Goal: Contribute content: Contribute content

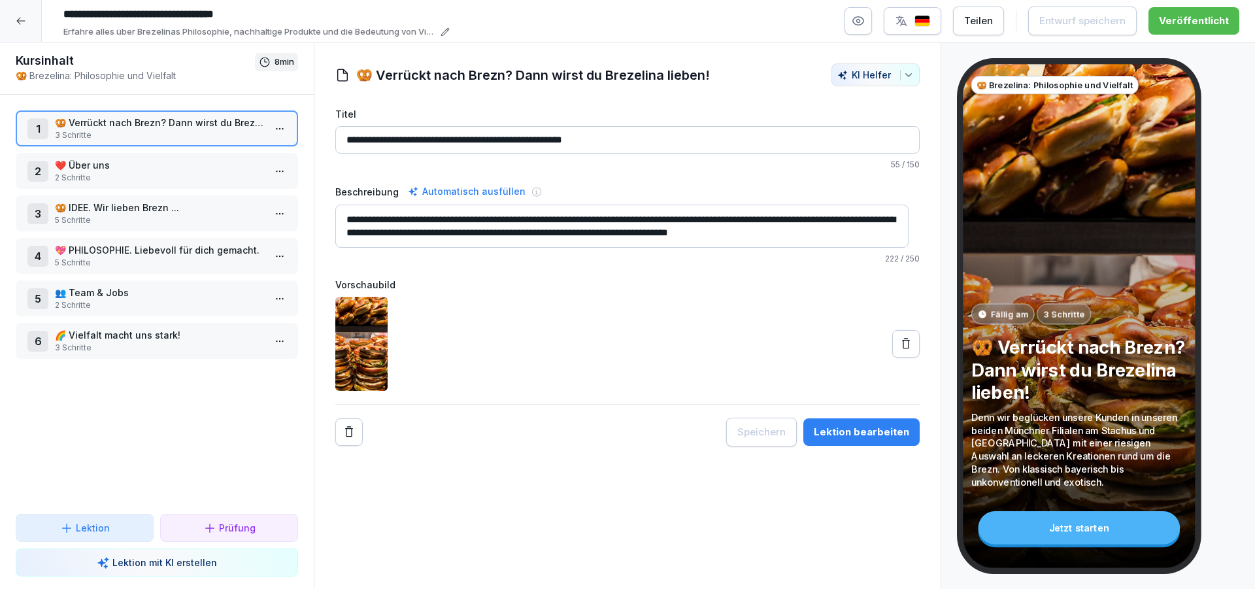
click at [19, 22] on icon at bounding box center [21, 21] width 10 height 10
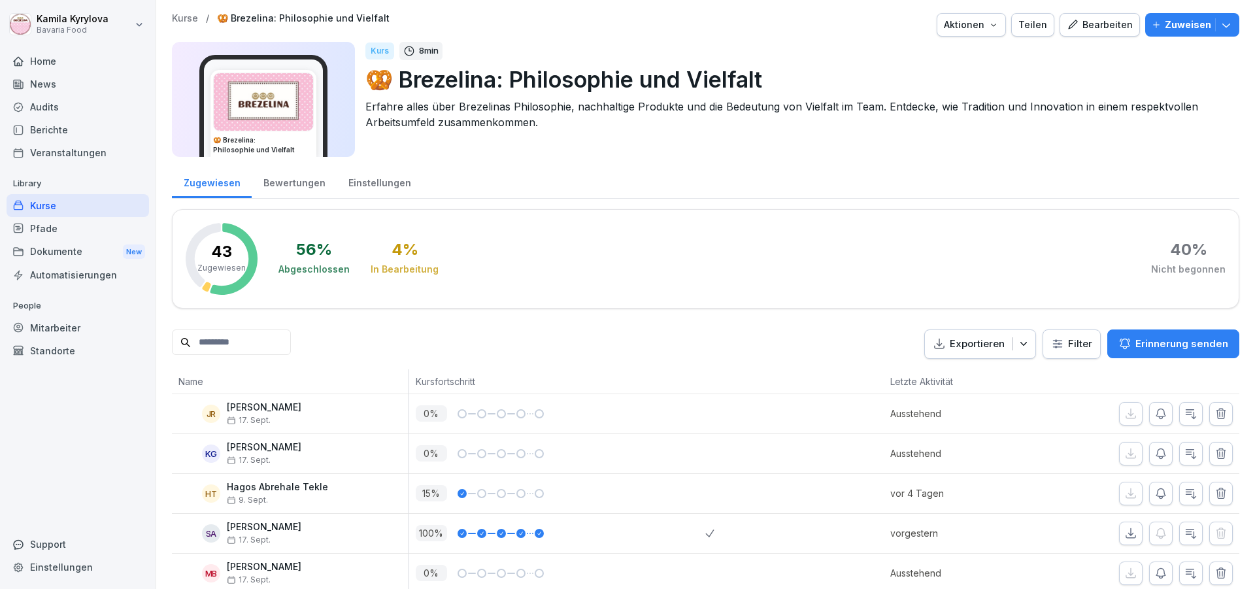
click at [45, 208] on div "Kurse" at bounding box center [78, 205] width 143 height 23
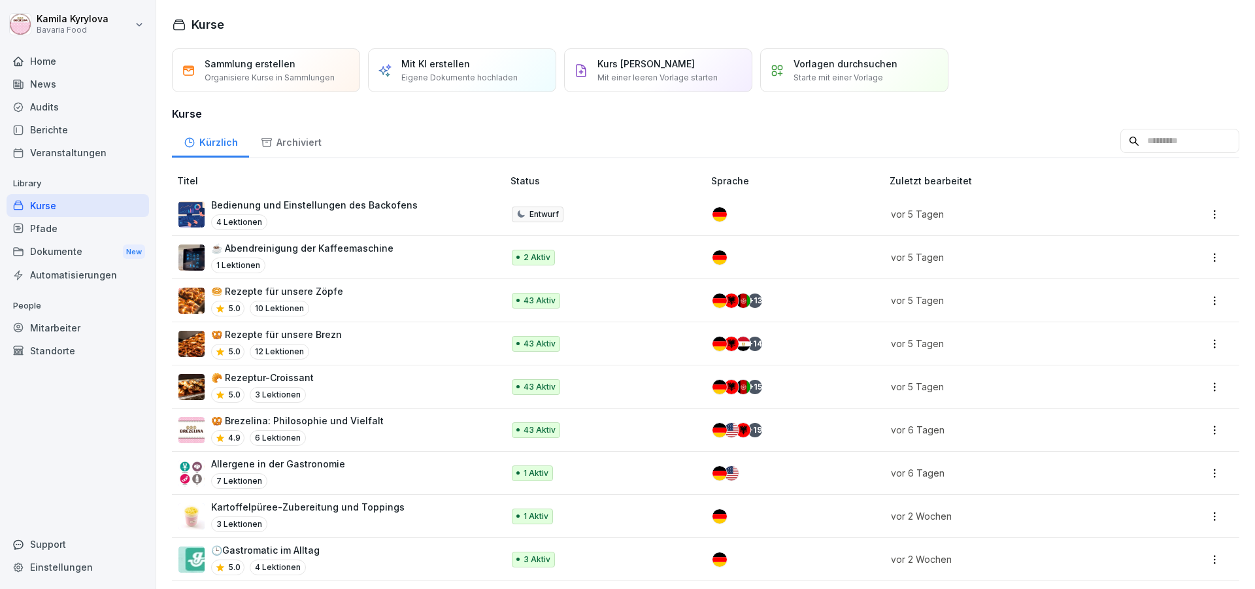
click at [283, 207] on p "Bedienung und Einstellungen des Backofens" at bounding box center [314, 205] width 207 height 14
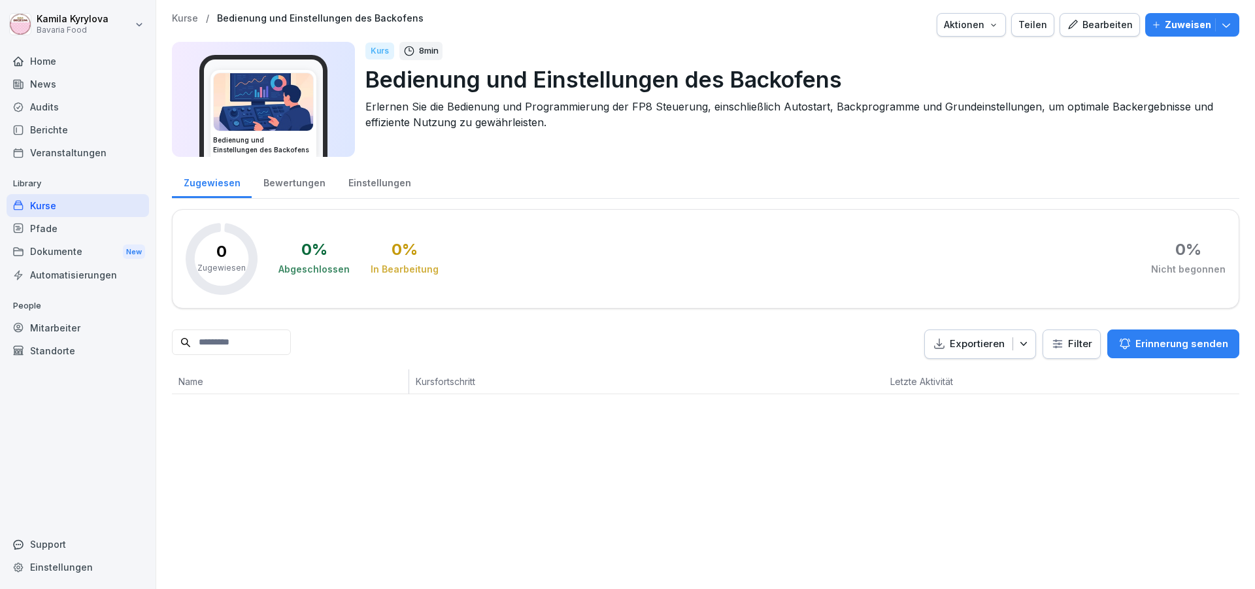
click at [1085, 17] on button "Bearbeiten" at bounding box center [1100, 25] width 80 height 24
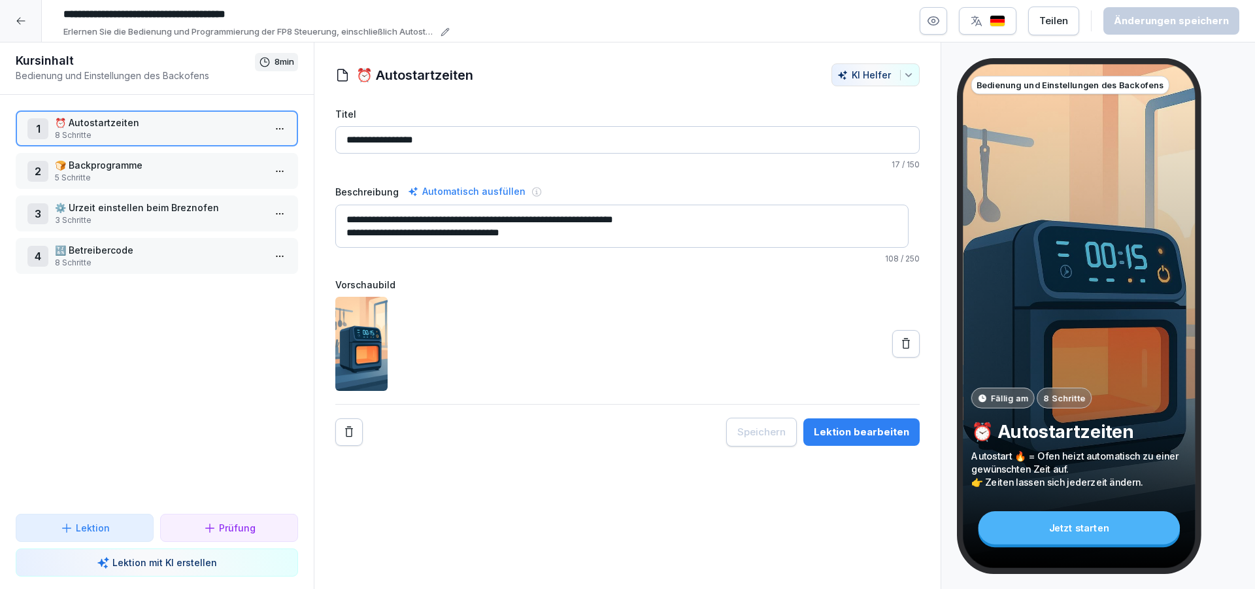
click at [902, 340] on icon at bounding box center [906, 343] width 8 height 10
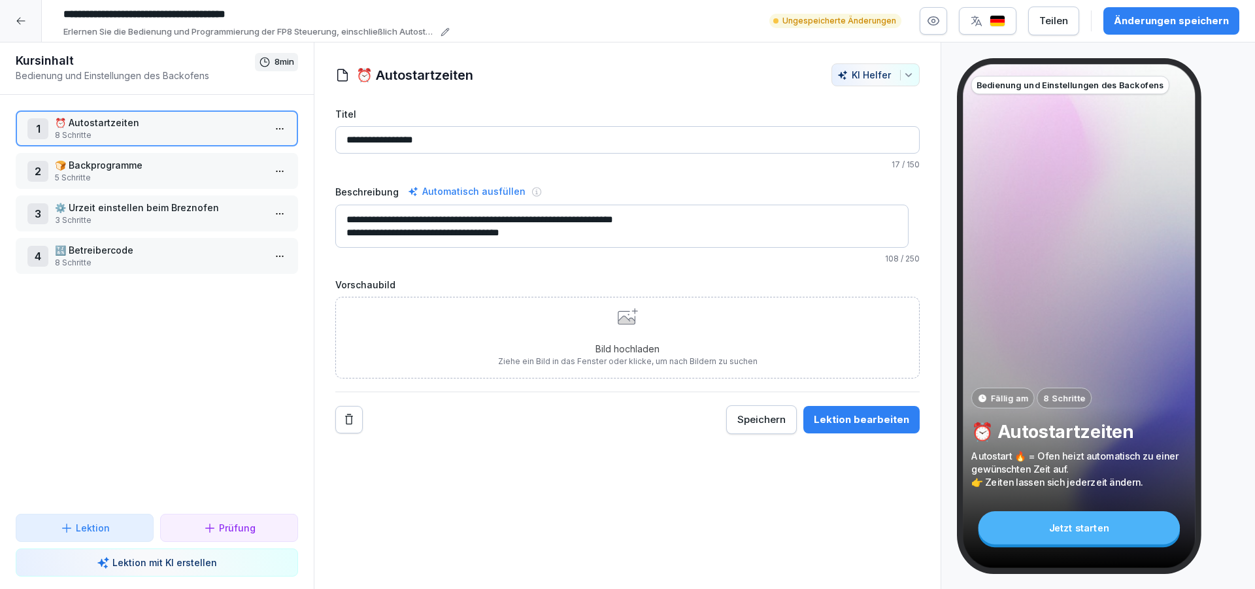
click at [623, 320] on icon at bounding box center [626, 317] width 17 height 13
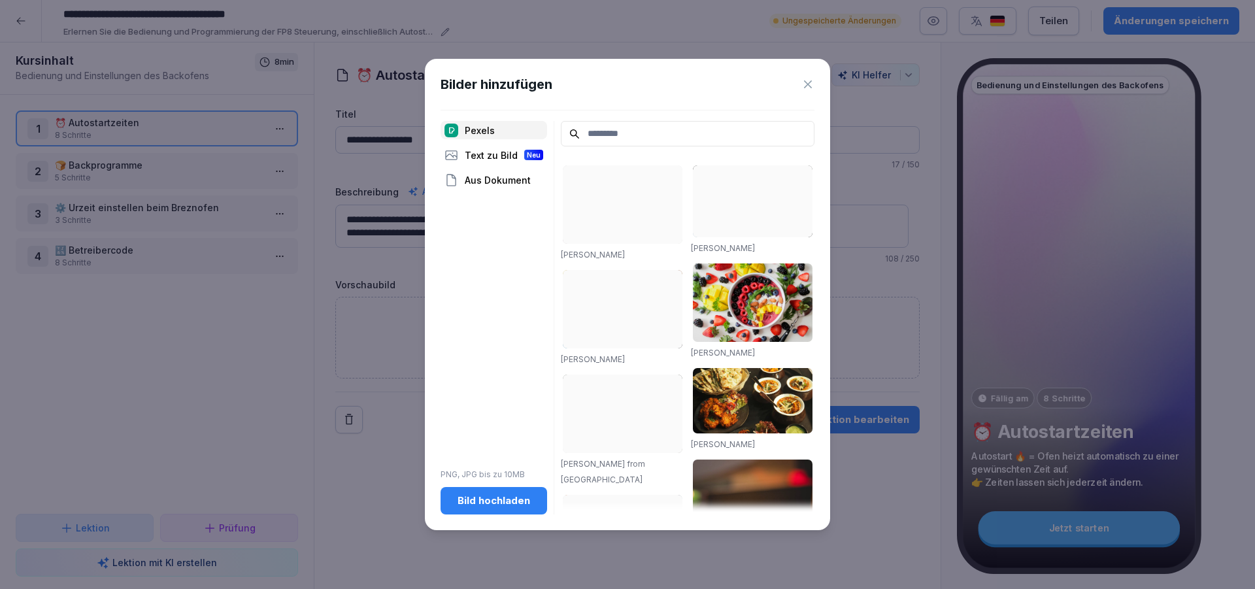
click at [484, 498] on div "Bild hochladen" at bounding box center [494, 501] width 86 height 14
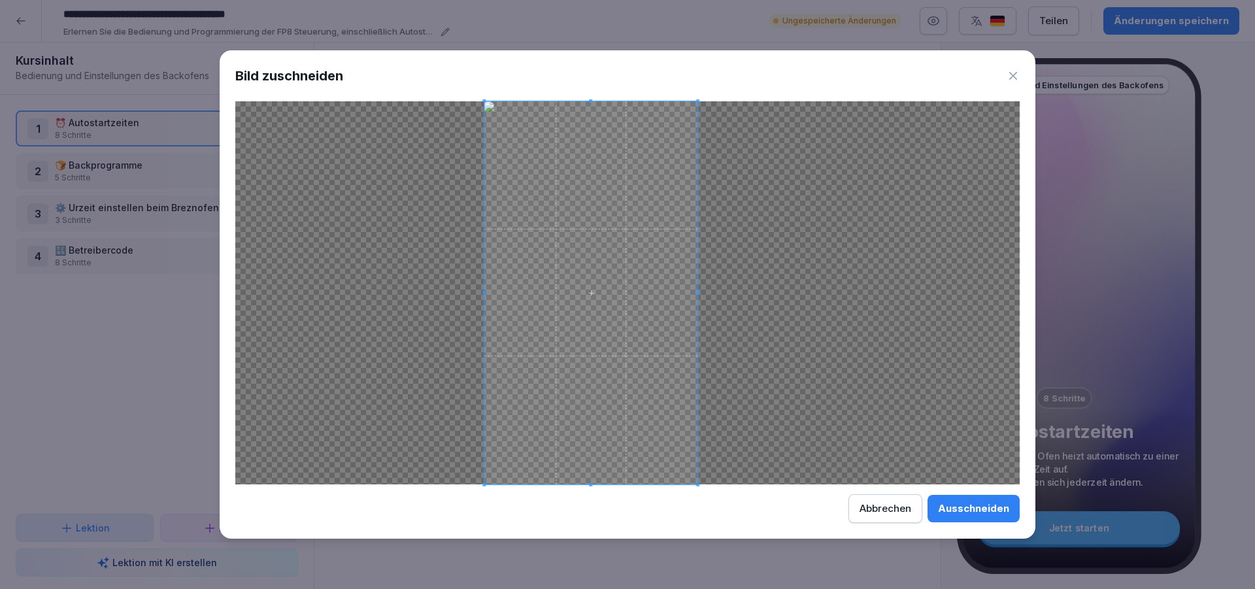
click at [626, 241] on span at bounding box center [590, 292] width 213 height 383
click at [956, 505] on div "Ausschneiden" at bounding box center [973, 508] width 71 height 14
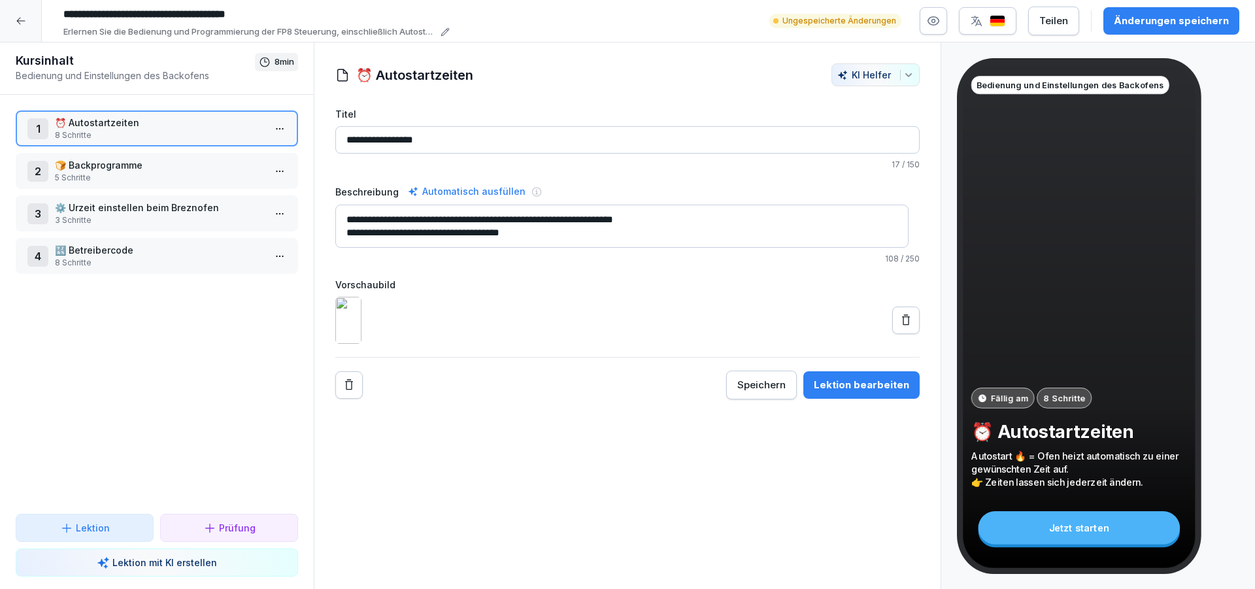
click at [902, 325] on icon at bounding box center [906, 319] width 8 height 10
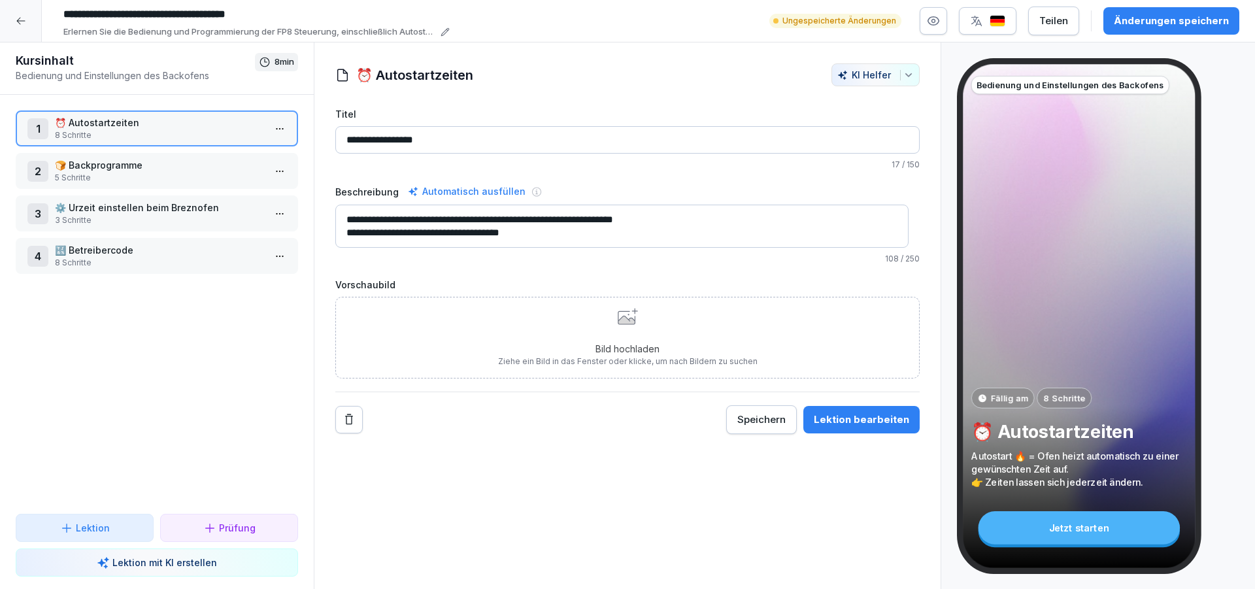
click at [624, 322] on icon at bounding box center [626, 320] width 17 height 8
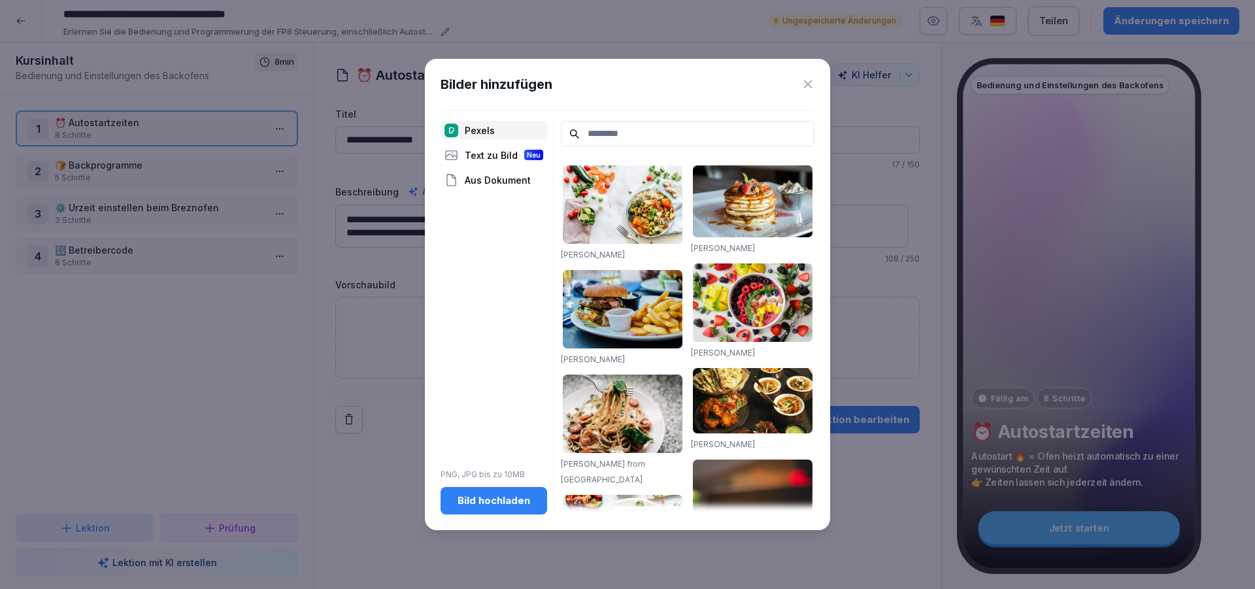
click at [482, 492] on button "Bild hochladen" at bounding box center [494, 500] width 107 height 27
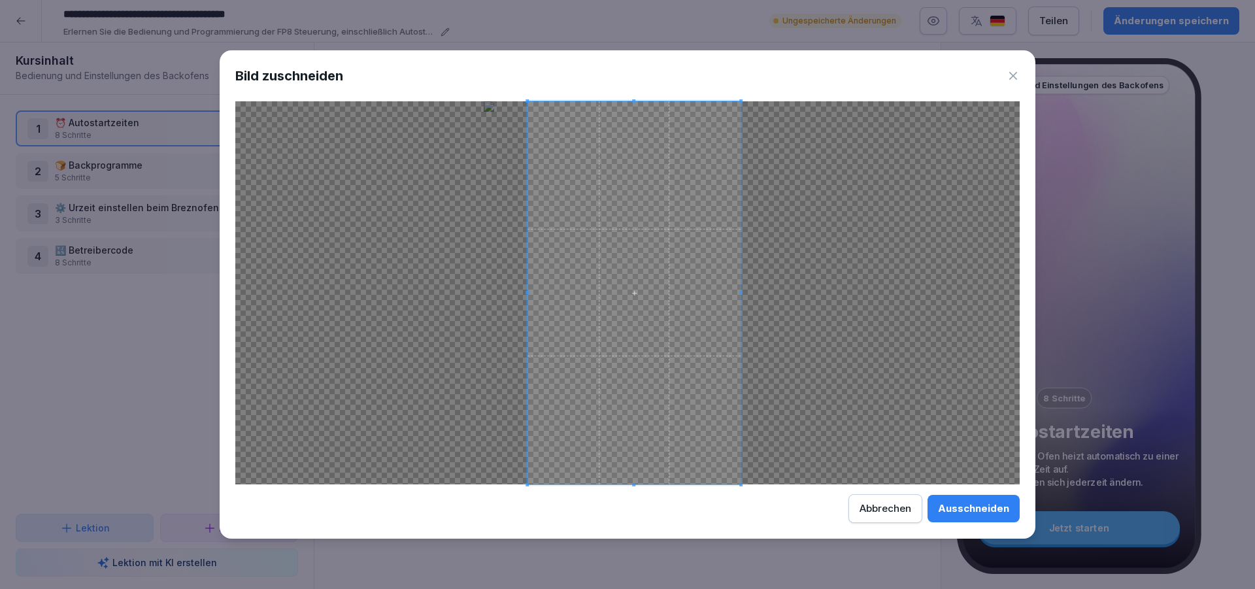
click at [681, 392] on span at bounding box center [634, 292] width 213 height 383
click at [535, 120] on div at bounding box center [627, 292] width 784 height 383
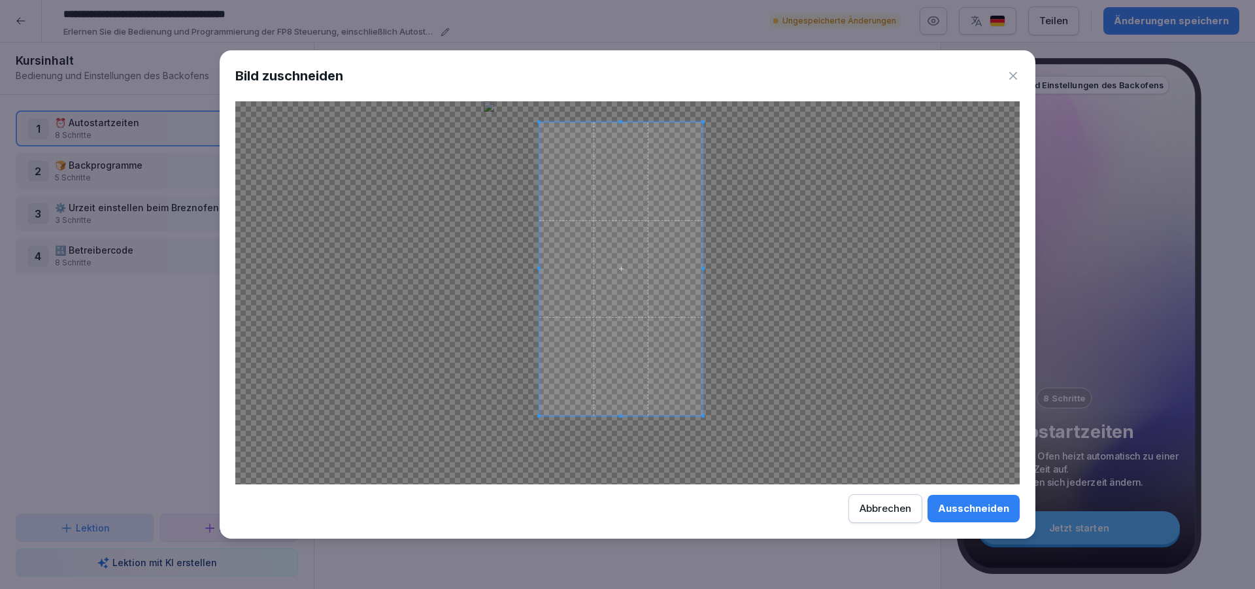
click at [701, 369] on div at bounding box center [620, 269] width 163 height 294
click at [964, 505] on div "Ausschneiden" at bounding box center [973, 508] width 71 height 14
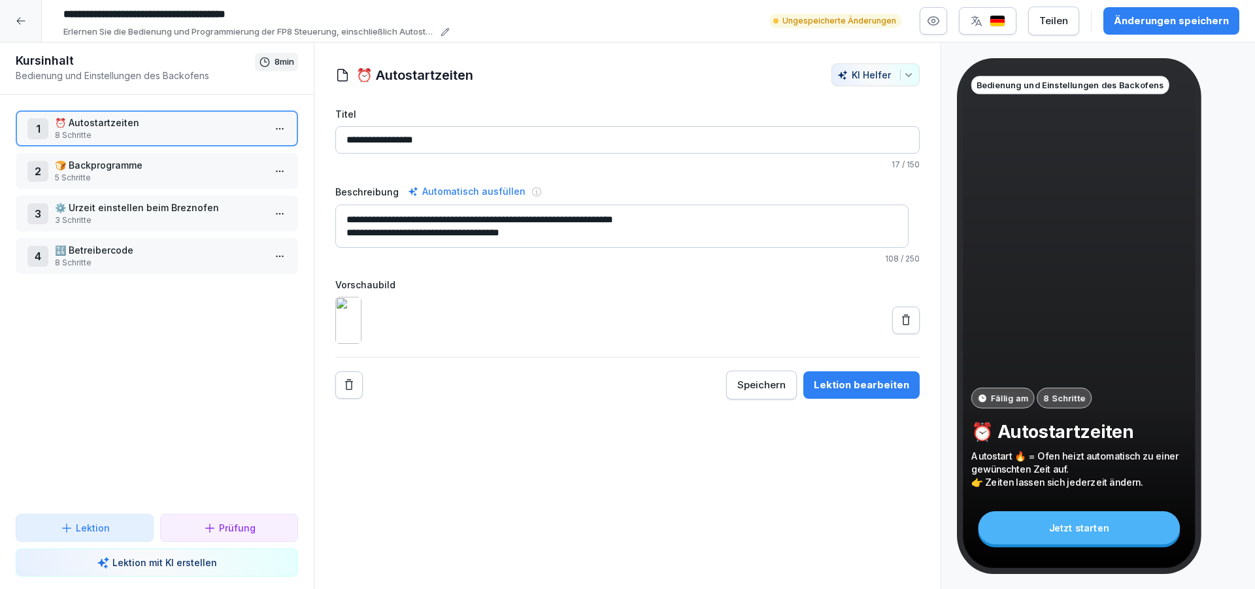
click at [1162, 10] on button "Änderungen speichern" at bounding box center [1171, 20] width 136 height 27
click at [900, 327] on icon at bounding box center [906, 320] width 13 height 13
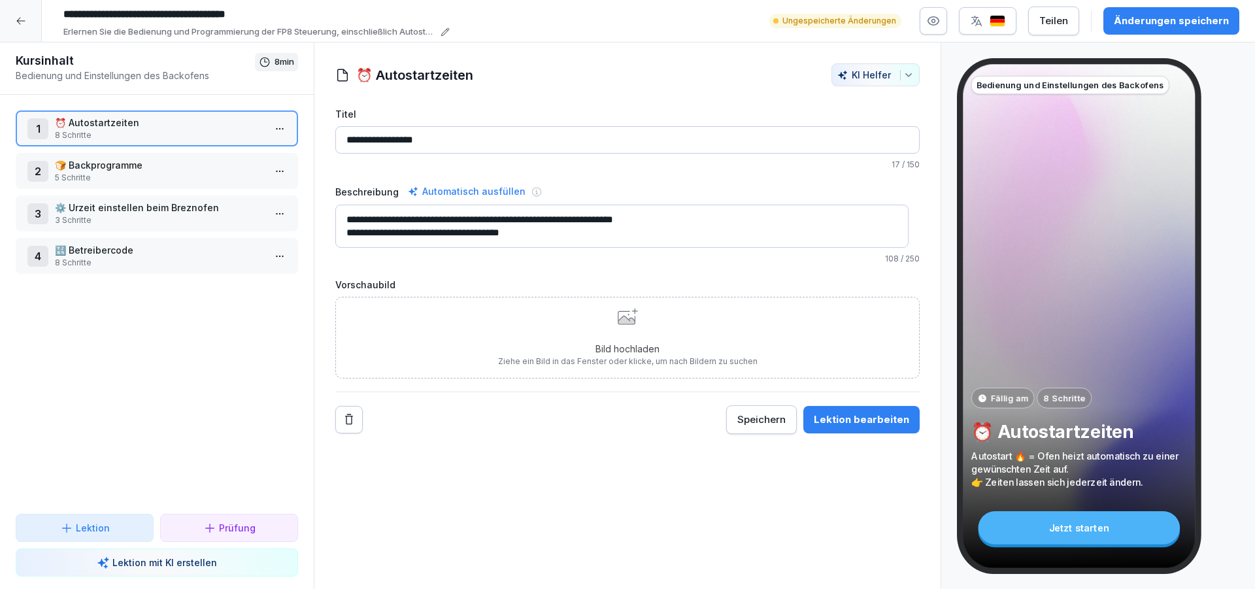
click at [618, 316] on icon at bounding box center [626, 317] width 17 height 13
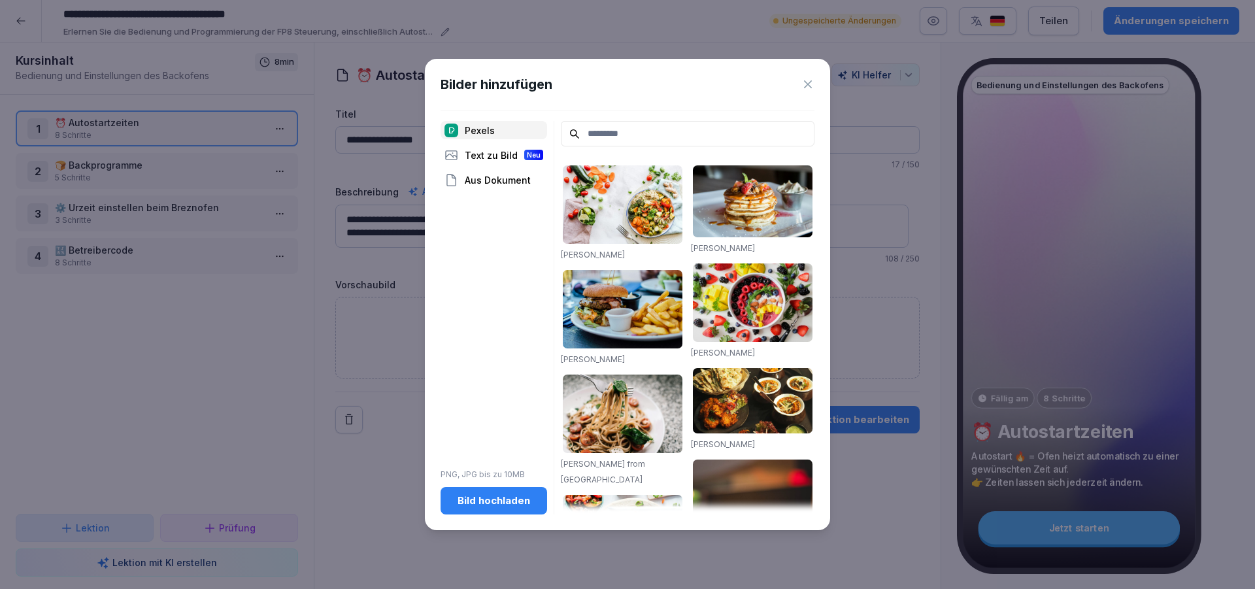
click at [484, 503] on div "Bild hochladen" at bounding box center [494, 501] width 86 height 14
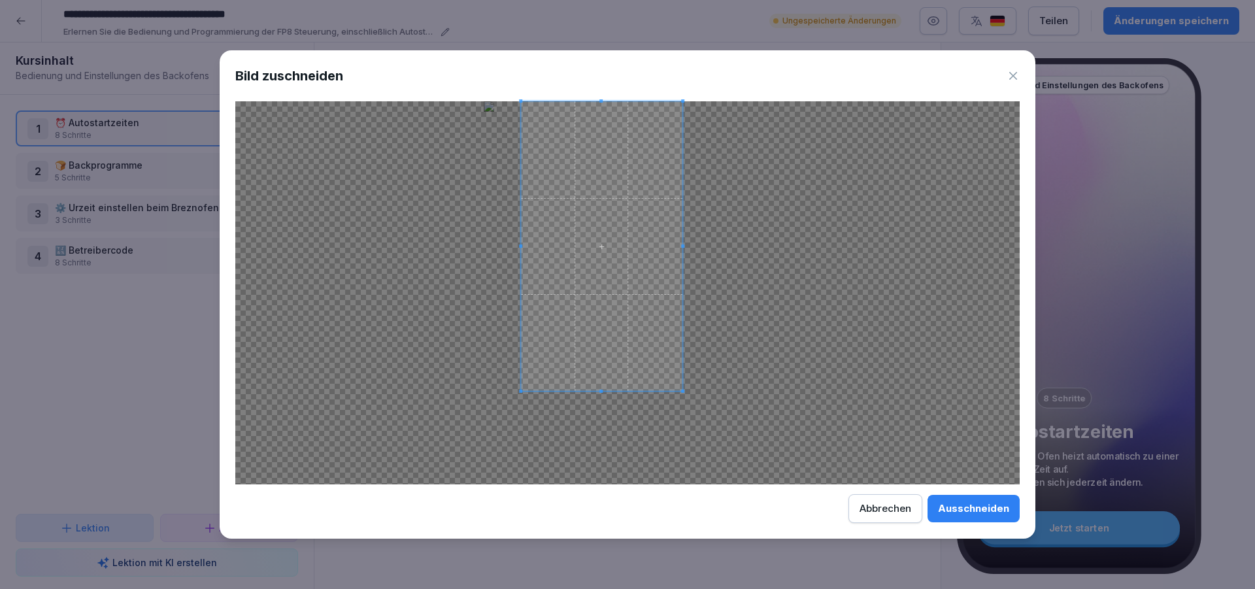
click at [681, 271] on div at bounding box center [601, 246] width 161 height 290
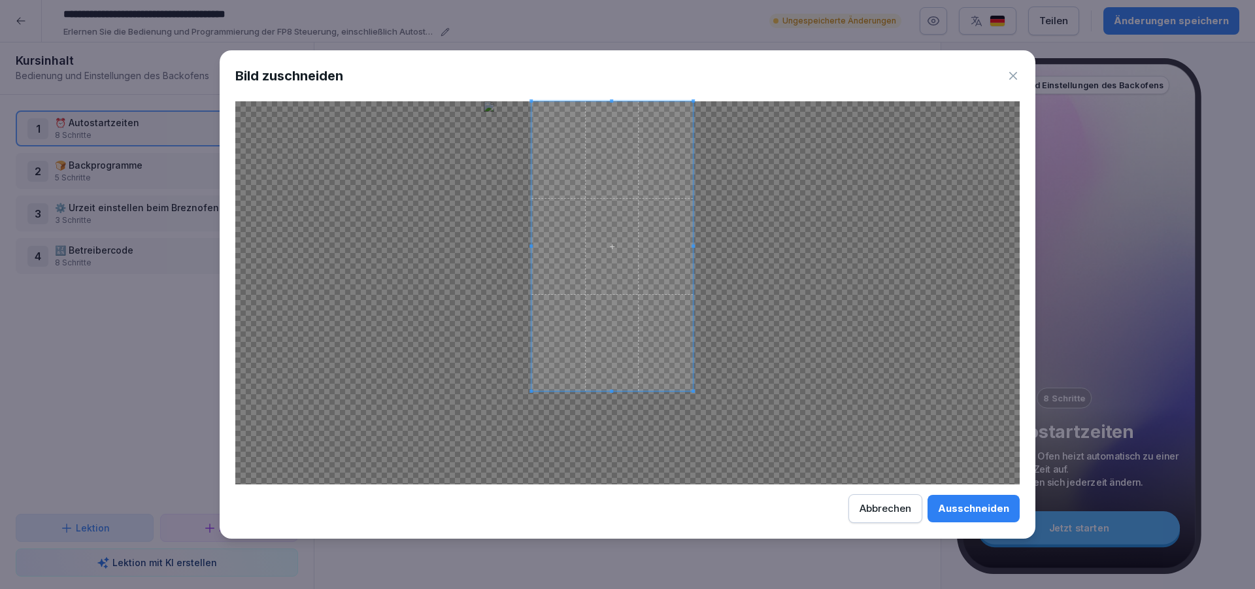
click at [631, 216] on span at bounding box center [611, 246] width 161 height 290
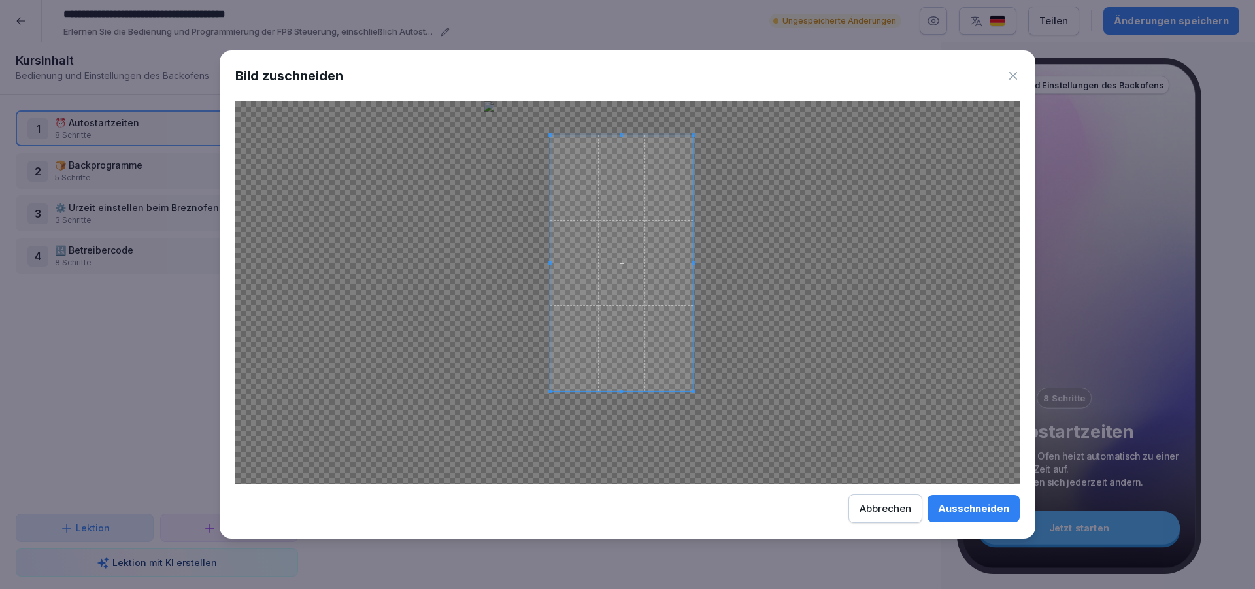
click at [570, 136] on div at bounding box center [621, 263] width 143 height 256
click at [963, 509] on div "Ausschneiden" at bounding box center [973, 508] width 71 height 14
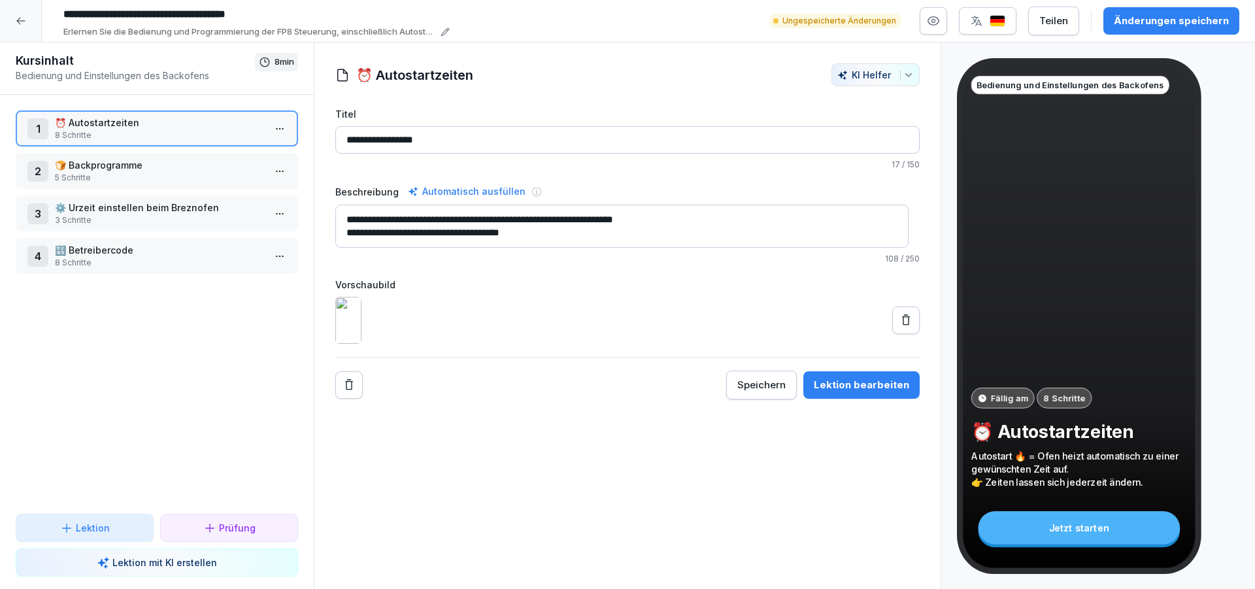
click at [268, 130] on html "**********" at bounding box center [627, 294] width 1255 height 589
click at [204, 150] on div "Schritte bearbeiten" at bounding box center [220, 155] width 100 height 14
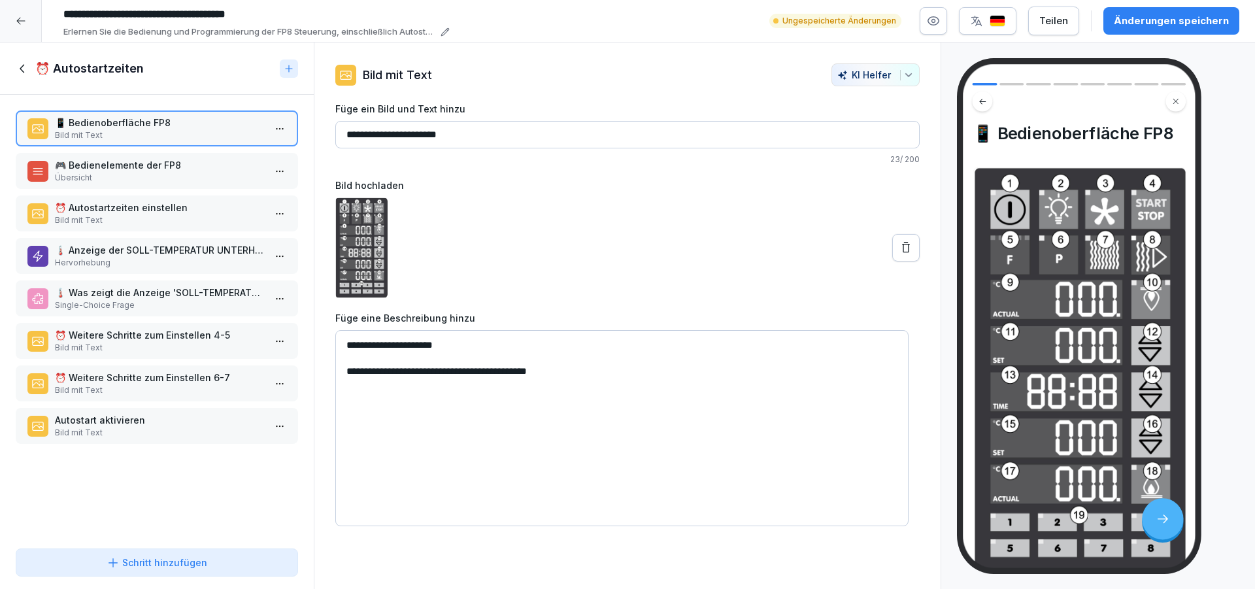
click at [190, 184] on div "🎮 Bedienelemente der FP8 Übersicht" at bounding box center [157, 171] width 282 height 36
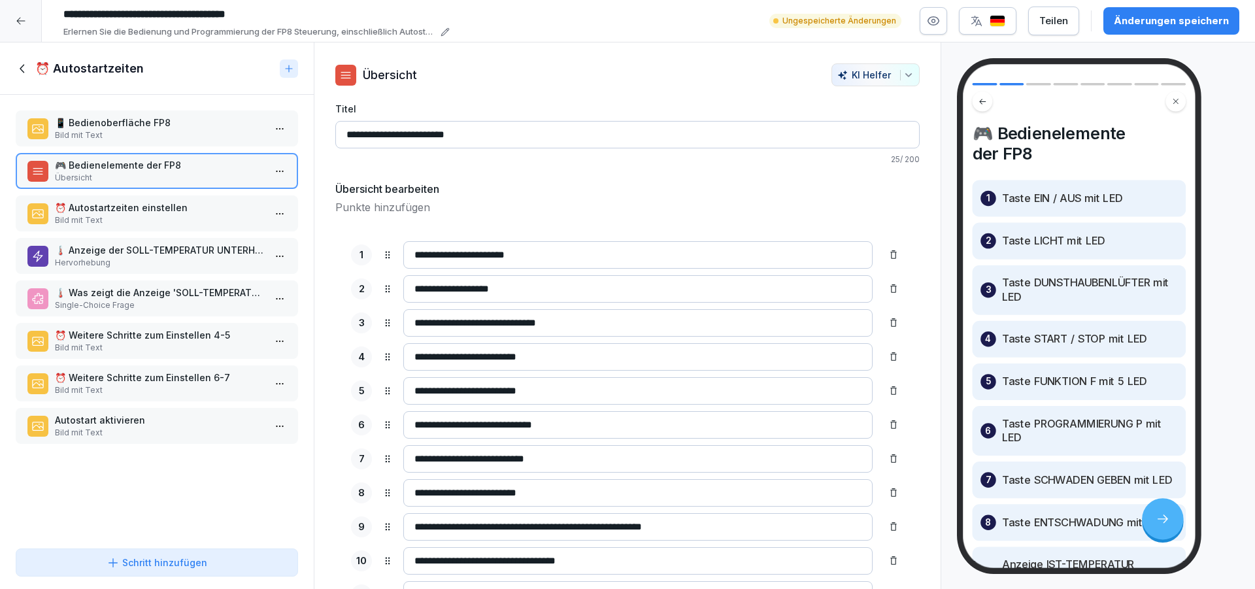
click at [209, 208] on p "⏰ Autostartzeiten einstellen" at bounding box center [159, 208] width 209 height 14
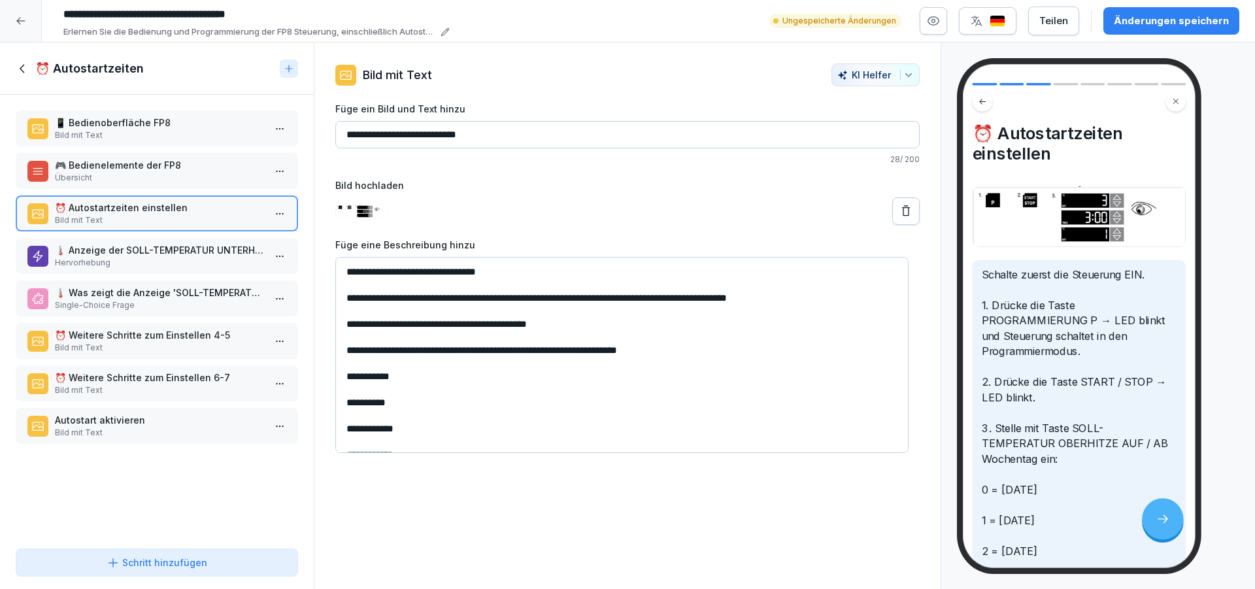
click at [217, 250] on p "🌡️ Anzeige der SOLL-TEMPERATUR UNTERHITZE" at bounding box center [159, 250] width 209 height 14
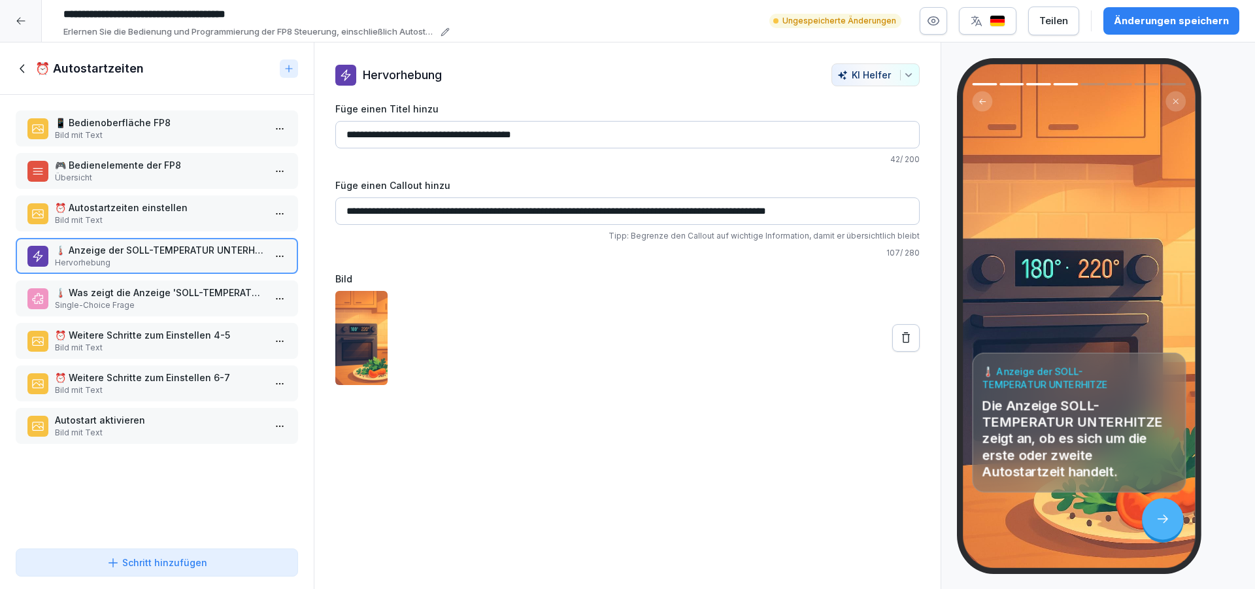
click at [900, 339] on icon at bounding box center [906, 337] width 13 height 13
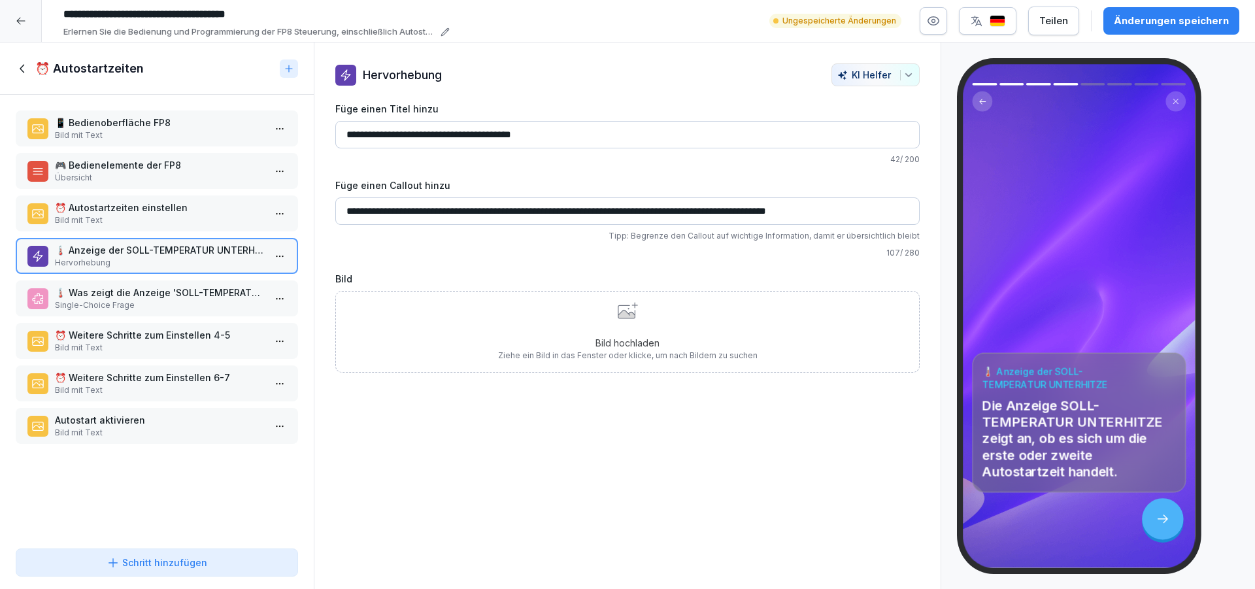
click at [618, 314] on icon at bounding box center [626, 314] width 17 height 8
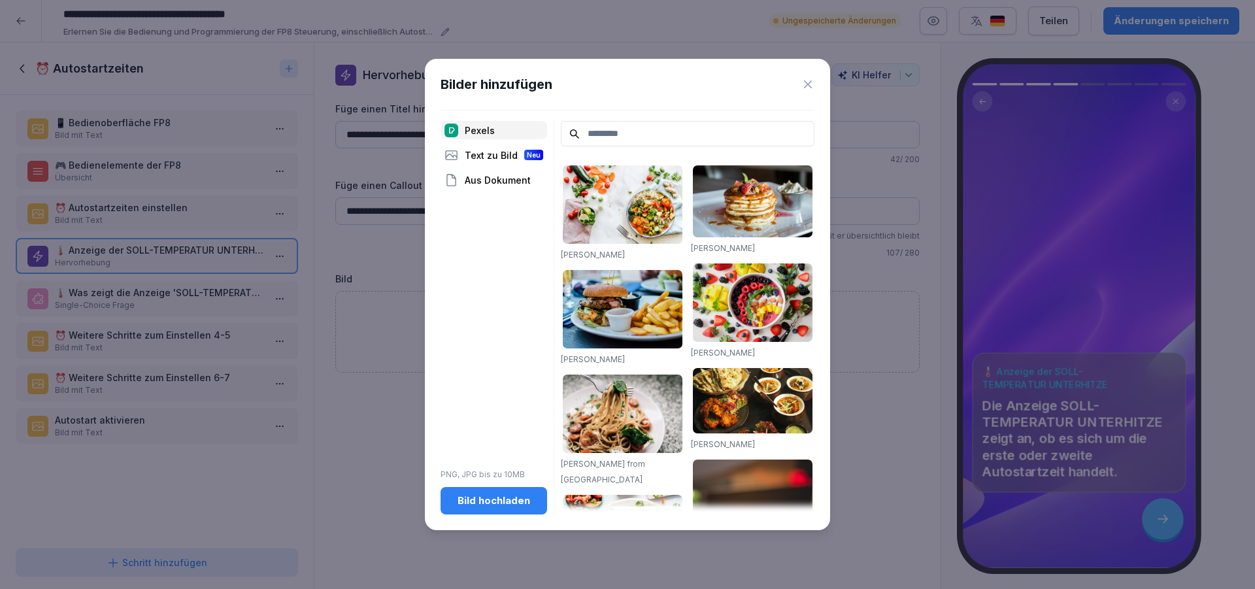
click at [459, 500] on div "Bild hochladen" at bounding box center [494, 501] width 86 height 14
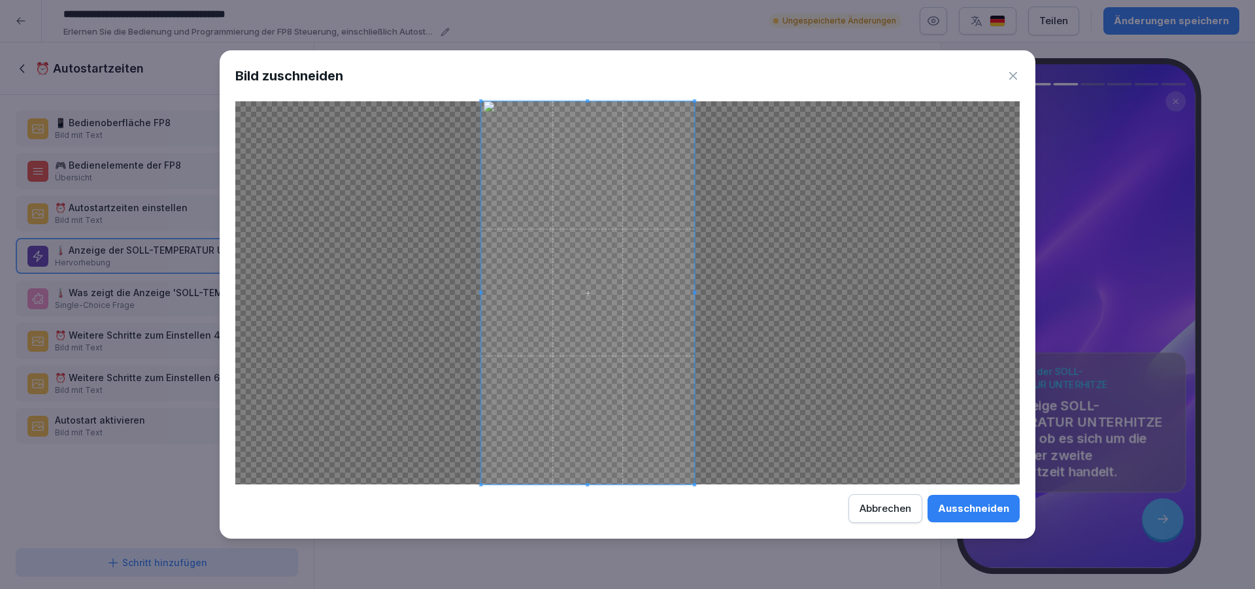
click at [626, 309] on span at bounding box center [587, 292] width 213 height 383
click at [977, 514] on div "Ausschneiden" at bounding box center [973, 508] width 71 height 14
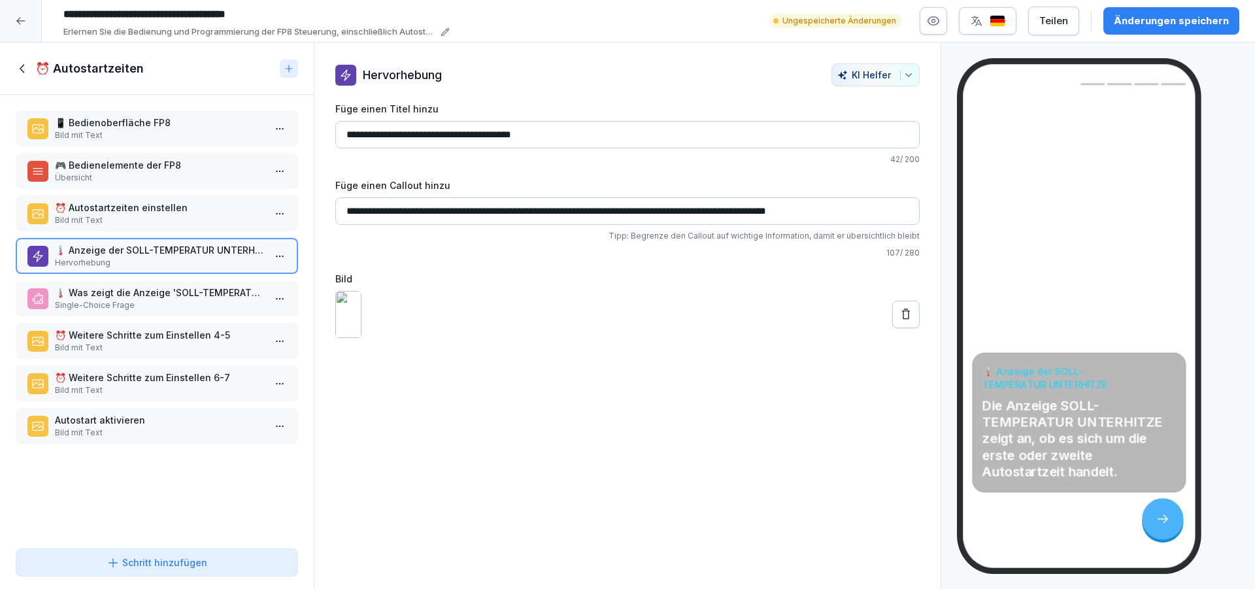
click at [906, 328] on button at bounding box center [905, 314] width 27 height 27
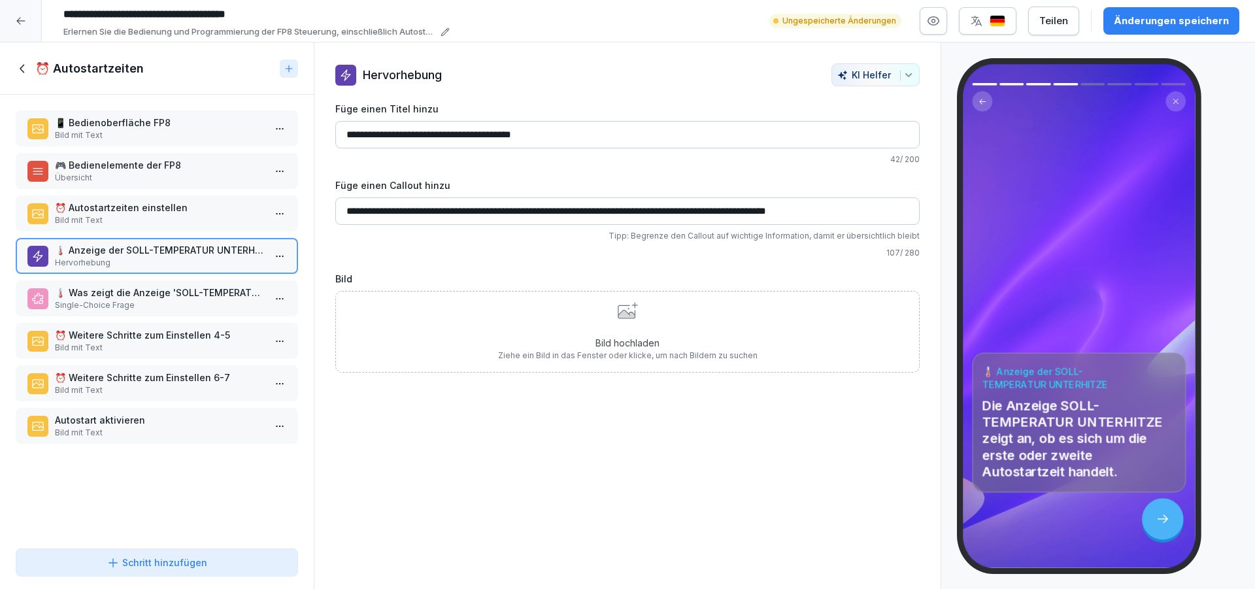
click at [622, 315] on icon at bounding box center [626, 314] width 17 height 8
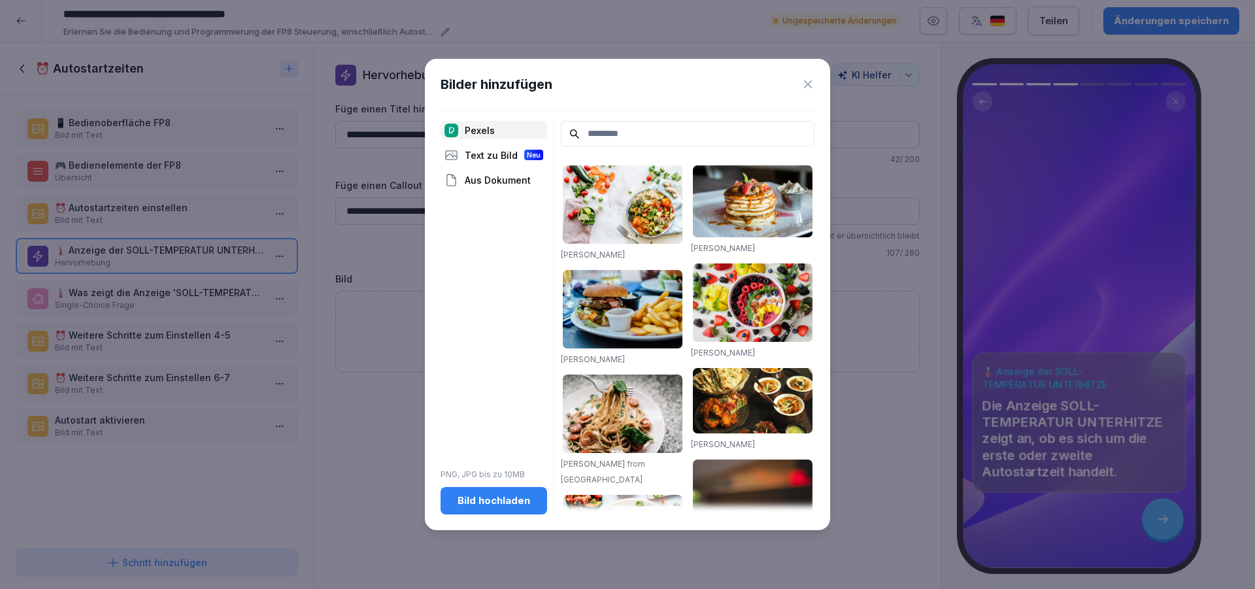
click at [496, 506] on div "Bild hochladen" at bounding box center [494, 501] width 86 height 14
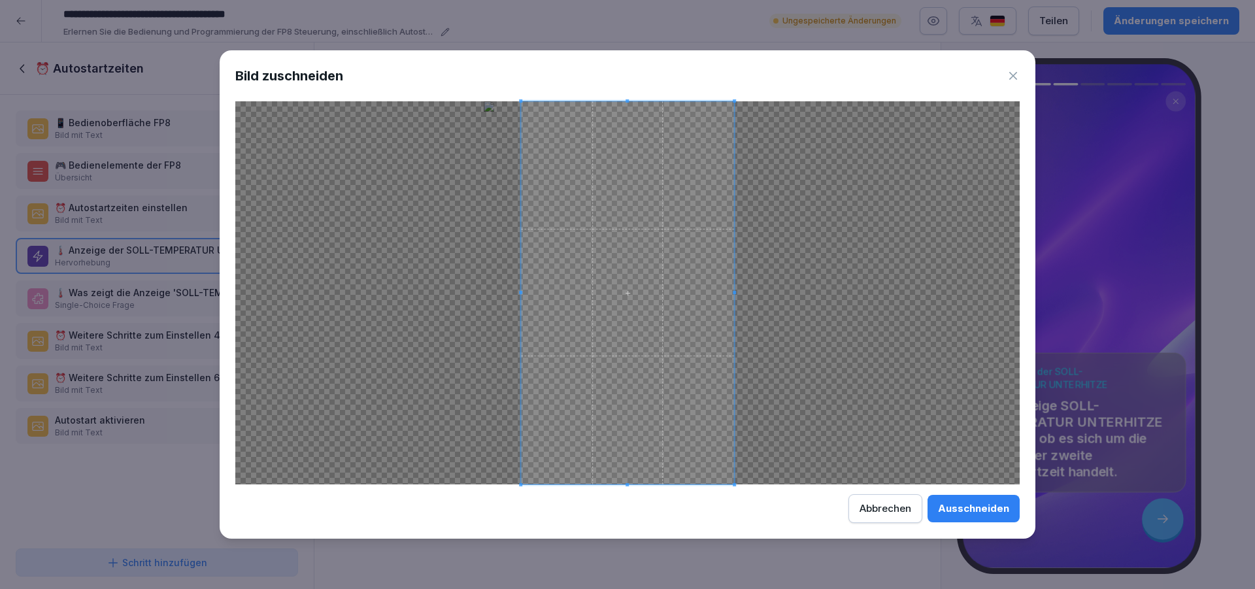
click at [735, 517] on div "Bild zuschneiden Ausschneiden Abbrechen" at bounding box center [628, 294] width 816 height 489
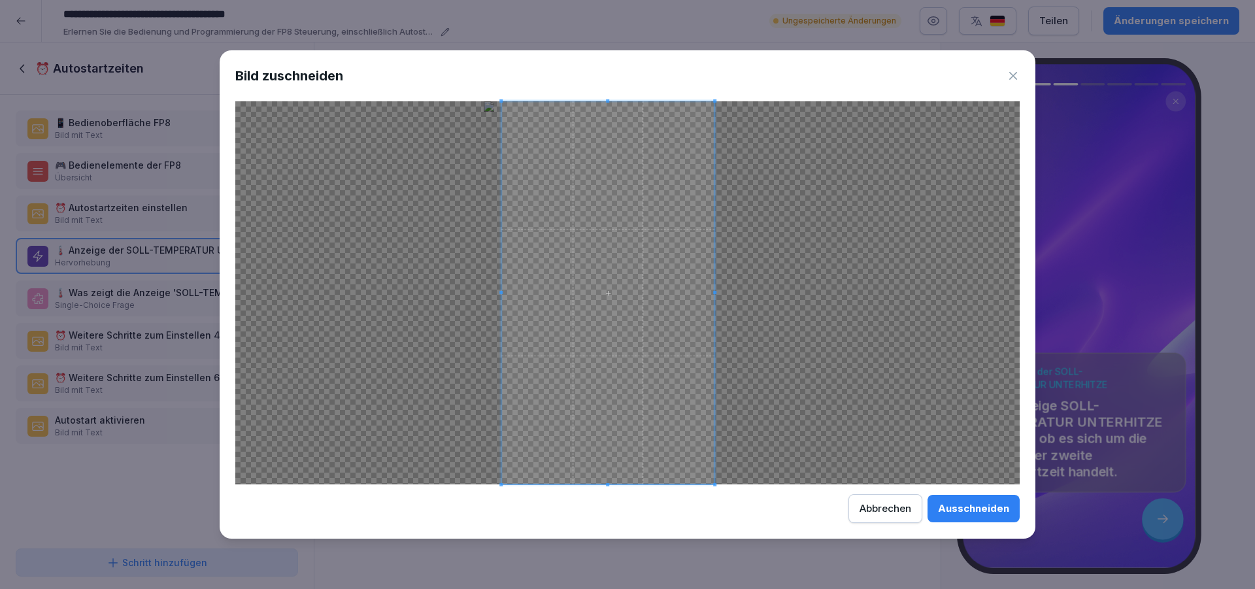
click at [570, 218] on span at bounding box center [607, 292] width 213 height 383
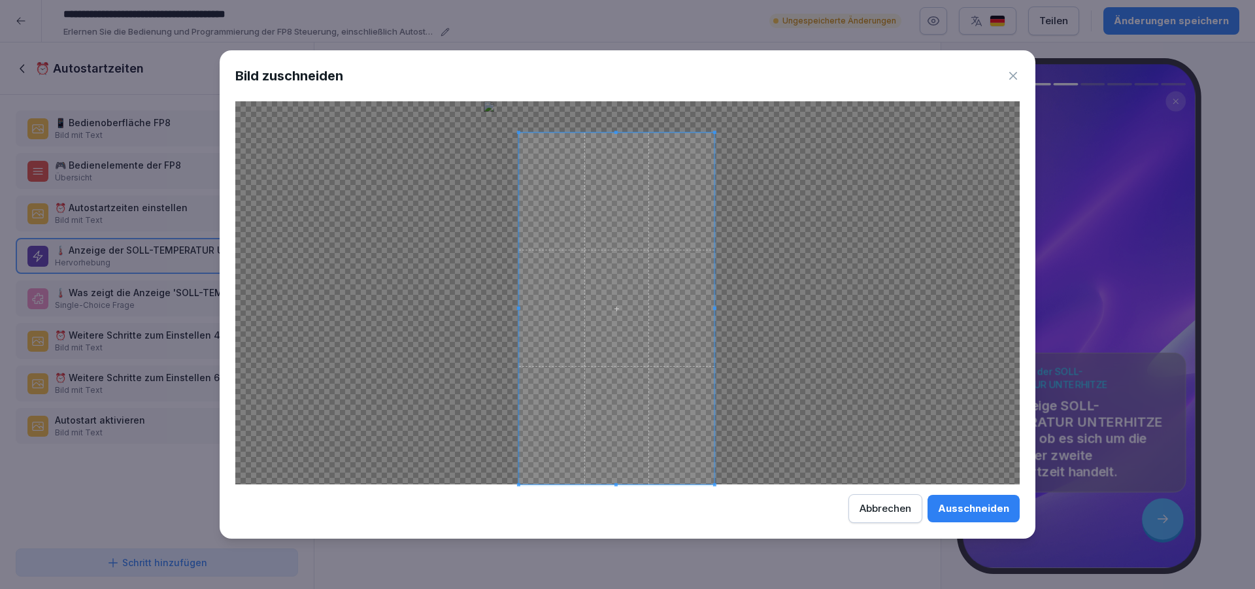
click at [480, 133] on div at bounding box center [627, 292] width 784 height 383
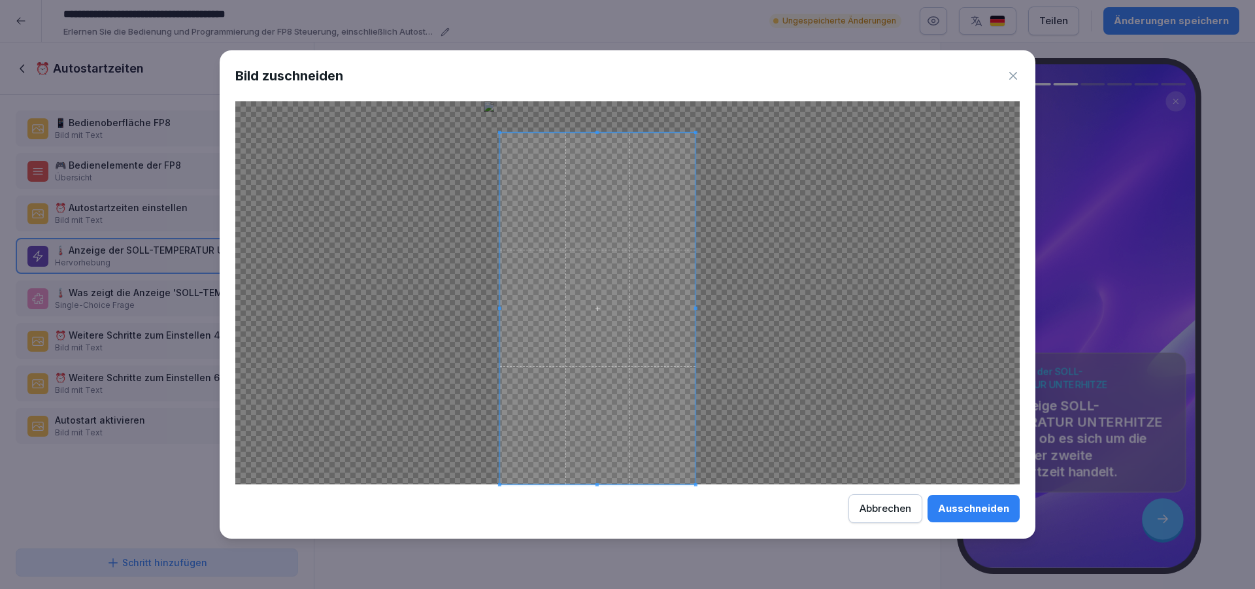
click at [592, 309] on span at bounding box center [597, 309] width 195 height 352
click at [497, 147] on div at bounding box center [627, 292] width 784 height 383
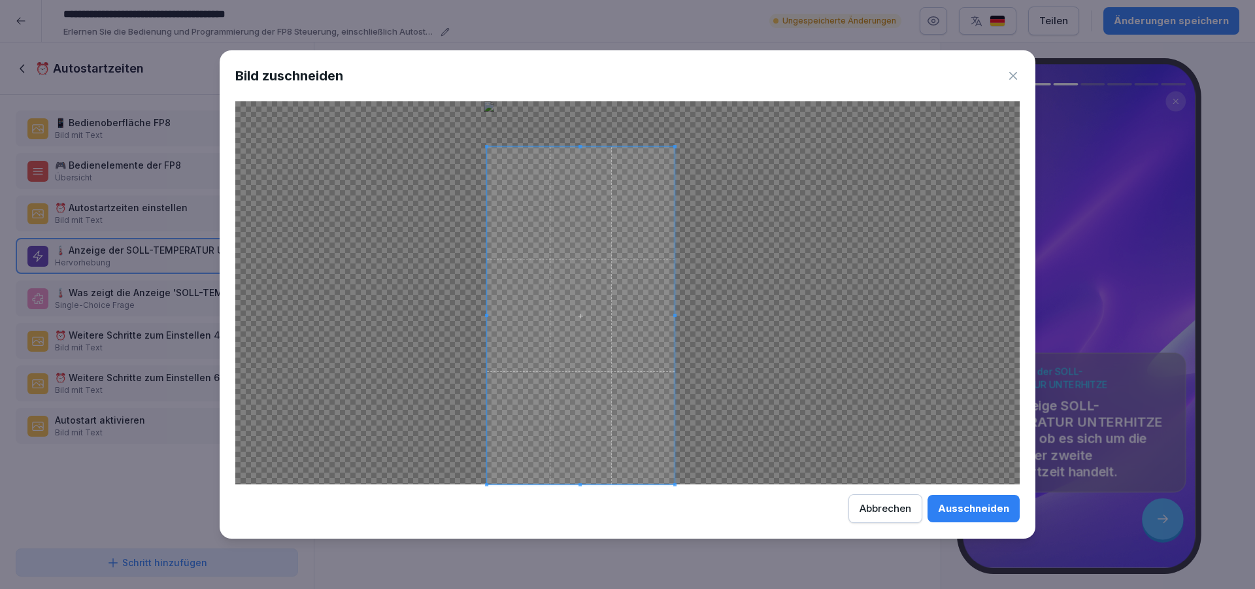
click at [521, 222] on span at bounding box center [581, 315] width 188 height 337
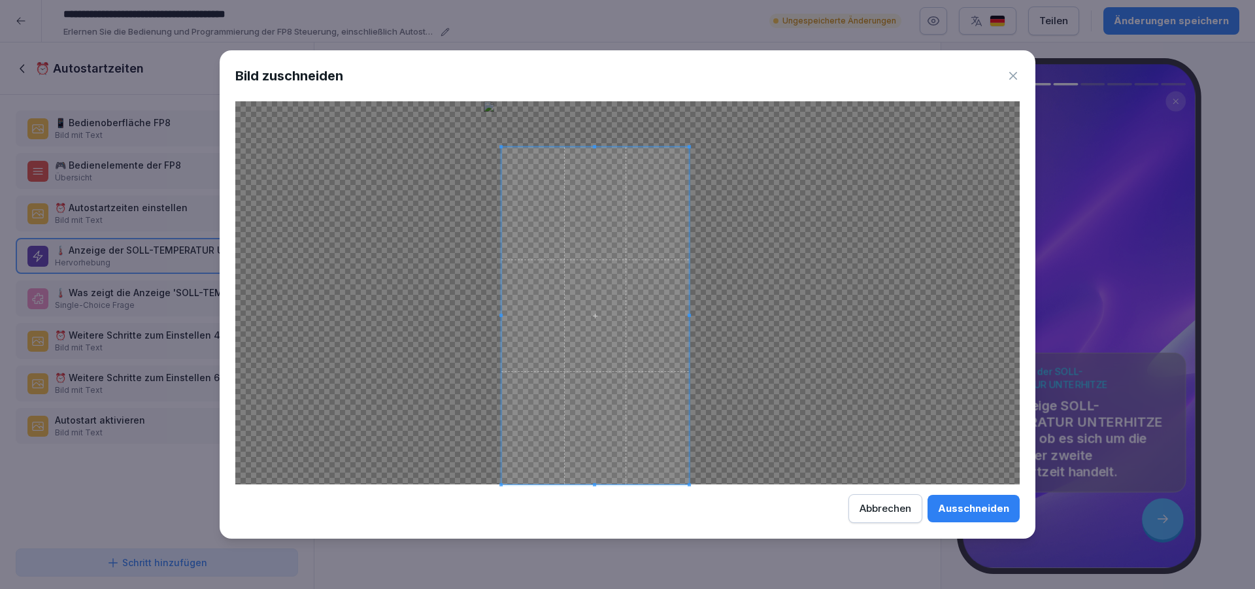
click at [535, 227] on span at bounding box center [595, 315] width 188 height 337
click at [504, 163] on div at bounding box center [627, 292] width 784 height 383
click at [954, 503] on div "Ausschneiden" at bounding box center [973, 508] width 71 height 14
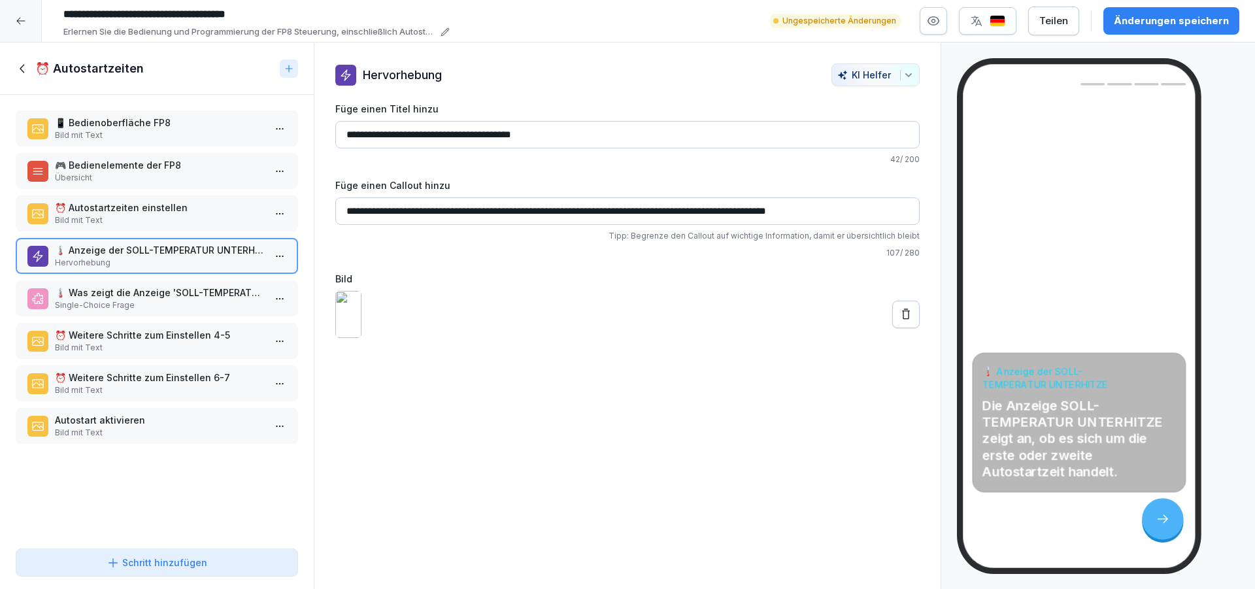
click at [187, 310] on p "Single-Choice Frage" at bounding box center [159, 305] width 209 height 12
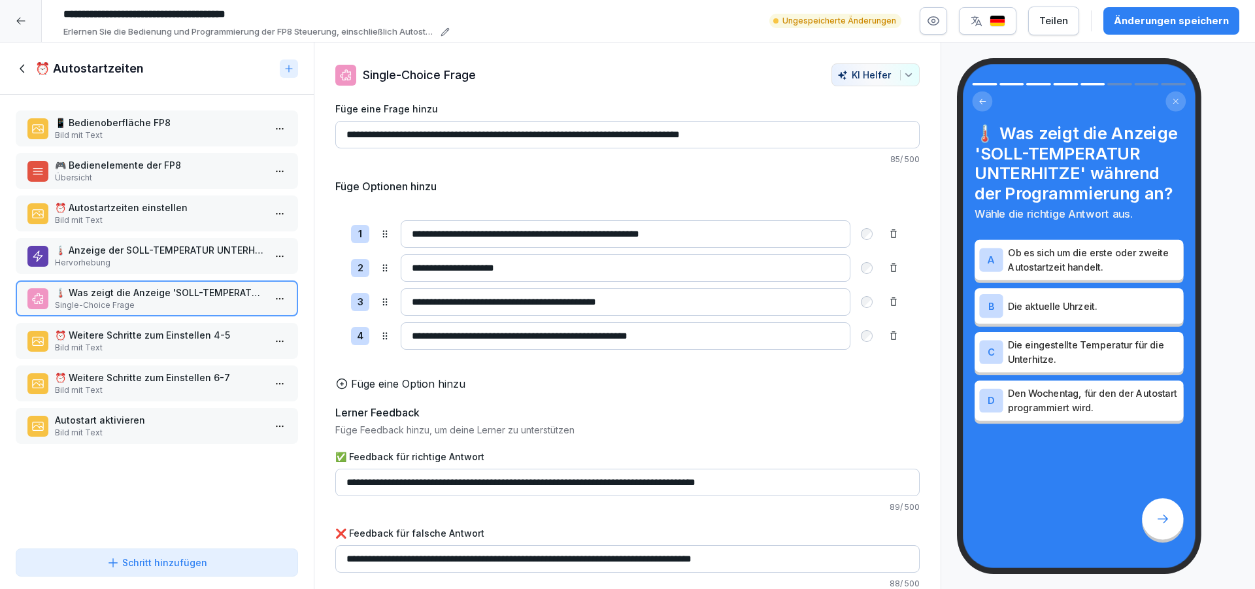
click at [188, 343] on p "Bild mit Text" at bounding box center [159, 348] width 209 height 12
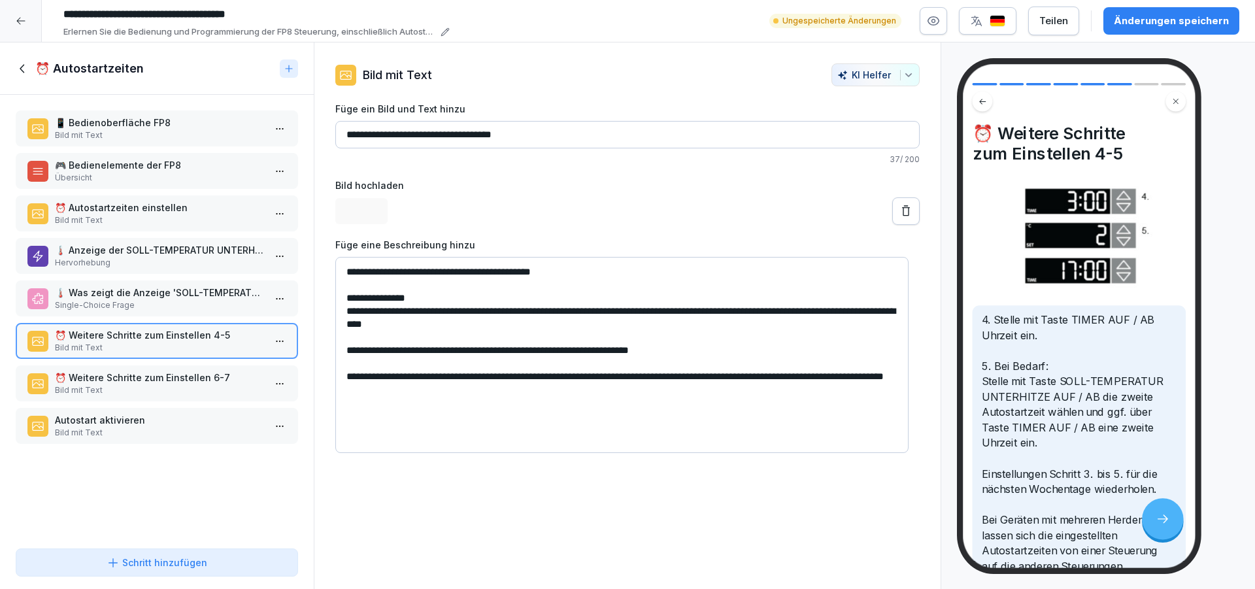
click at [184, 372] on p "⏰ Weitere Schritte zum Einstellen 6-7" at bounding box center [159, 378] width 209 height 14
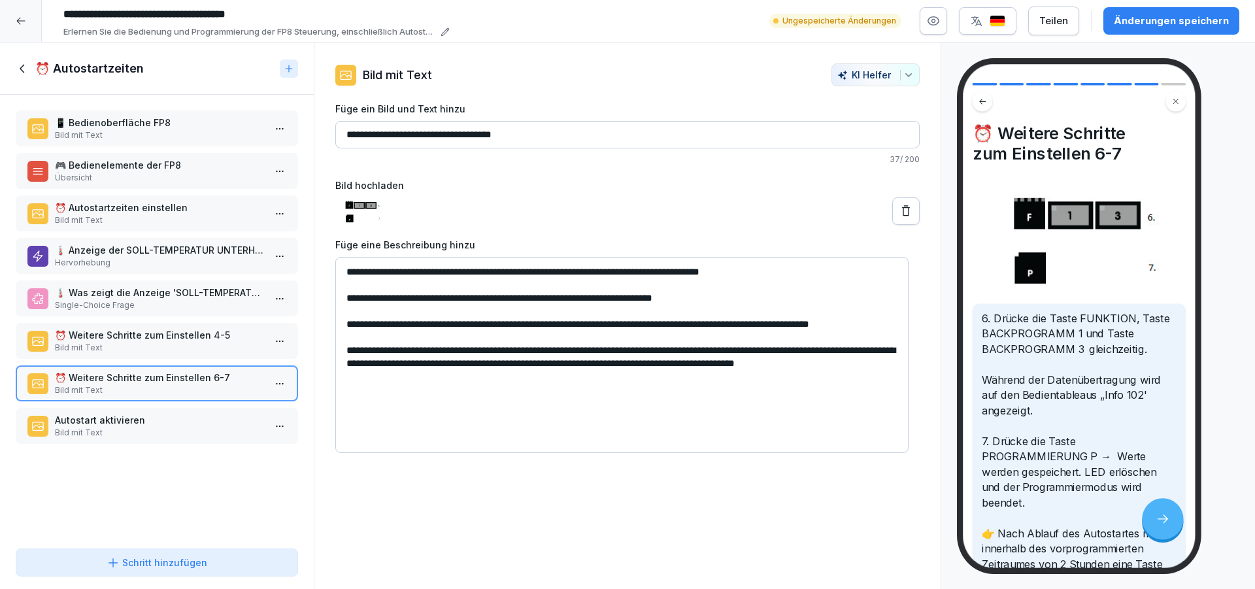
click at [184, 408] on div "Autostart aktivieren Bild mit Text" at bounding box center [157, 426] width 282 height 36
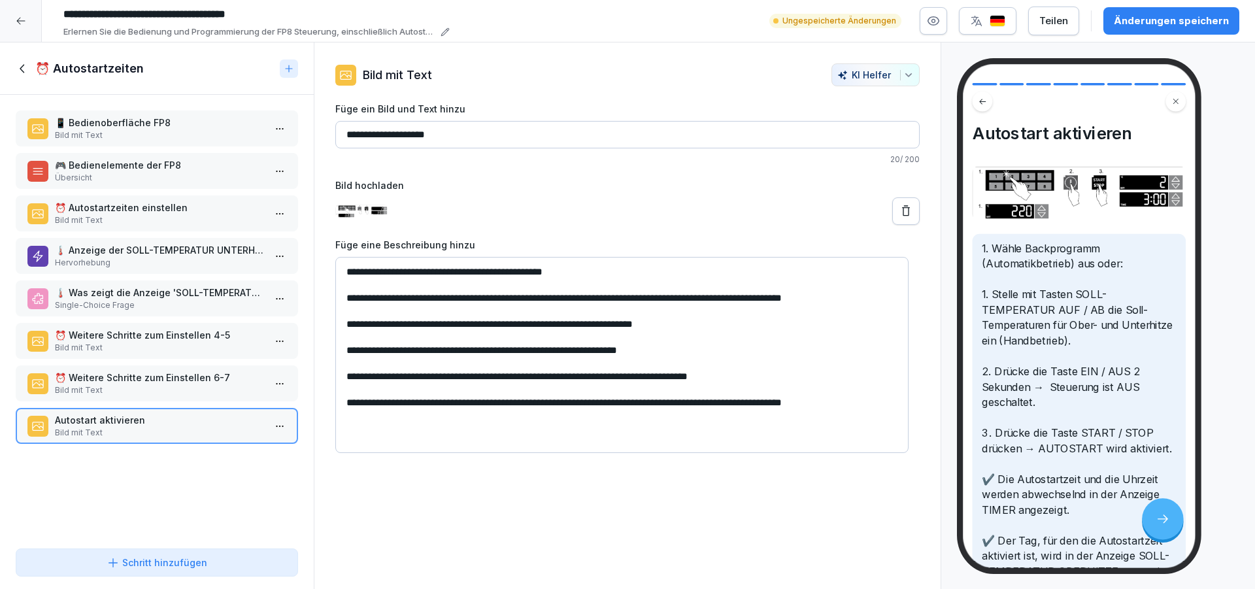
click at [1177, 32] on button "Änderungen speichern" at bounding box center [1171, 20] width 136 height 27
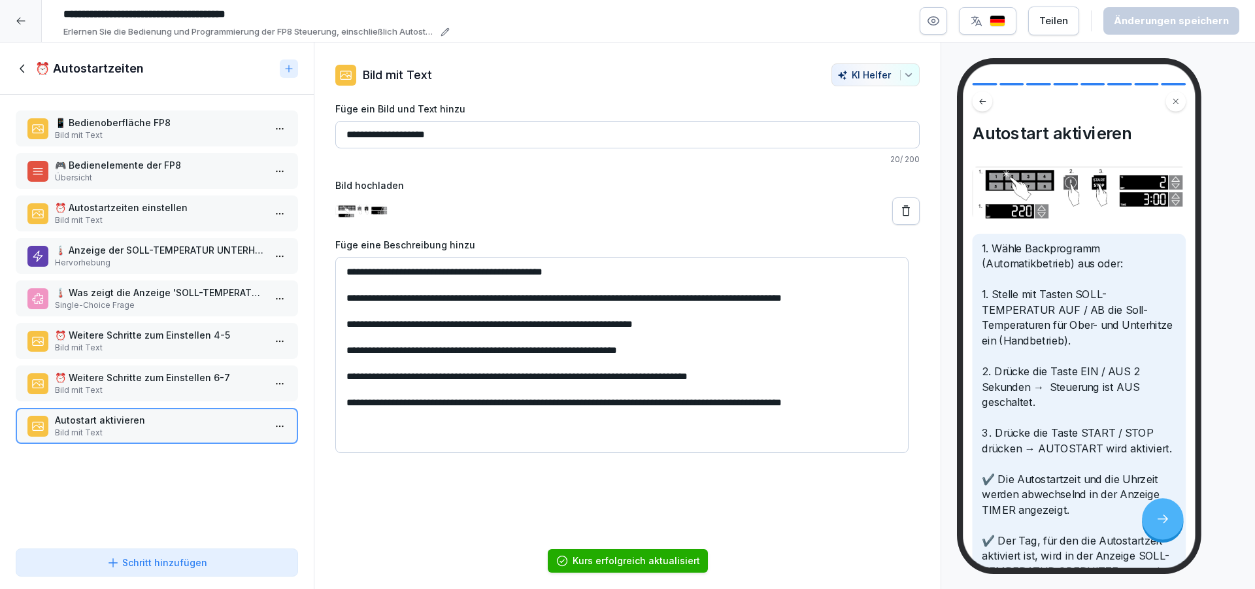
click at [24, 68] on icon at bounding box center [23, 68] width 14 height 14
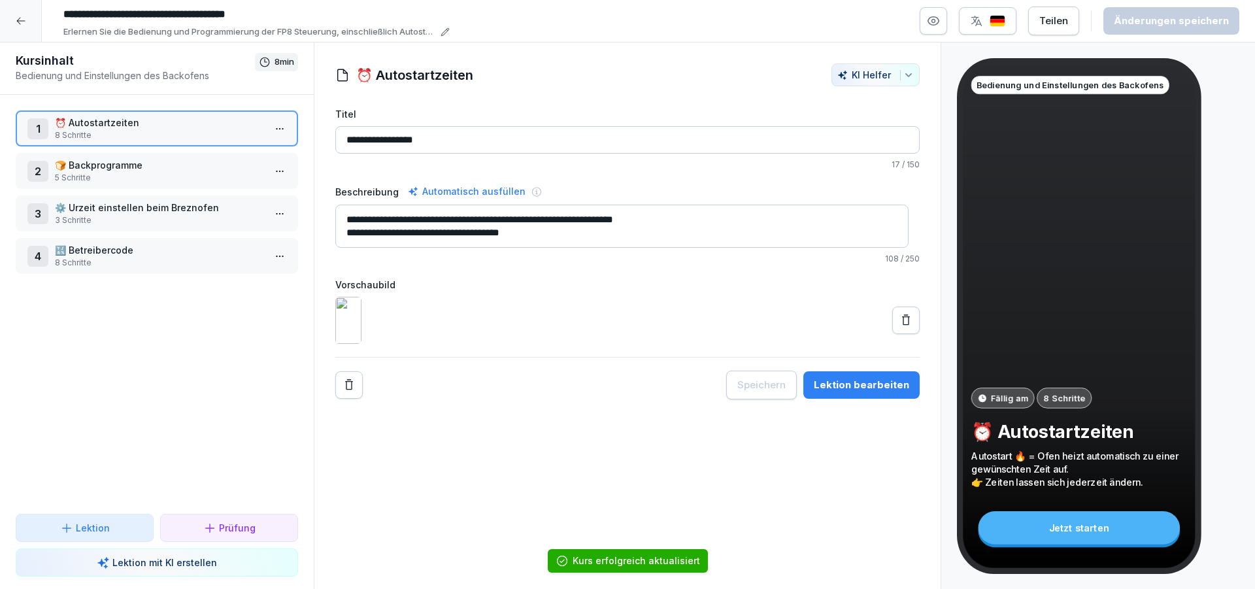
click at [103, 166] on p "🍞 Backprogramme" at bounding box center [159, 165] width 209 height 14
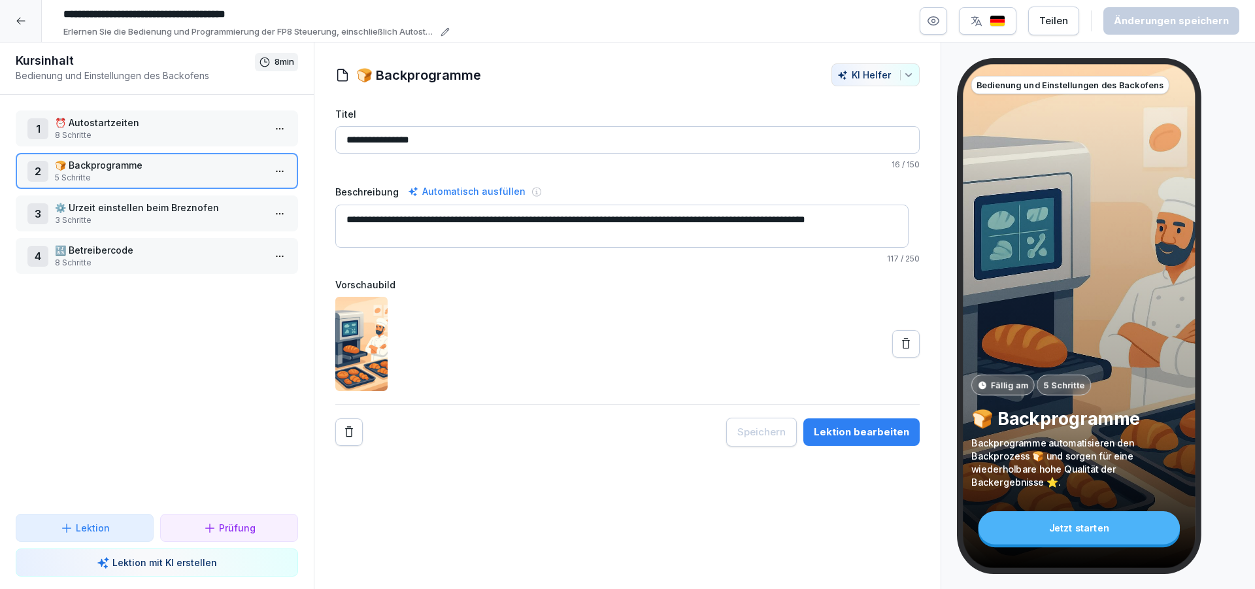
drag, startPoint x: 893, startPoint y: 343, endPoint x: 345, endPoint y: 429, distance: 554.6
click at [900, 343] on icon at bounding box center [906, 343] width 13 height 13
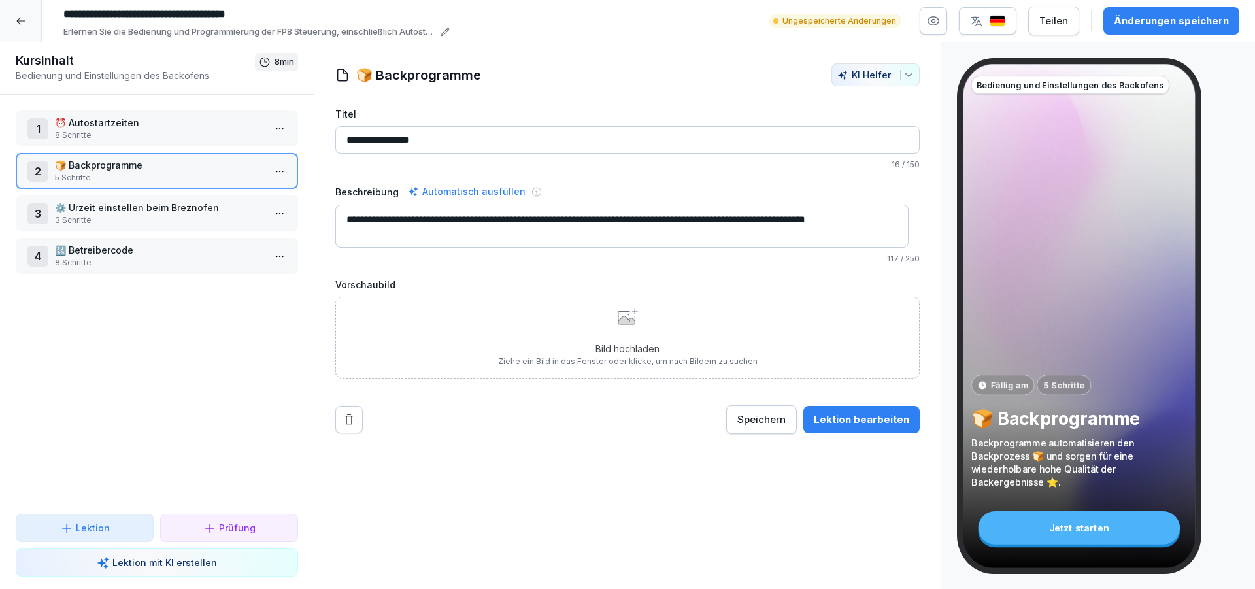
click at [628, 326] on div "Bild hochladen Ziehe ein Bild in das Fenster oder klicke, um nach Bildern zu su…" at bounding box center [628, 337] width 260 height 59
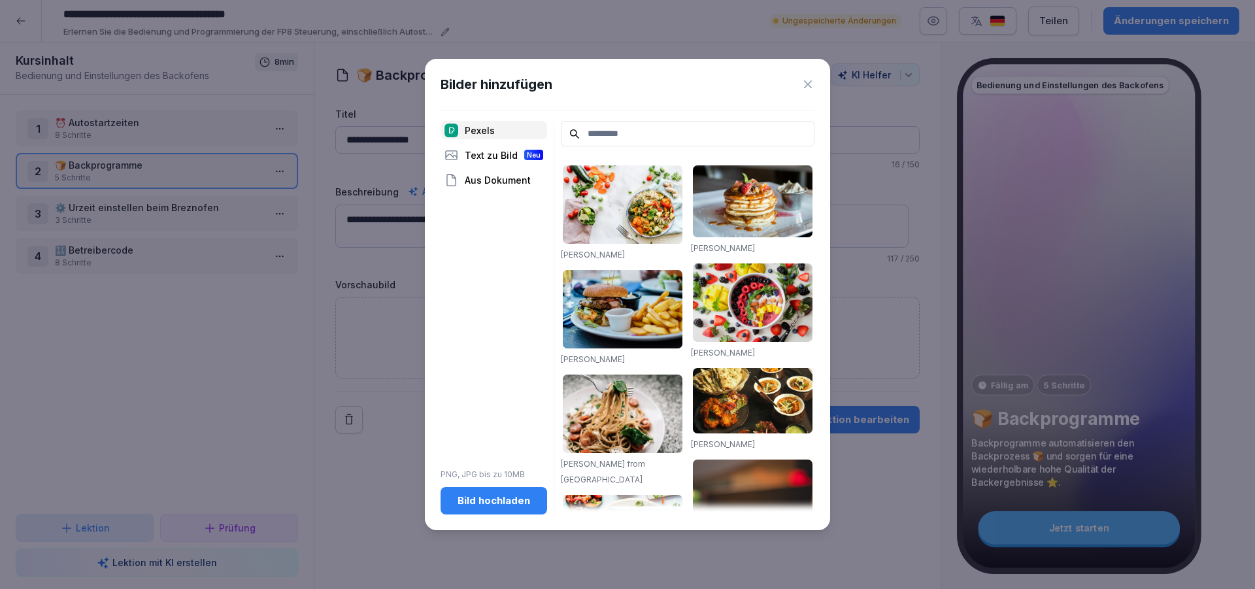
drag, startPoint x: 505, startPoint y: 490, endPoint x: 512, endPoint y: 504, distance: 15.2
click at [507, 496] on button "Bild hochladen" at bounding box center [494, 500] width 107 height 27
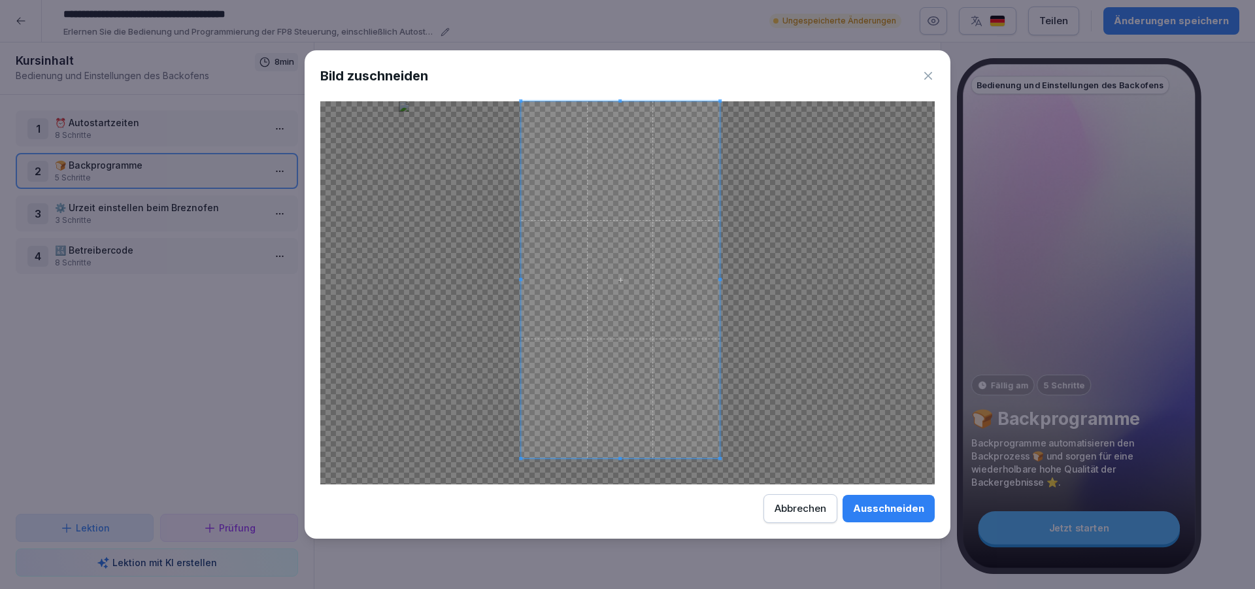
click at [718, 390] on div at bounding box center [620, 279] width 199 height 357
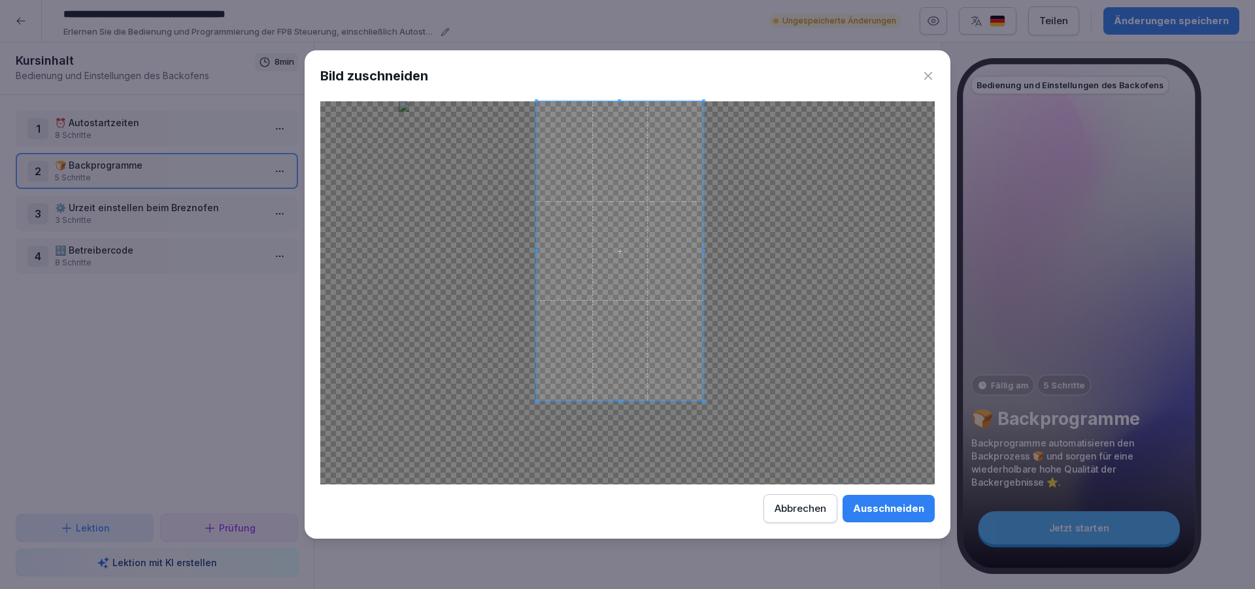
click at [637, 401] on div at bounding box center [620, 251] width 167 height 300
click at [618, 126] on span at bounding box center [619, 127] width 3 height 3
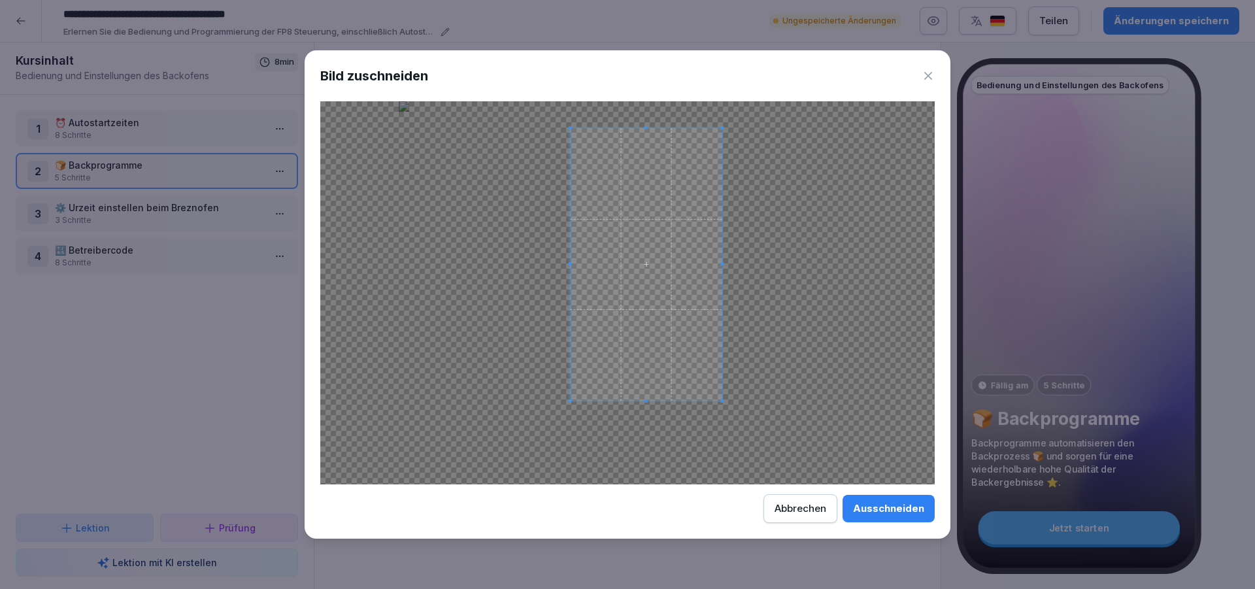
click at [662, 239] on span at bounding box center [647, 264] width 152 height 273
click at [883, 510] on div "Ausschneiden" at bounding box center [888, 508] width 71 height 14
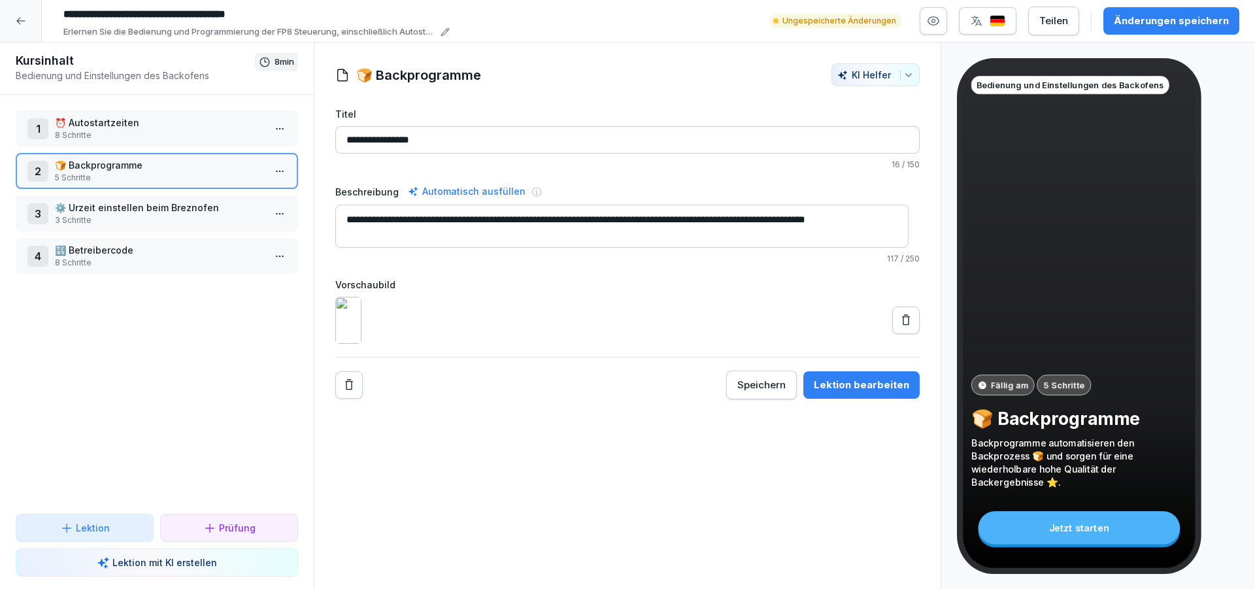
click at [1139, 25] on div "Änderungen speichern" at bounding box center [1171, 21] width 115 height 14
click at [20, 25] on icon at bounding box center [21, 21] width 10 height 10
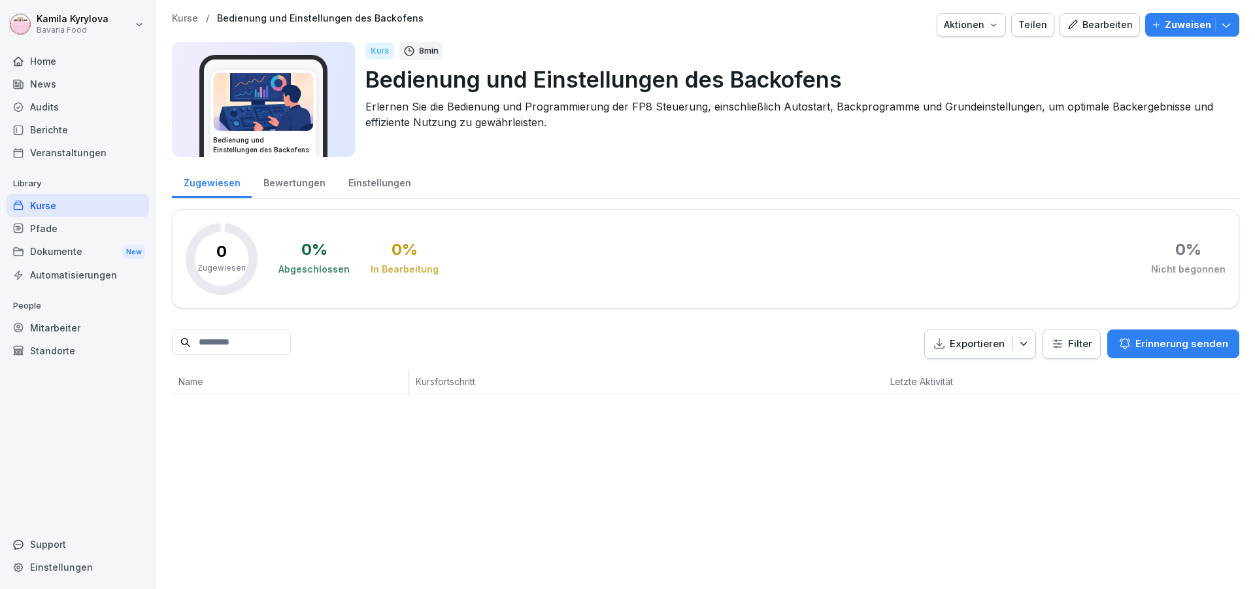
click at [1166, 30] on p "Zuweisen" at bounding box center [1188, 25] width 46 height 14
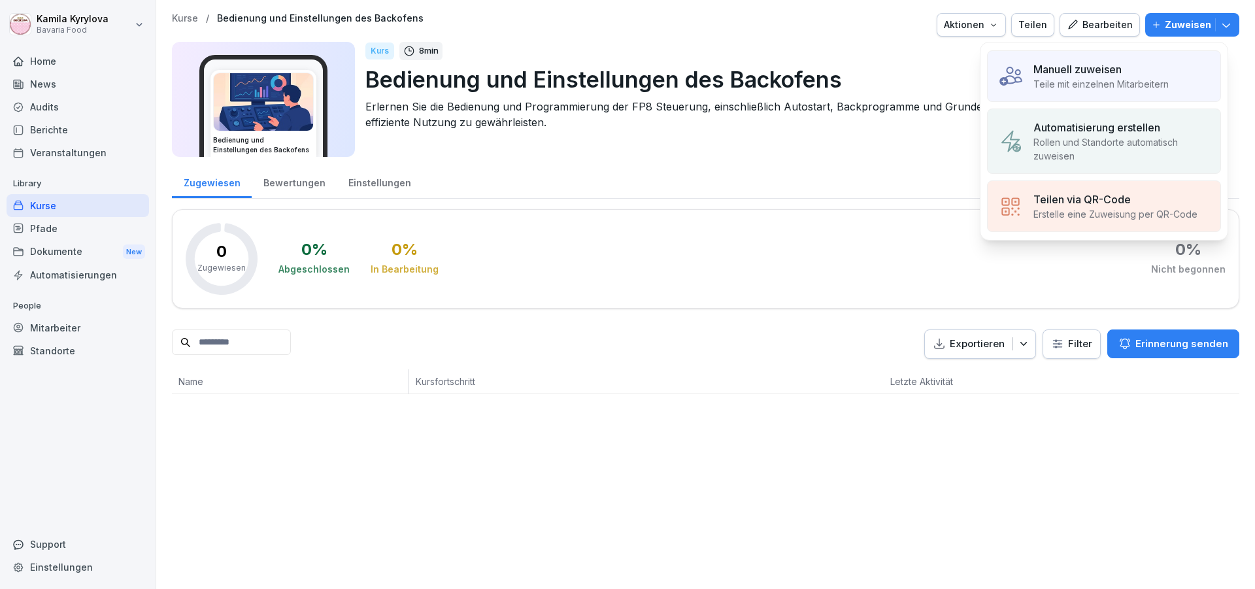
click at [1127, 79] on p "Teile mit einzelnen Mitarbeitern" at bounding box center [1101, 84] width 135 height 14
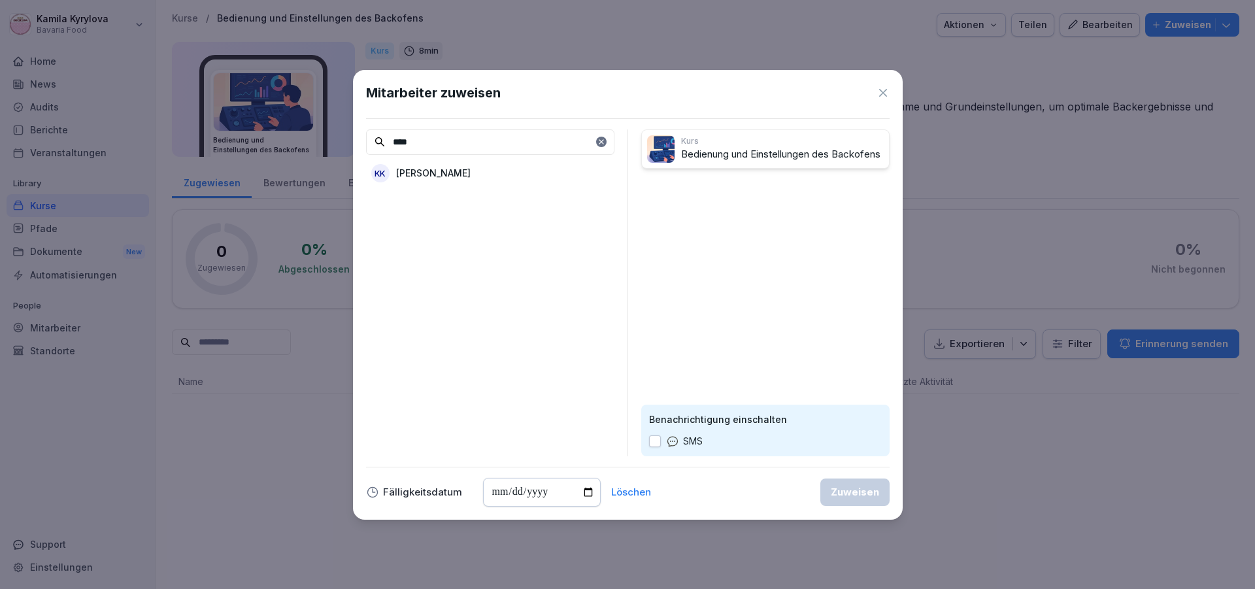
type input "****"
click at [452, 173] on p "[PERSON_NAME]" at bounding box center [433, 173] width 75 height 14
click at [836, 493] on div "Zuweisen" at bounding box center [855, 492] width 48 height 14
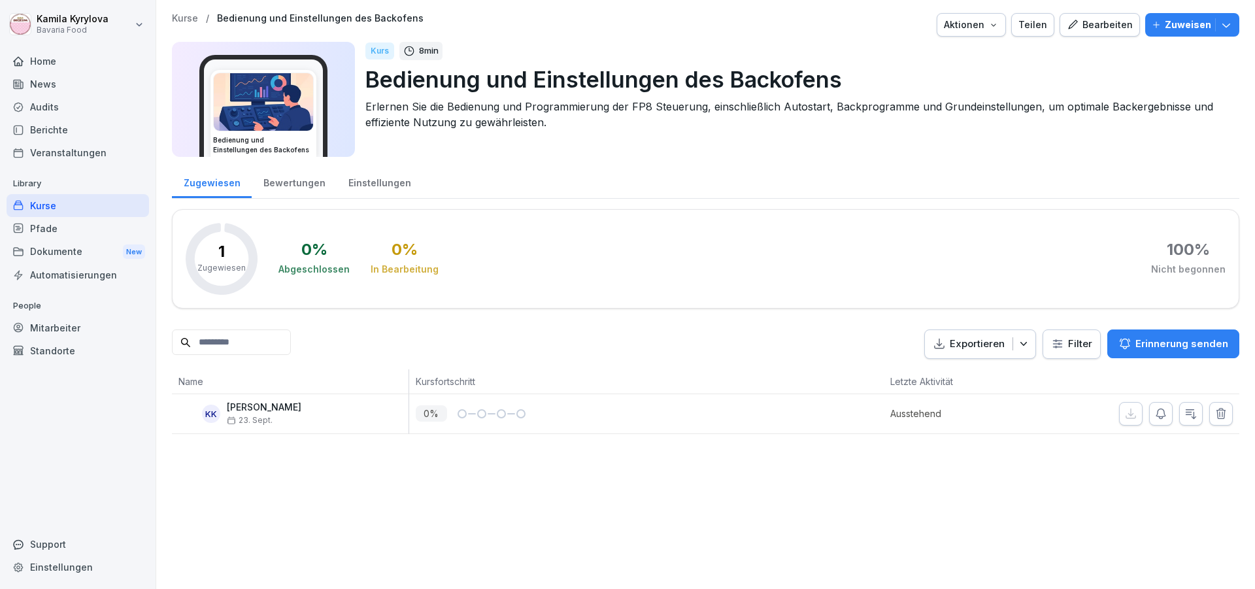
click at [31, 212] on div "Kurse" at bounding box center [78, 205] width 143 height 23
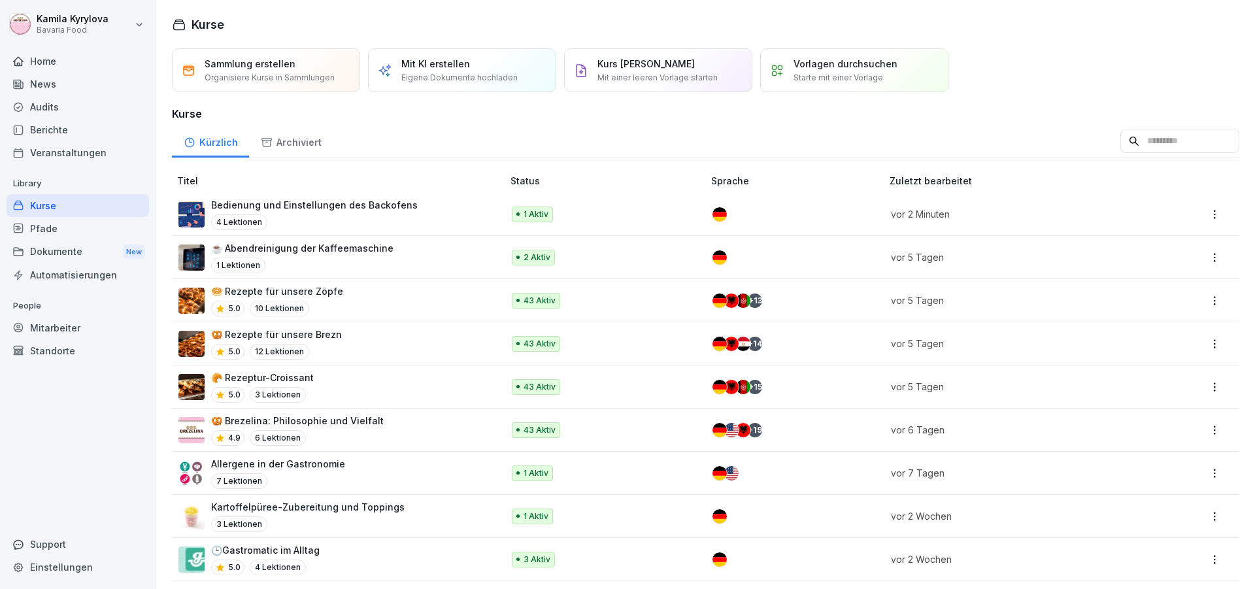
click at [355, 210] on p "Bedienung und Einstellungen des Backofens" at bounding box center [314, 205] width 207 height 14
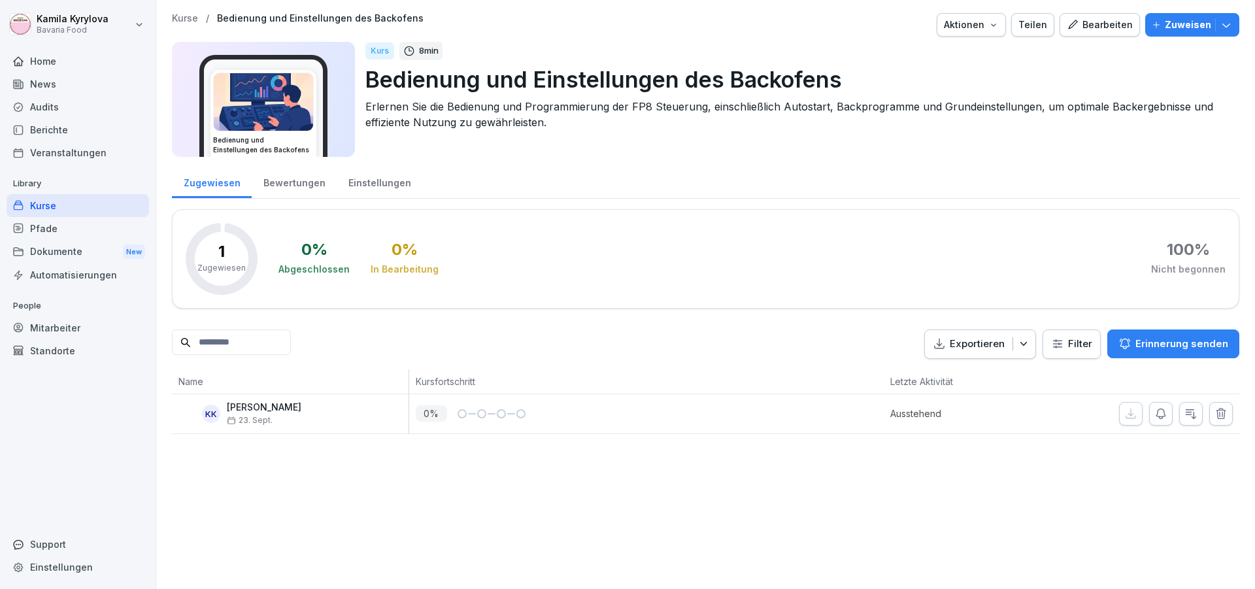
click at [291, 110] on img at bounding box center [263, 102] width 99 height 58
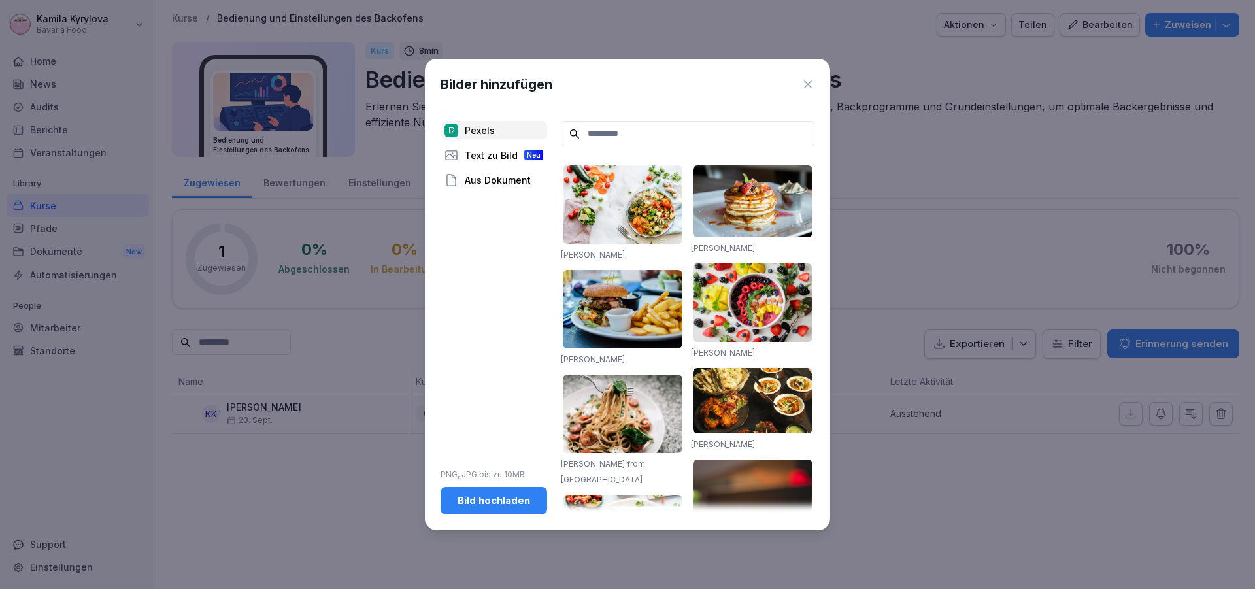
click at [513, 492] on button "Bild hochladen" at bounding box center [494, 500] width 107 height 27
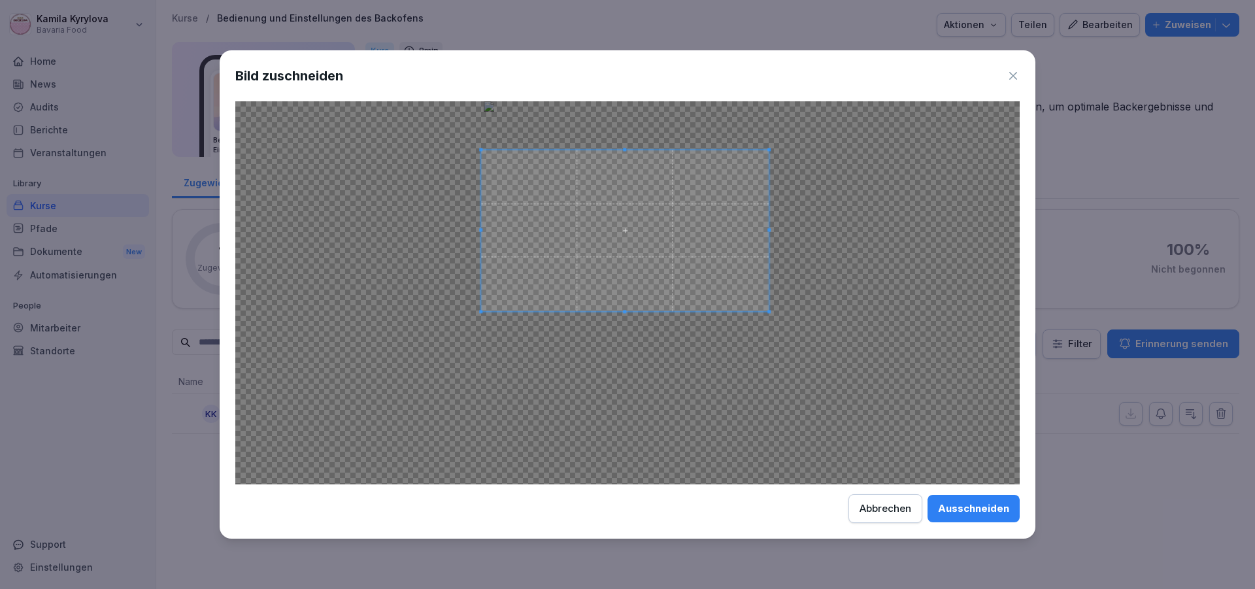
click at [643, 248] on span at bounding box center [625, 230] width 288 height 161
click at [962, 515] on div "Ausschneiden" at bounding box center [973, 508] width 71 height 14
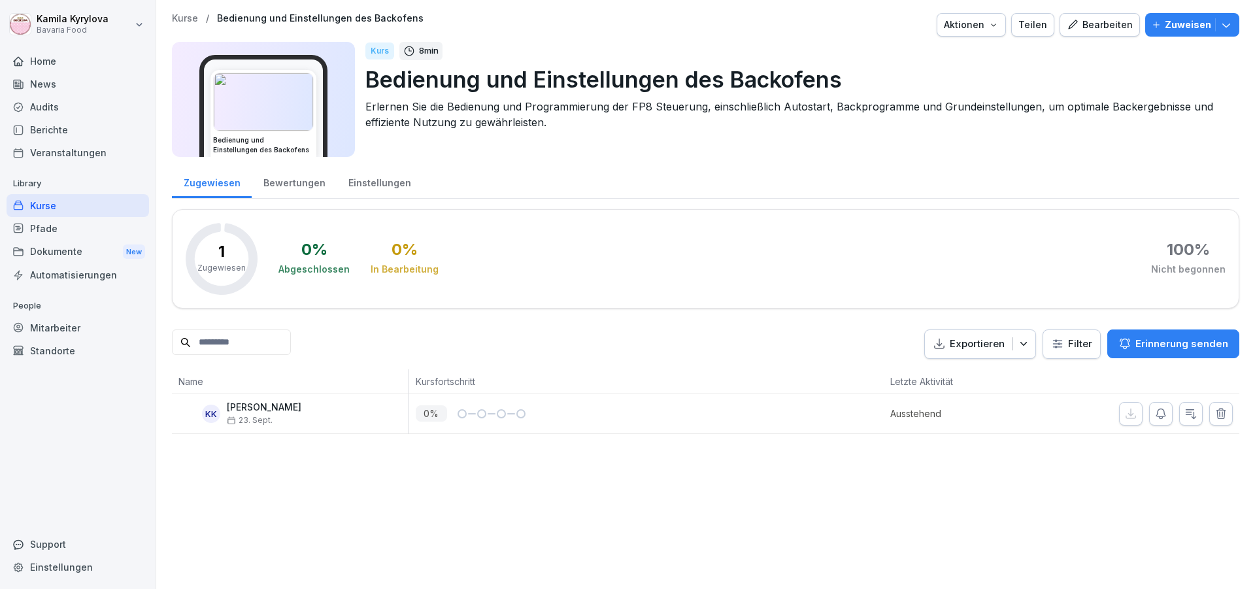
click at [1075, 18] on div "Bearbeiten" at bounding box center [1100, 25] width 66 height 14
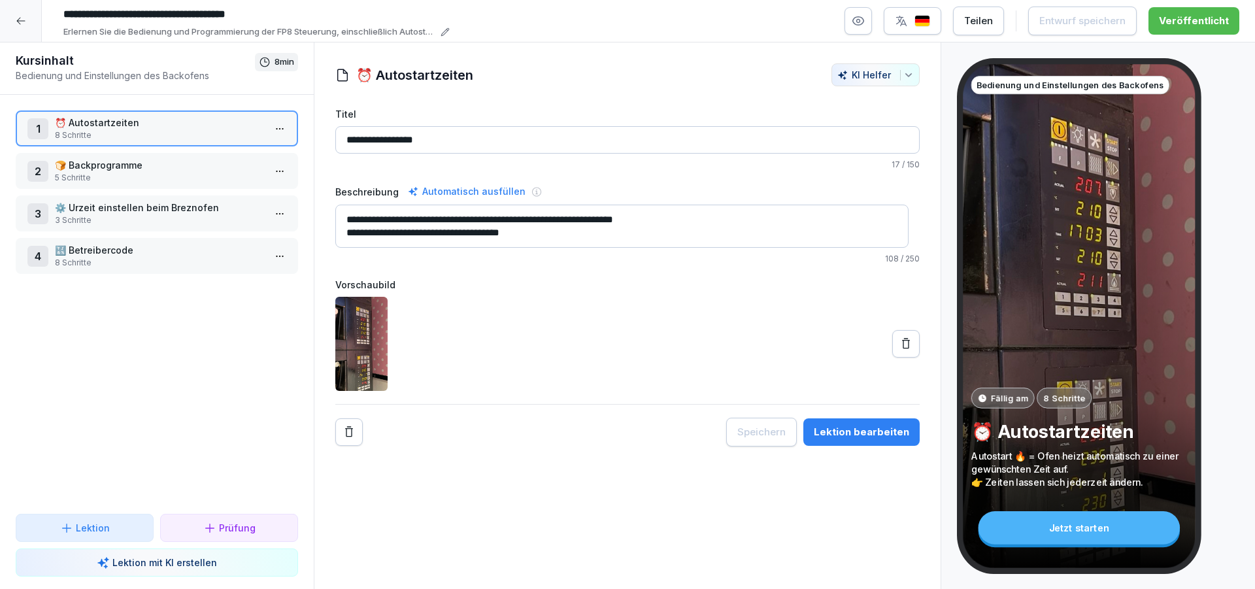
click at [101, 163] on p "🍞 Backprogramme" at bounding box center [159, 165] width 209 height 14
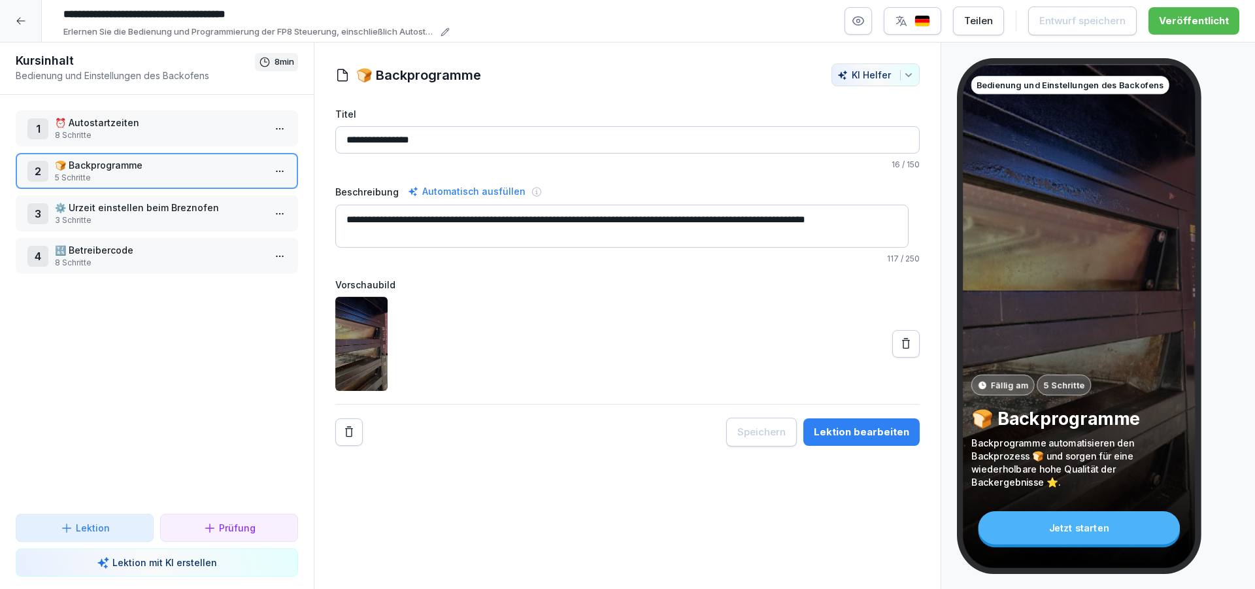
click at [271, 169] on html "**********" at bounding box center [627, 294] width 1255 height 589
click at [230, 195] on div "Schritte bearbeiten" at bounding box center [220, 197] width 100 height 14
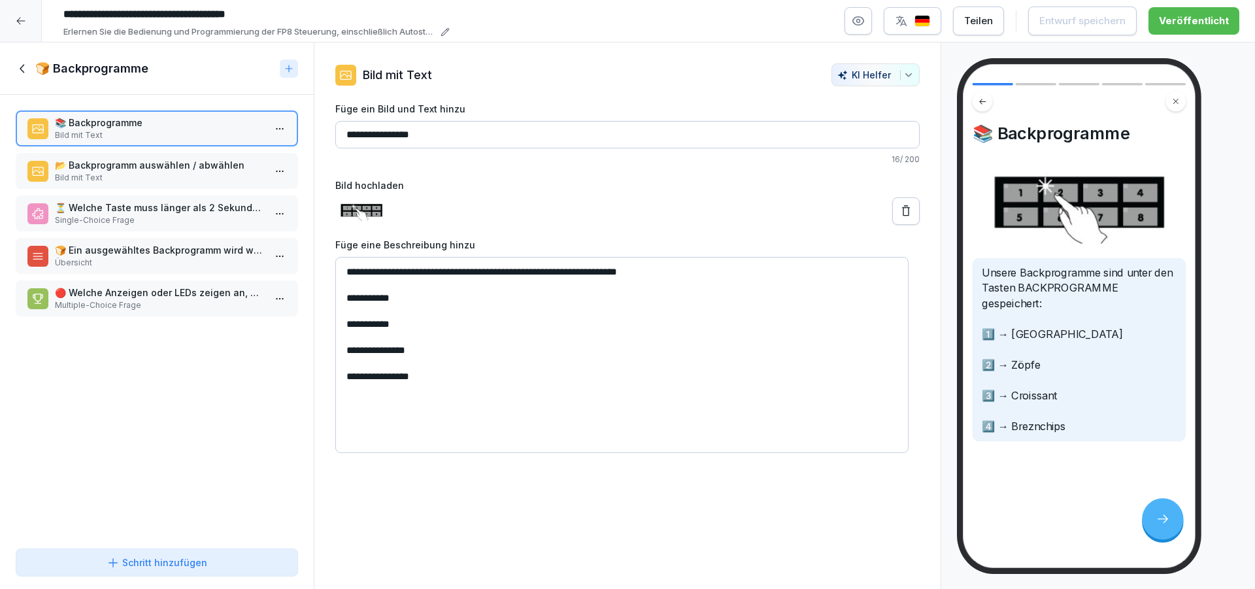
click at [201, 163] on p "📂 Backprogramm auswählen / abwählen" at bounding box center [159, 165] width 209 height 14
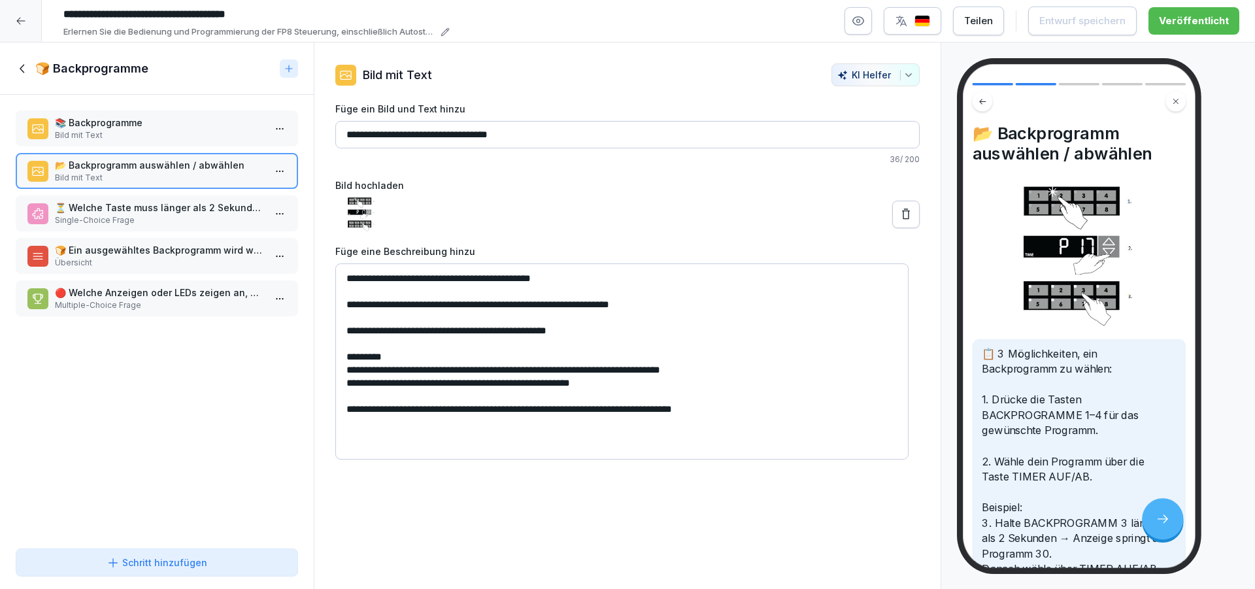
click at [22, 65] on icon at bounding box center [23, 68] width 14 height 14
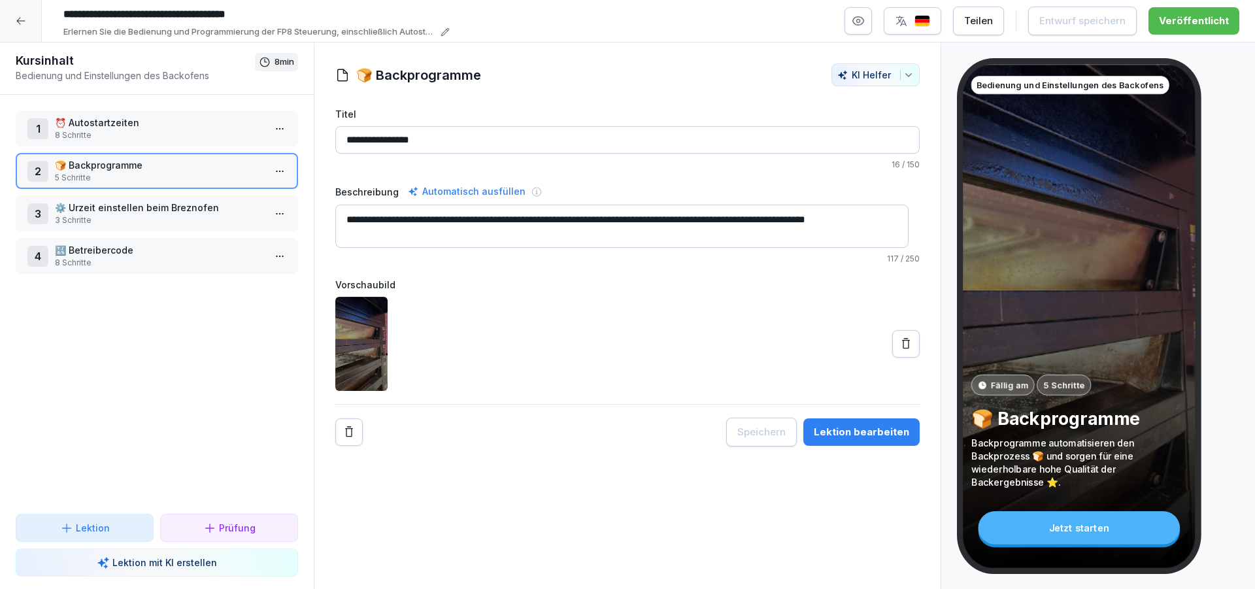
click at [135, 222] on p "3 Schritte" at bounding box center [159, 220] width 209 height 12
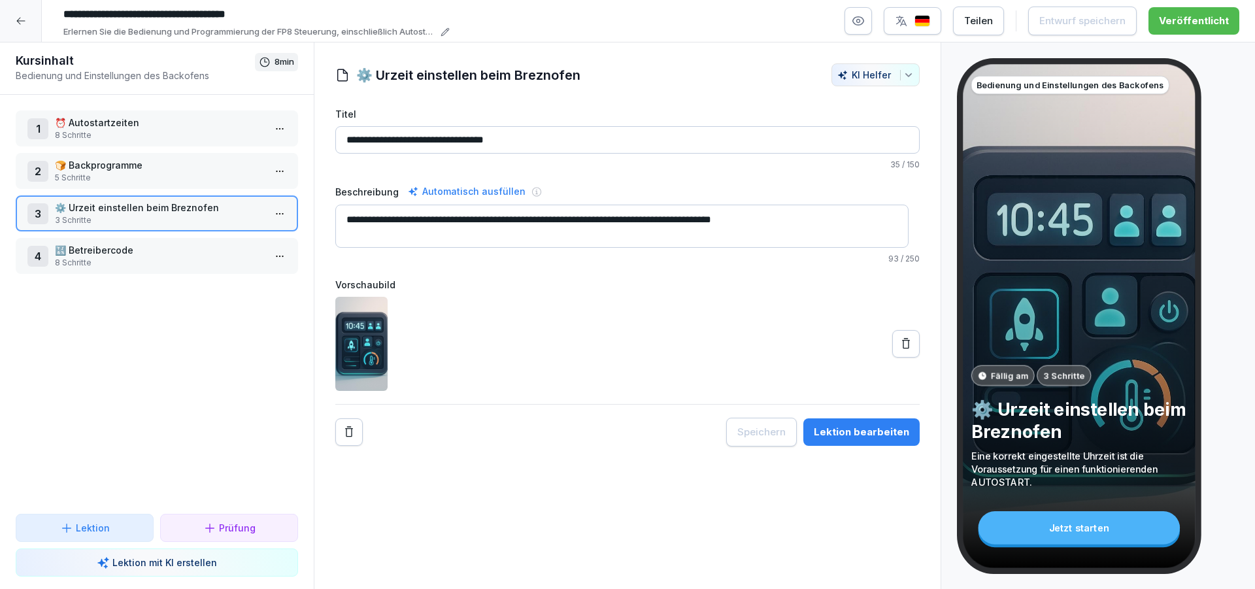
click at [216, 222] on p "3 Schritte" at bounding box center [159, 220] width 209 height 12
click at [277, 221] on html "**********" at bounding box center [627, 294] width 1255 height 589
click at [210, 231] on div "Schritte bearbeiten" at bounding box center [220, 239] width 111 height 24
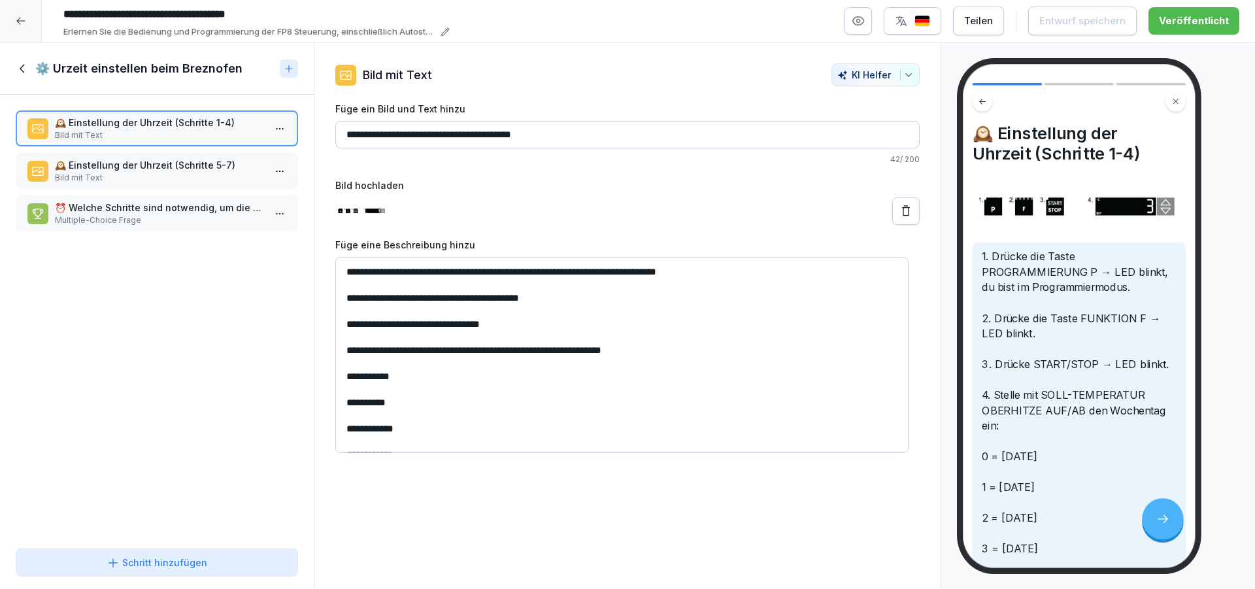
click at [23, 76] on div "⚙️ Urzeit einstellen beim Breznofen" at bounding box center [145, 69] width 259 height 16
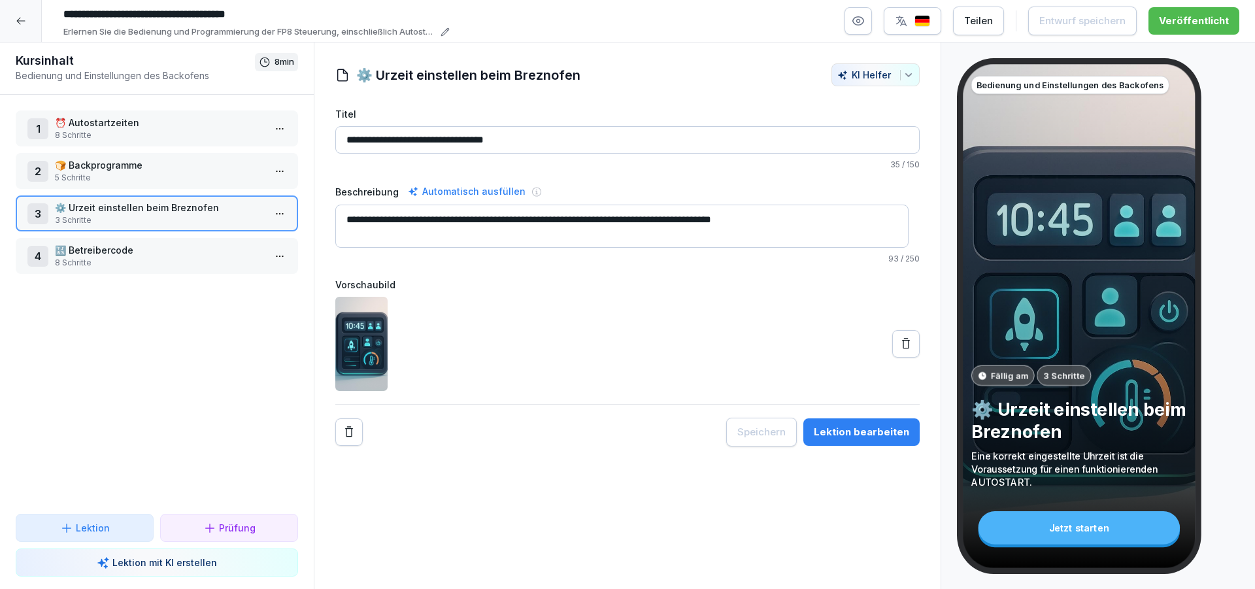
click at [182, 259] on p "8 Schritte" at bounding box center [159, 263] width 209 height 12
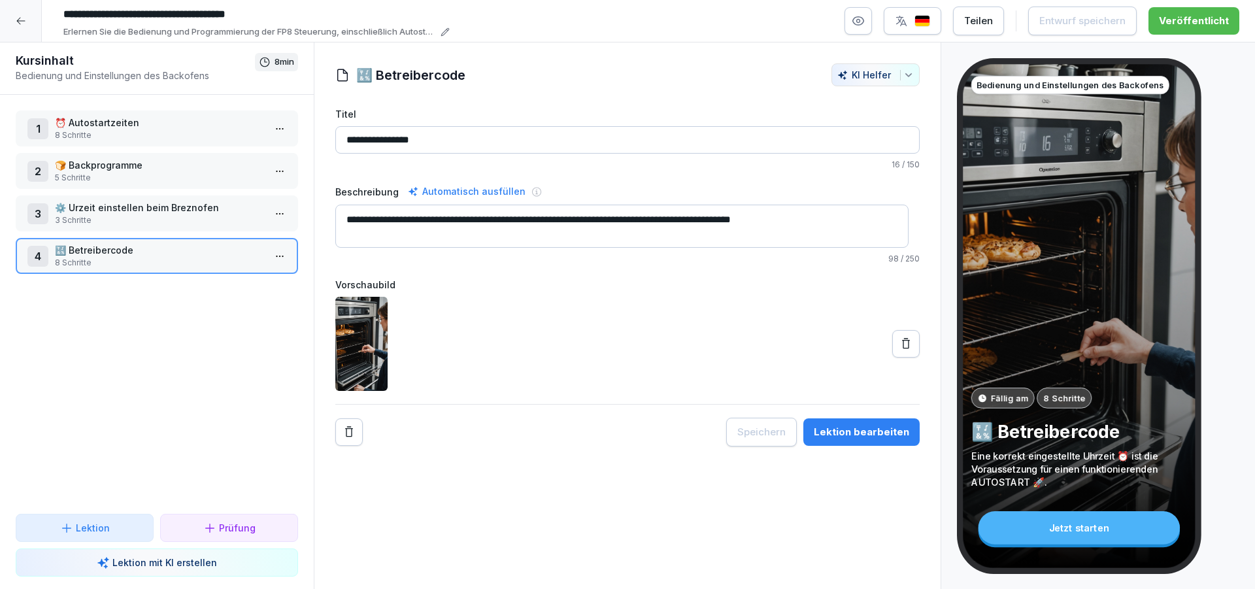
click at [210, 207] on p "⚙️ Urzeit einstellen beim Breznofen" at bounding box center [159, 208] width 209 height 14
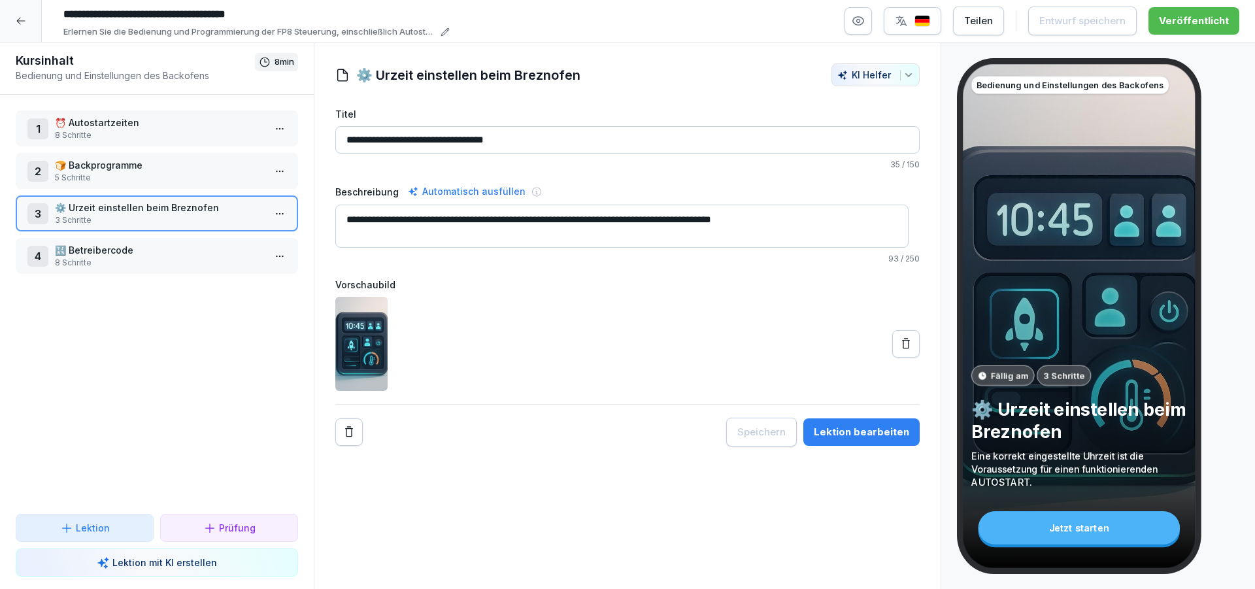
click at [900, 342] on icon at bounding box center [906, 343] width 13 height 13
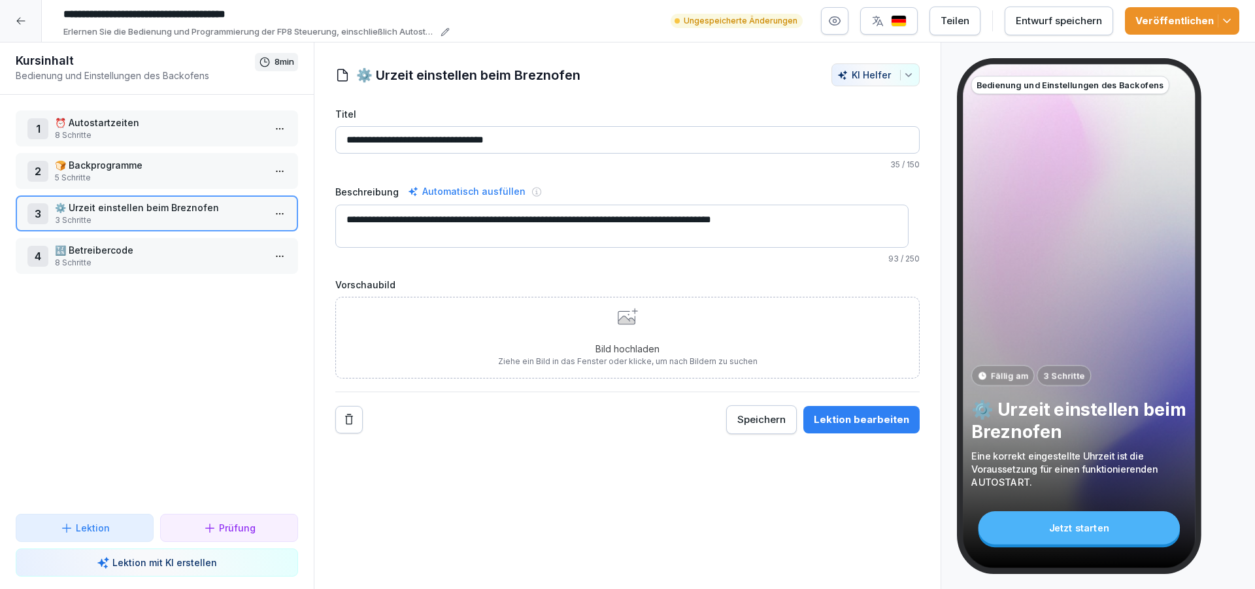
click at [621, 312] on icon at bounding box center [628, 316] width 20 height 17
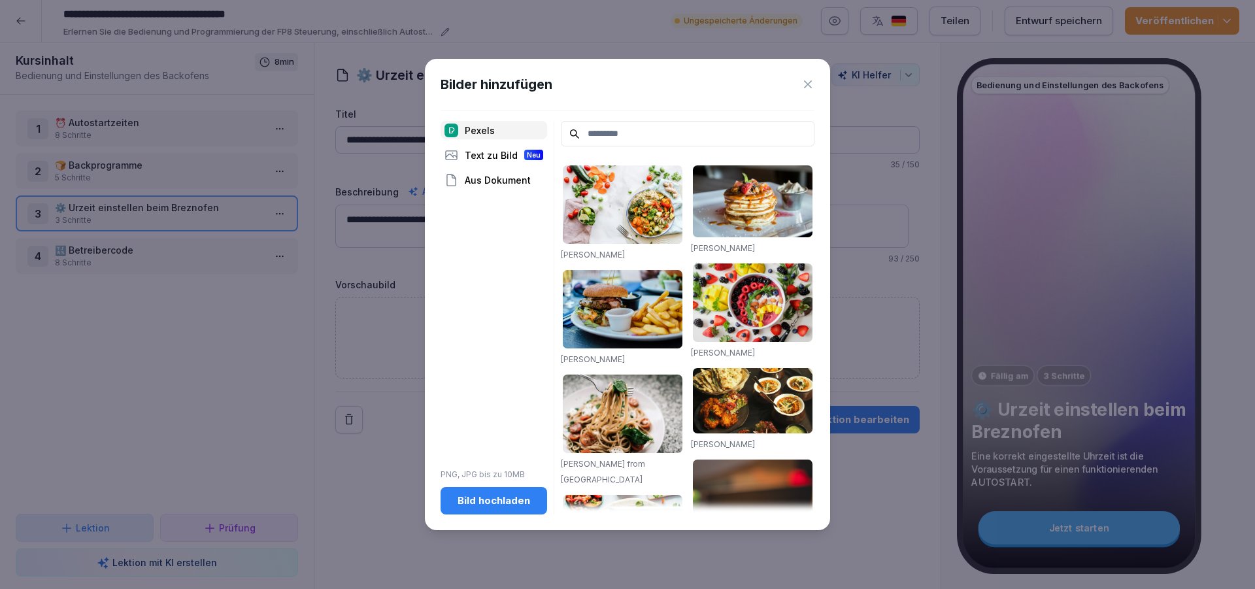
drag, startPoint x: 504, startPoint y: 488, endPoint x: 507, endPoint y: 504, distance: 16.6
click at [504, 493] on button "Bild hochladen" at bounding box center [494, 500] width 107 height 27
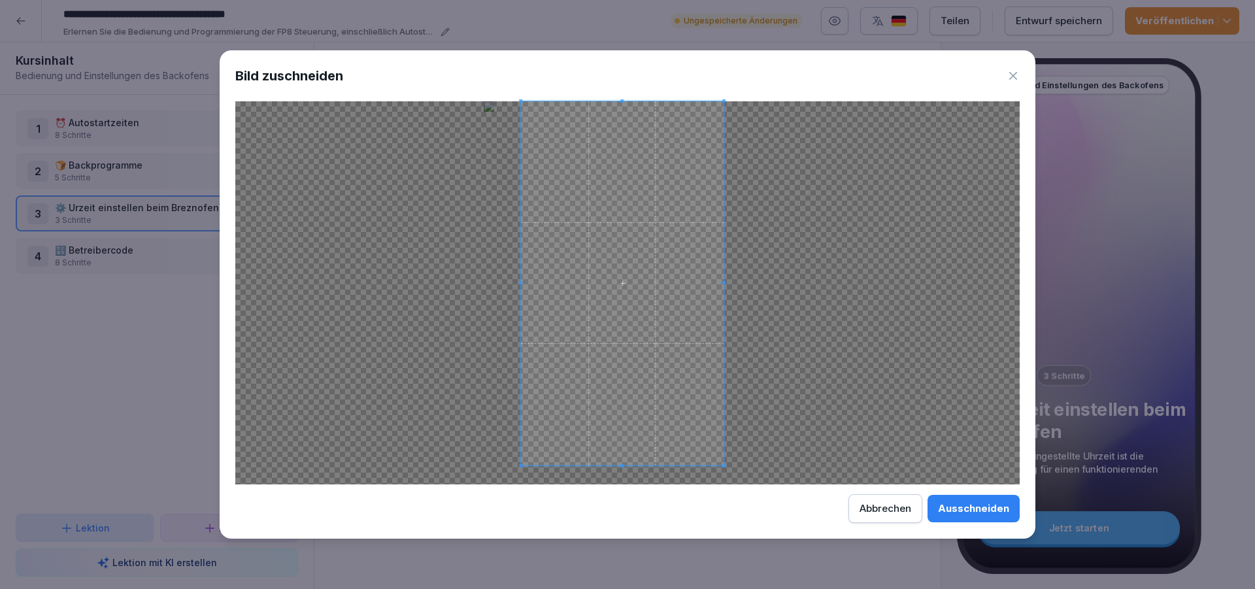
click at [724, 373] on div at bounding box center [622, 283] width 203 height 364
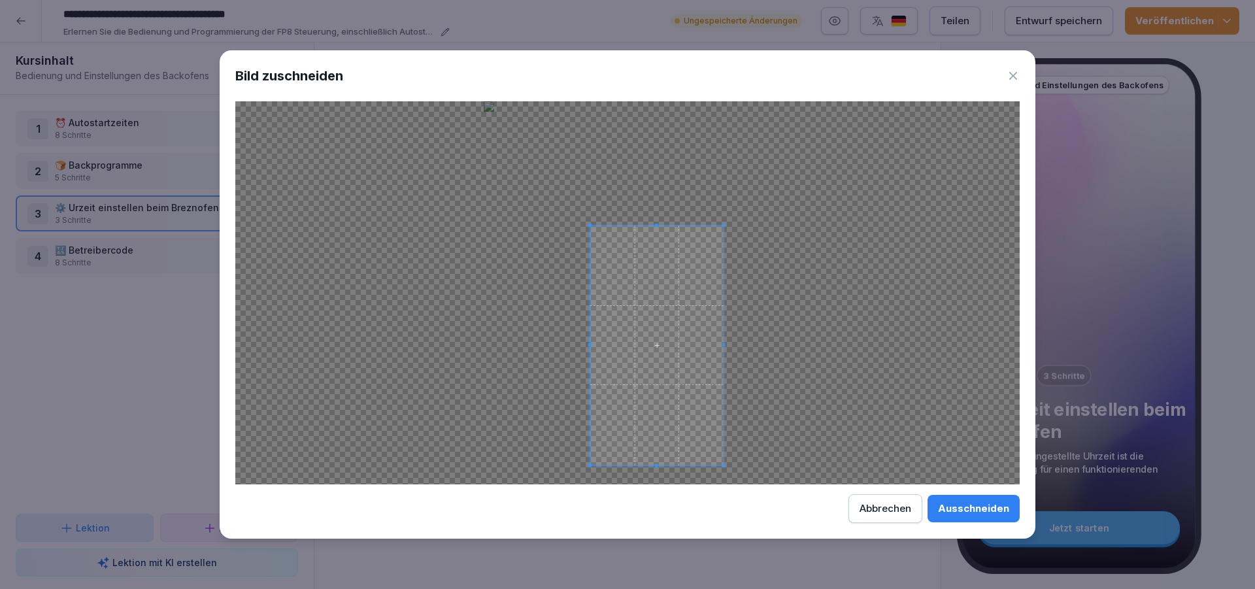
click at [703, 226] on div at bounding box center [656, 346] width 133 height 240
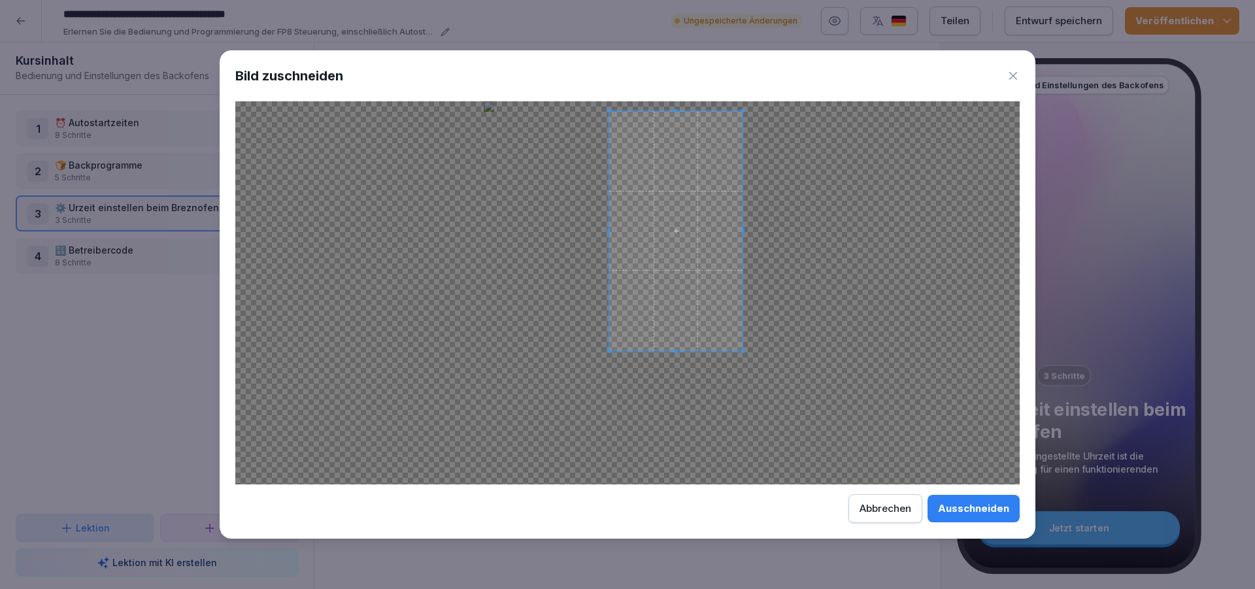
click at [680, 205] on span at bounding box center [675, 231] width 133 height 240
click at [611, 352] on span at bounding box center [675, 351] width 133 height 3
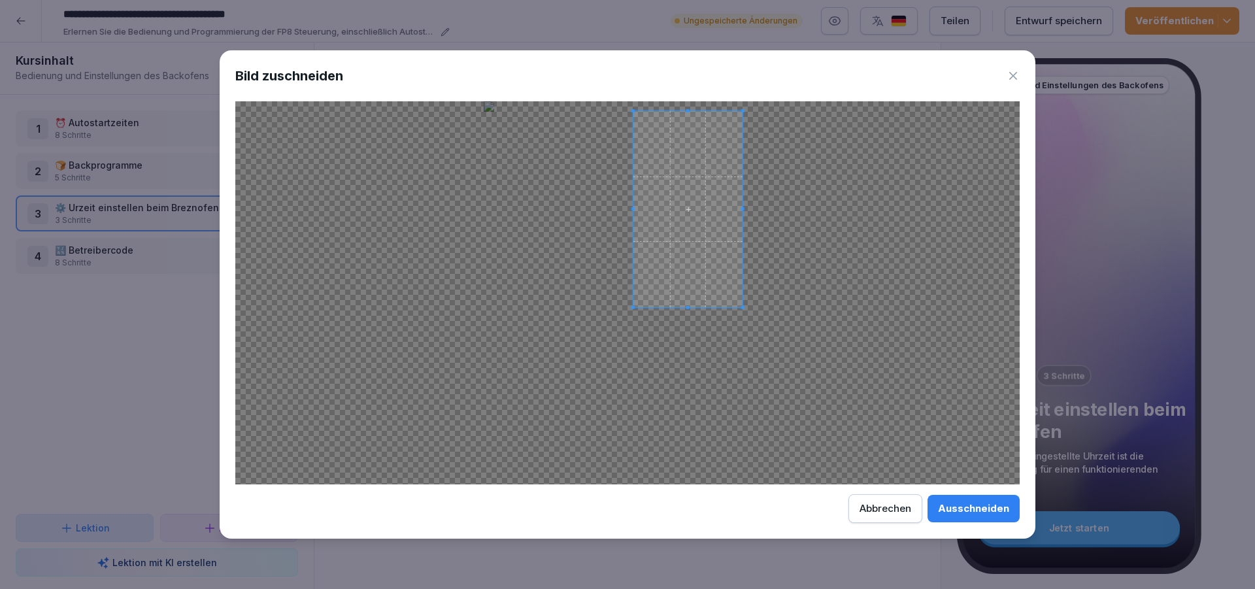
click at [631, 327] on div at bounding box center [627, 292] width 784 height 383
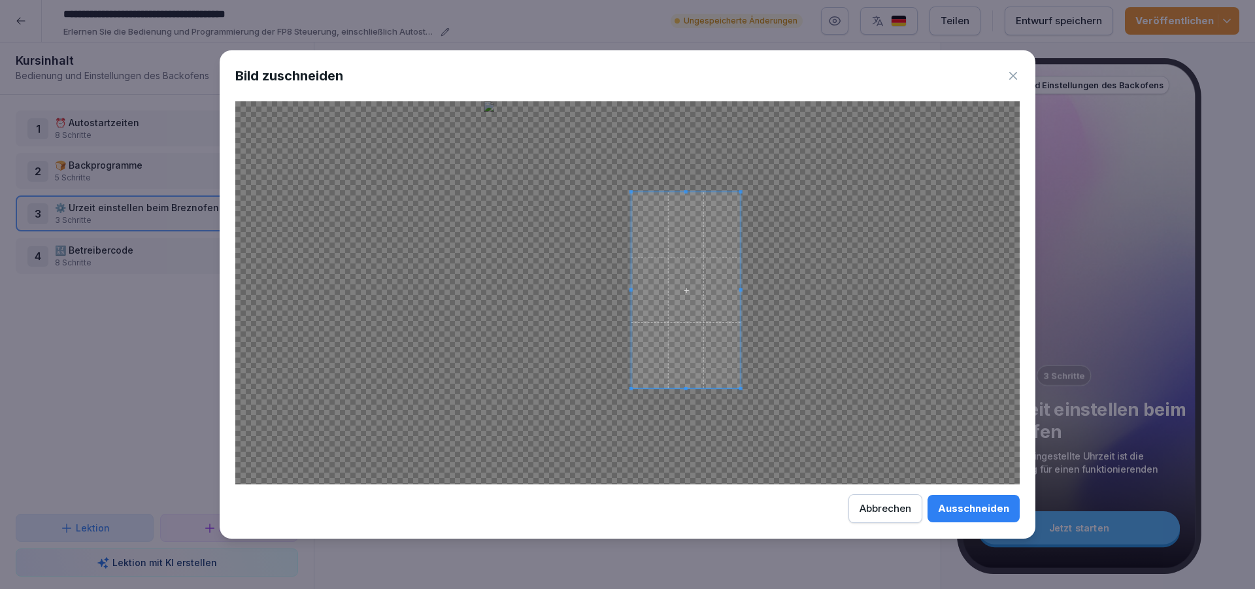
click at [662, 292] on span at bounding box center [685, 290] width 109 height 197
click at [979, 508] on div "Ausschneiden" at bounding box center [973, 508] width 71 height 14
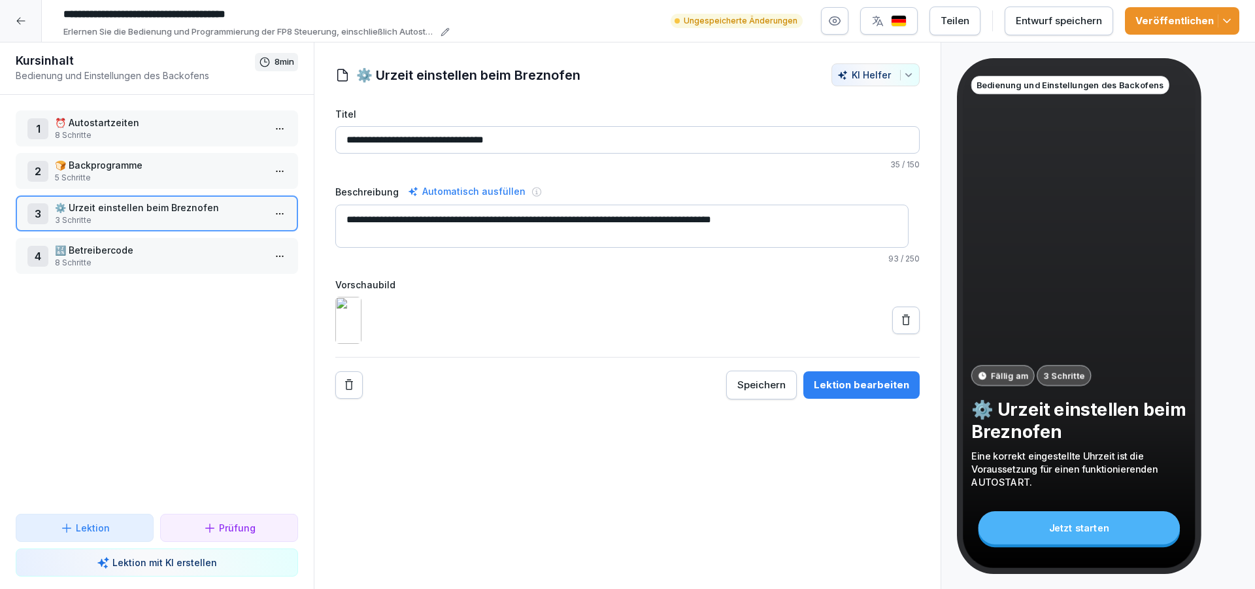
click at [1203, 7] on button "Veröffentlichen" at bounding box center [1182, 20] width 114 height 27
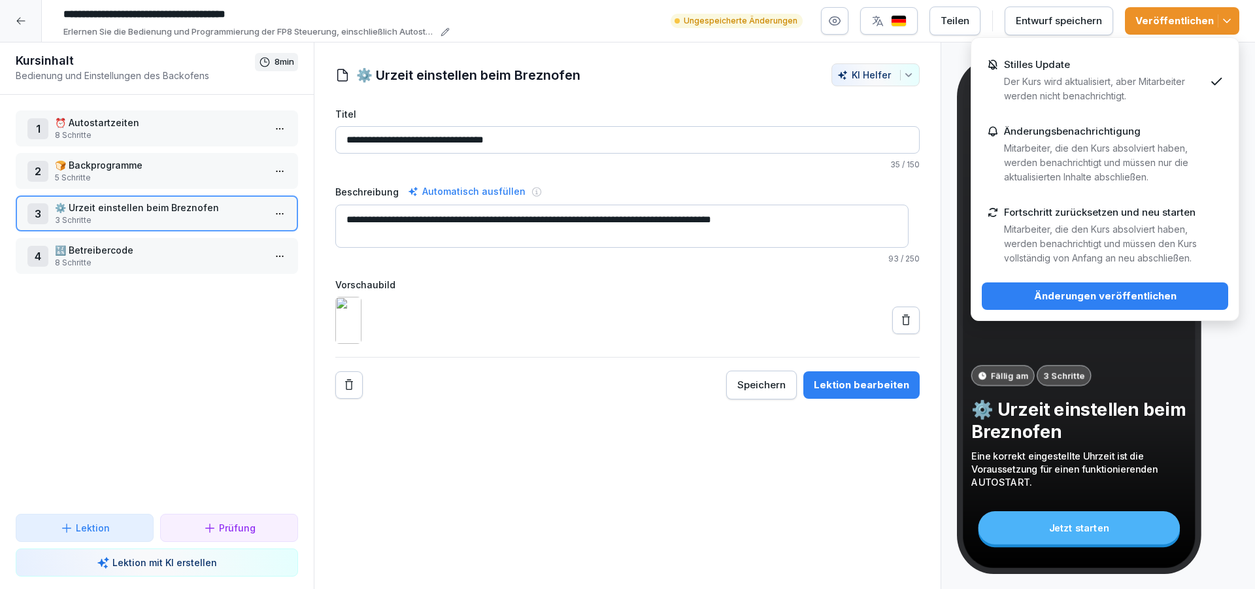
click at [1047, 297] on div "Änderungen veröffentlichen" at bounding box center [1105, 296] width 226 height 14
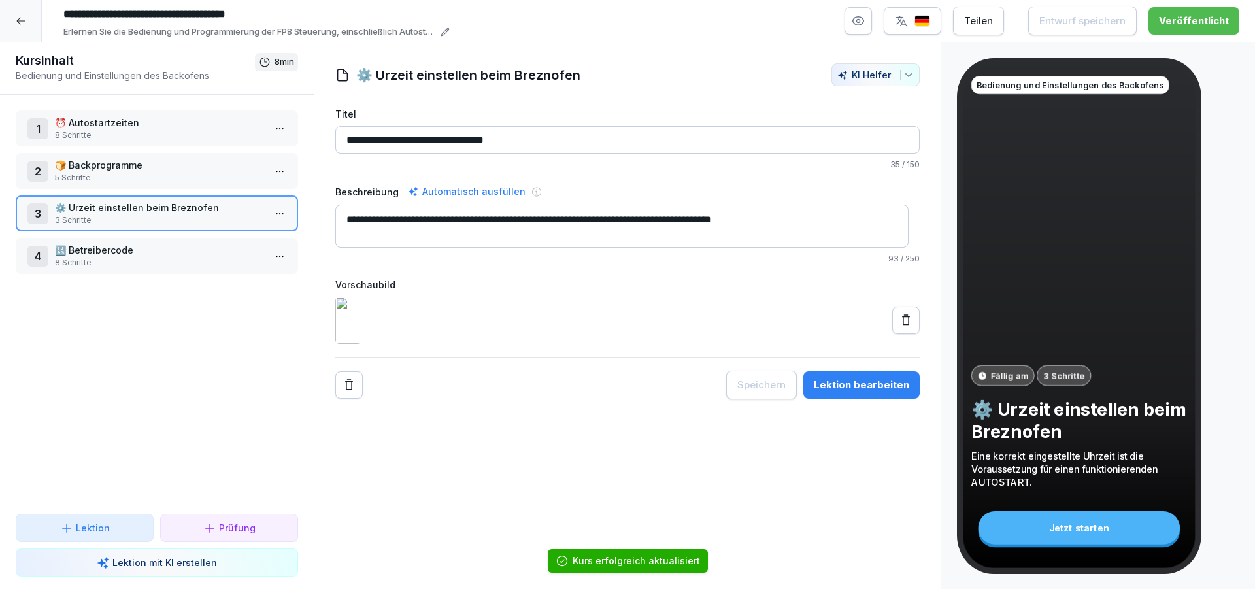
click at [267, 214] on html "**********" at bounding box center [627, 294] width 1255 height 589
click at [220, 240] on div "Schritte bearbeiten" at bounding box center [220, 240] width 100 height 14
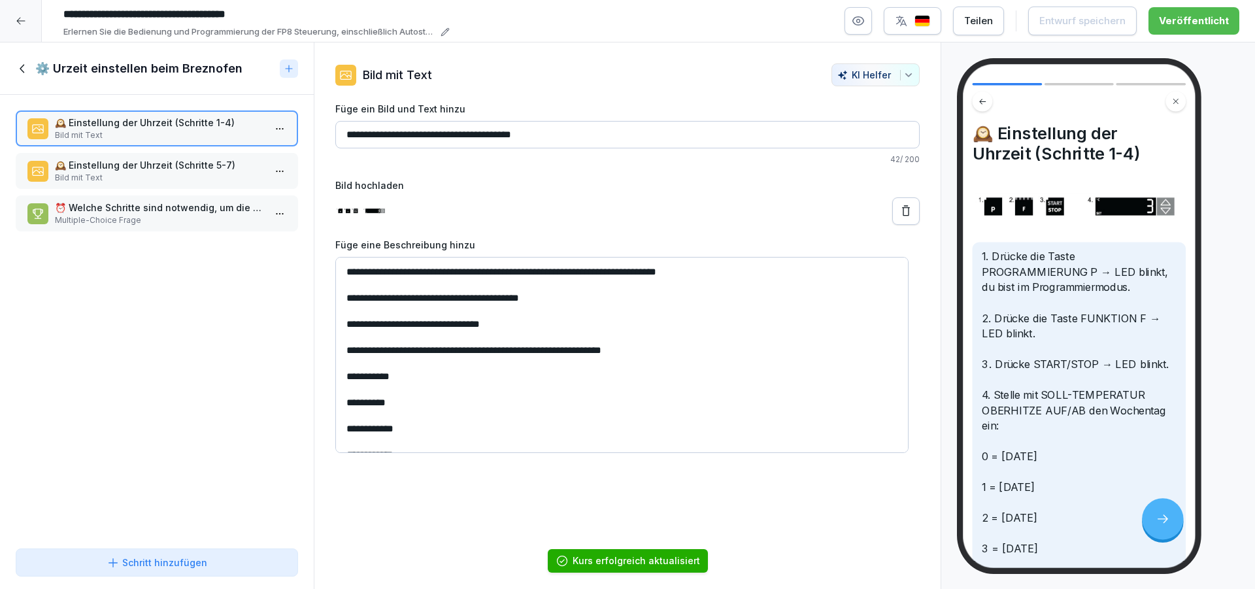
click at [18, 71] on icon at bounding box center [23, 68] width 14 height 14
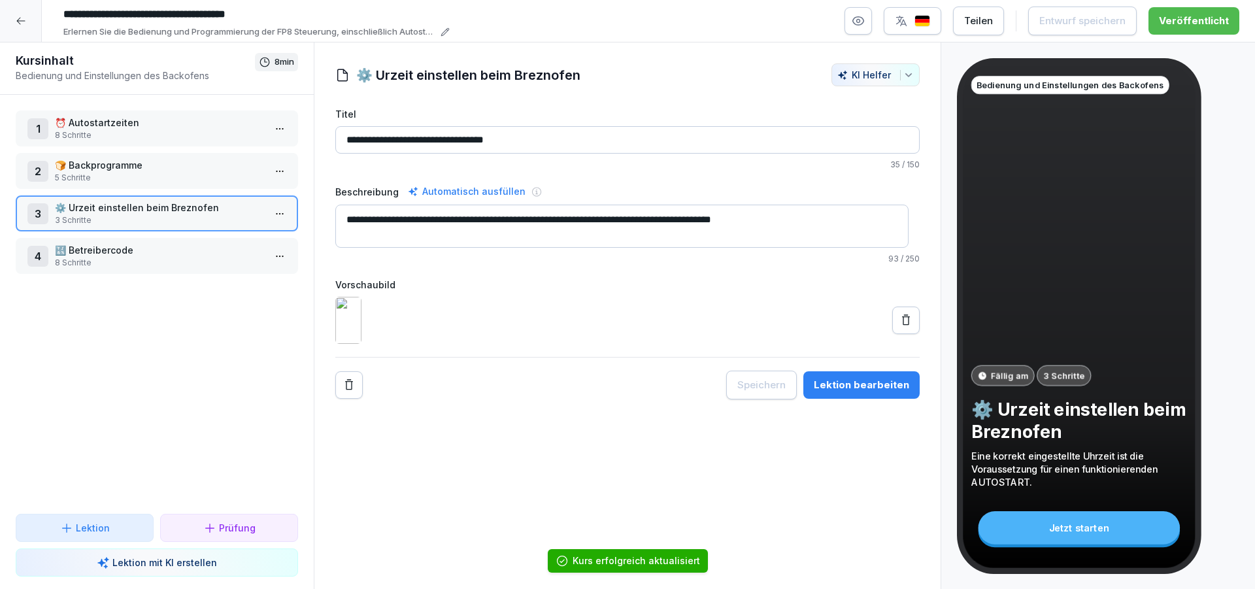
click at [142, 251] on p "🔣 Betreibercode" at bounding box center [159, 250] width 209 height 14
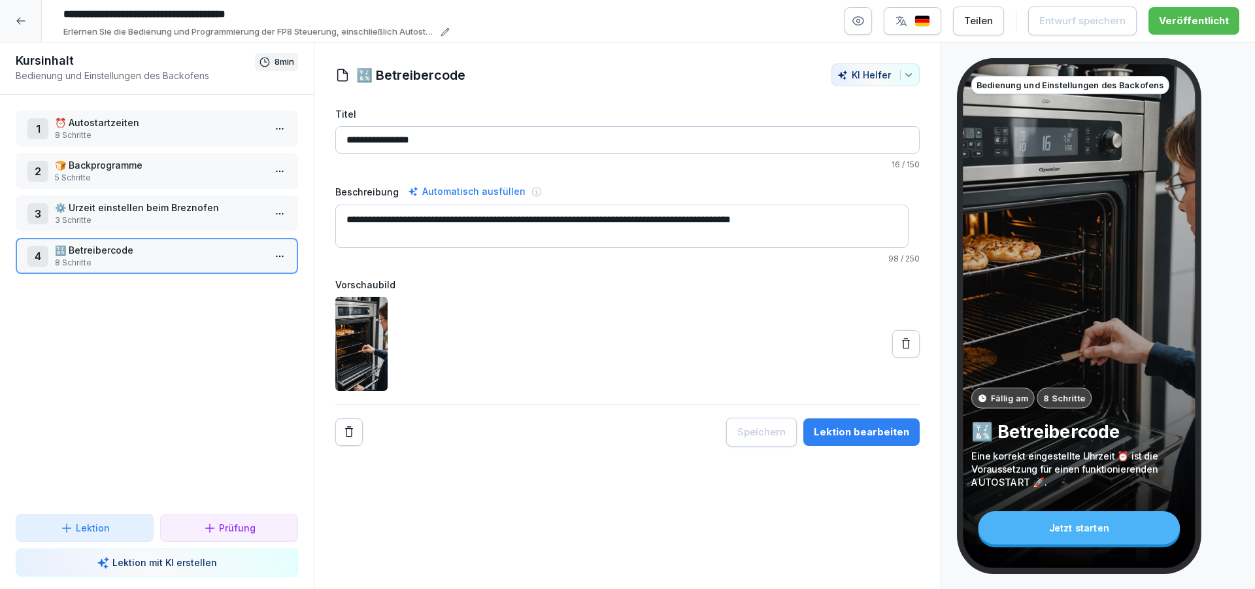
click at [277, 258] on html "**********" at bounding box center [627, 294] width 1255 height 589
click at [254, 288] on div "Schritte bearbeiten" at bounding box center [220, 282] width 100 height 14
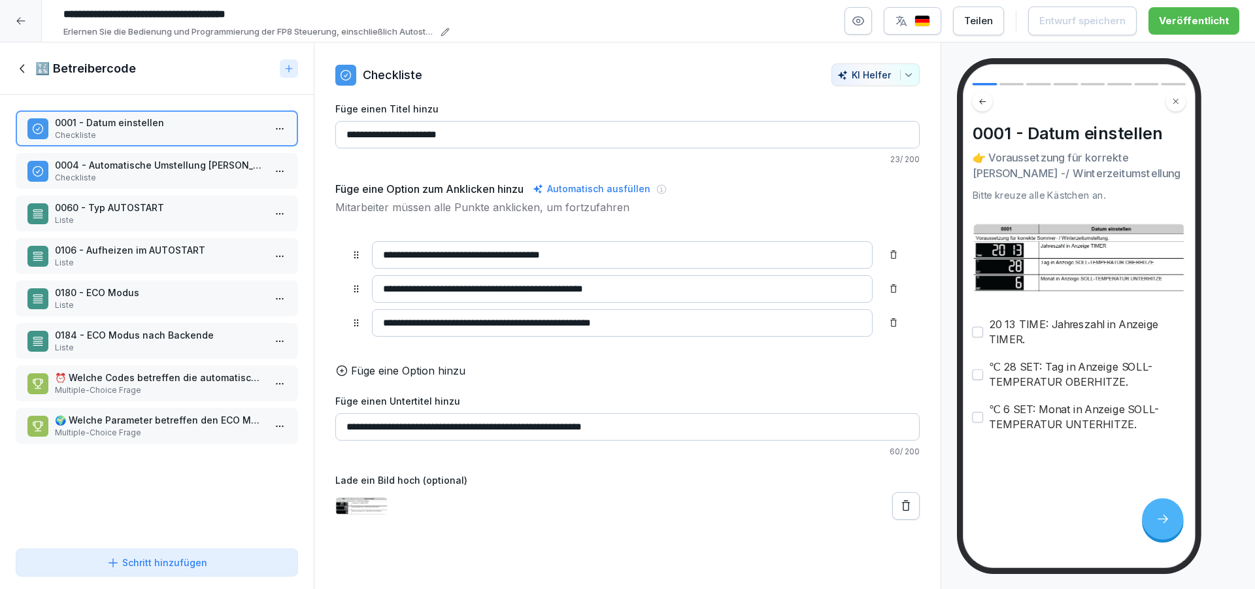
click at [21, 74] on icon at bounding box center [23, 68] width 14 height 14
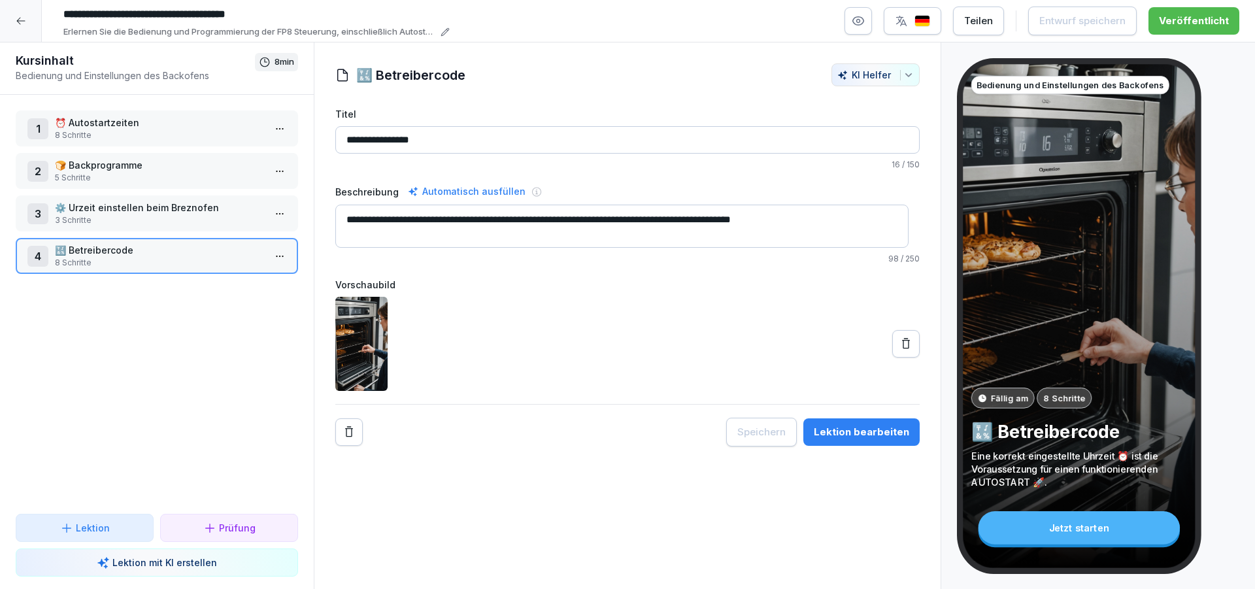
click at [208, 214] on p "3 Schritte" at bounding box center [159, 220] width 209 height 12
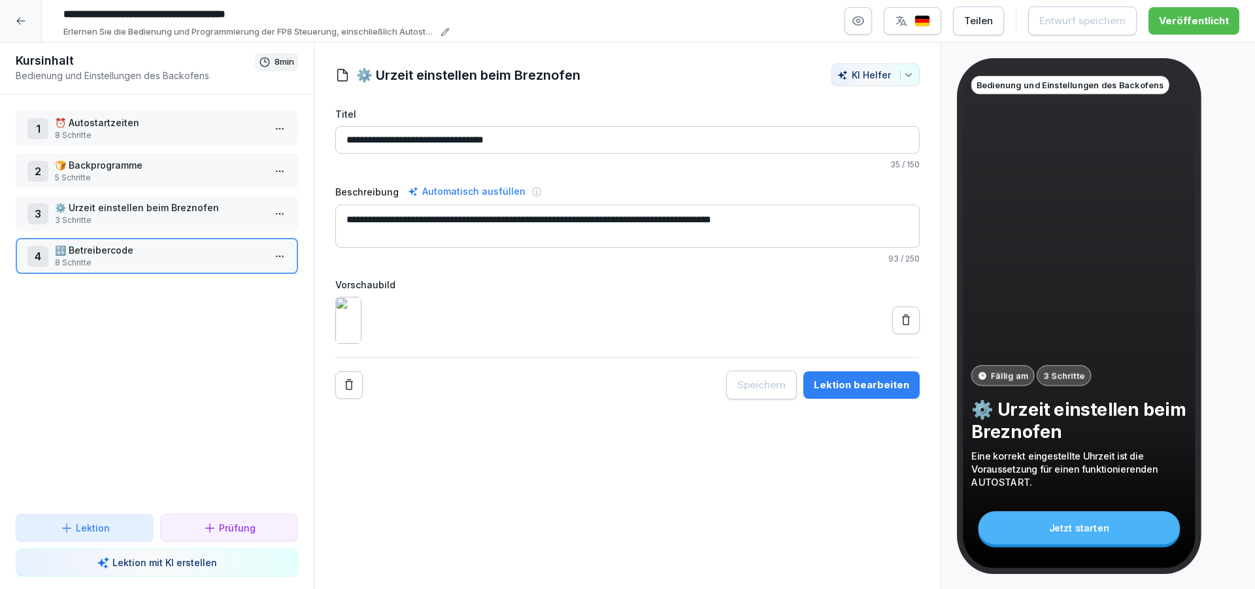
click at [208, 214] on p "3 Schritte" at bounding box center [159, 220] width 209 height 12
click at [203, 247] on p "🔣 Betreibercode" at bounding box center [159, 250] width 209 height 14
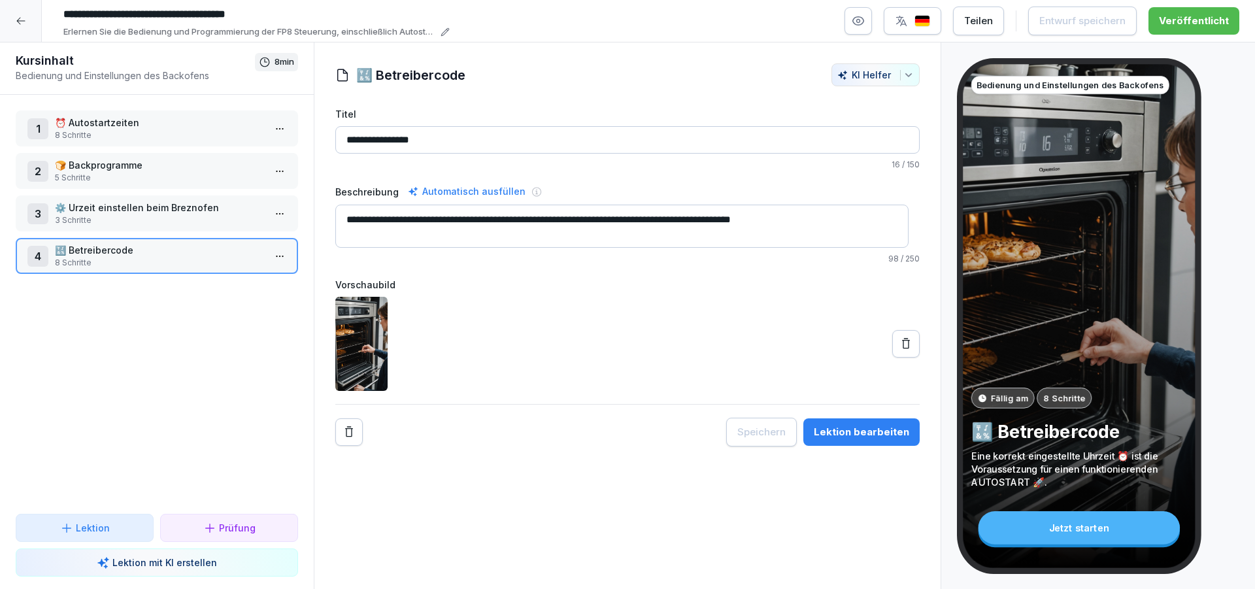
click at [167, 222] on p "3 Schritte" at bounding box center [159, 220] width 209 height 12
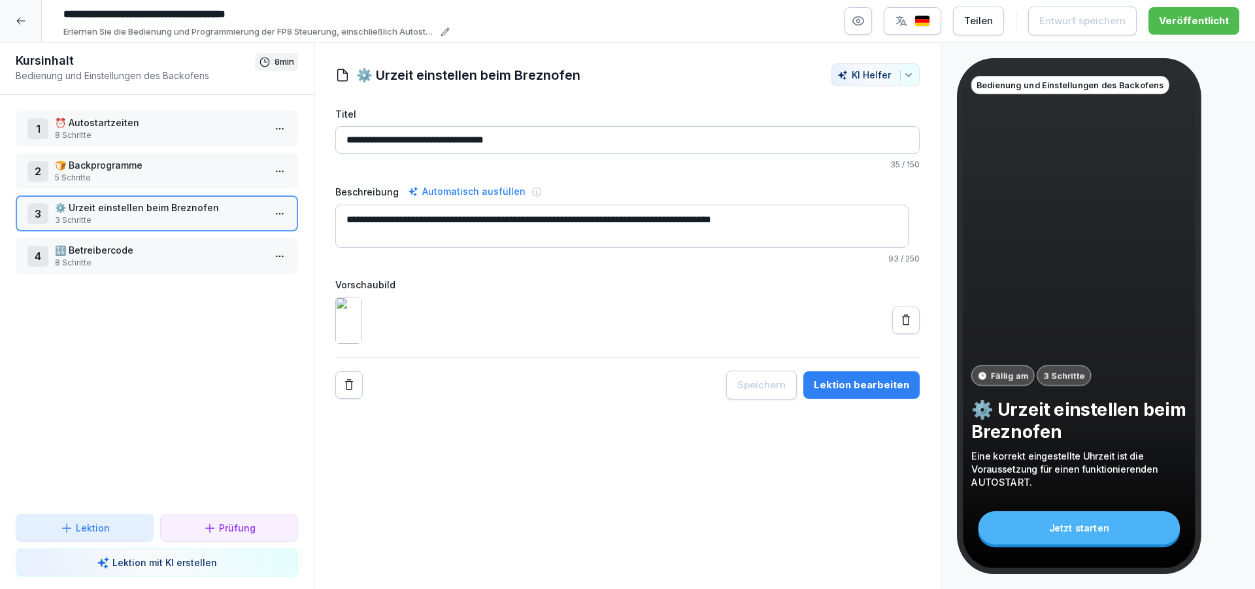
click at [168, 175] on p "5 Schritte" at bounding box center [159, 178] width 209 height 12
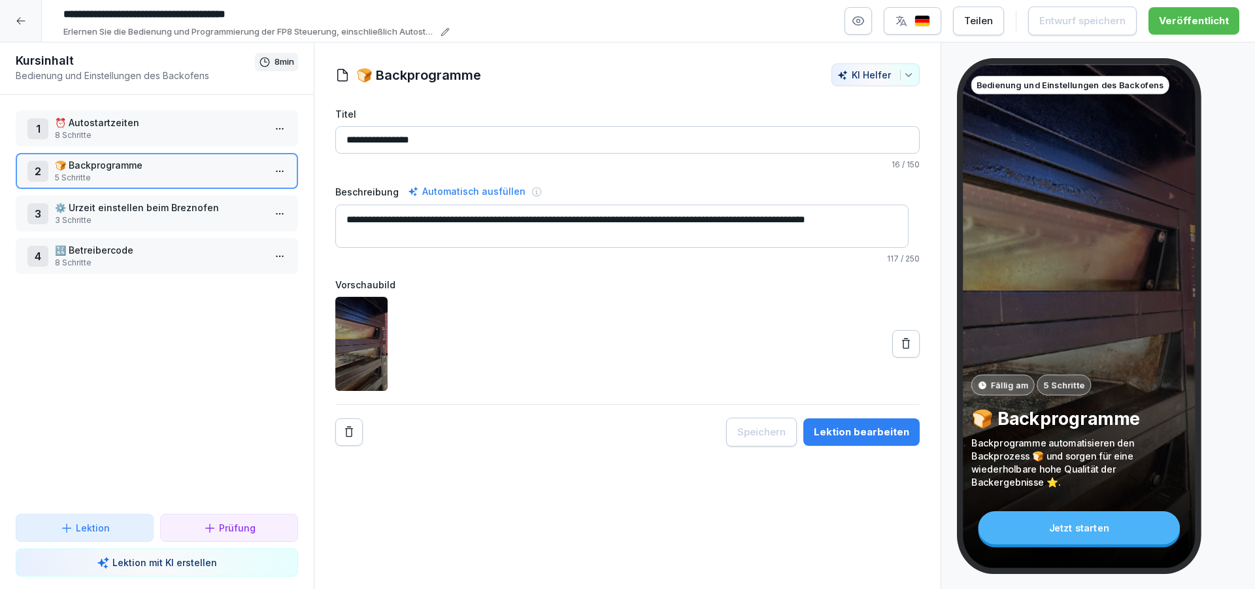
click at [167, 147] on div "1 ⏰ Autostartzeiten 8 Schritte 2 🍞 Backprogramme 5 Schritte 3 ⚙️ Urzeit einstel…" at bounding box center [157, 304] width 314 height 419
click at [180, 103] on div "1 ⏰ Autostartzeiten 8 Schritte 2 🍞 Backprogramme 5 Schritte 3 ⚙️ Urzeit einstel…" at bounding box center [157, 304] width 314 height 419
click at [170, 124] on p "⏰ Autostartzeiten" at bounding box center [159, 123] width 209 height 14
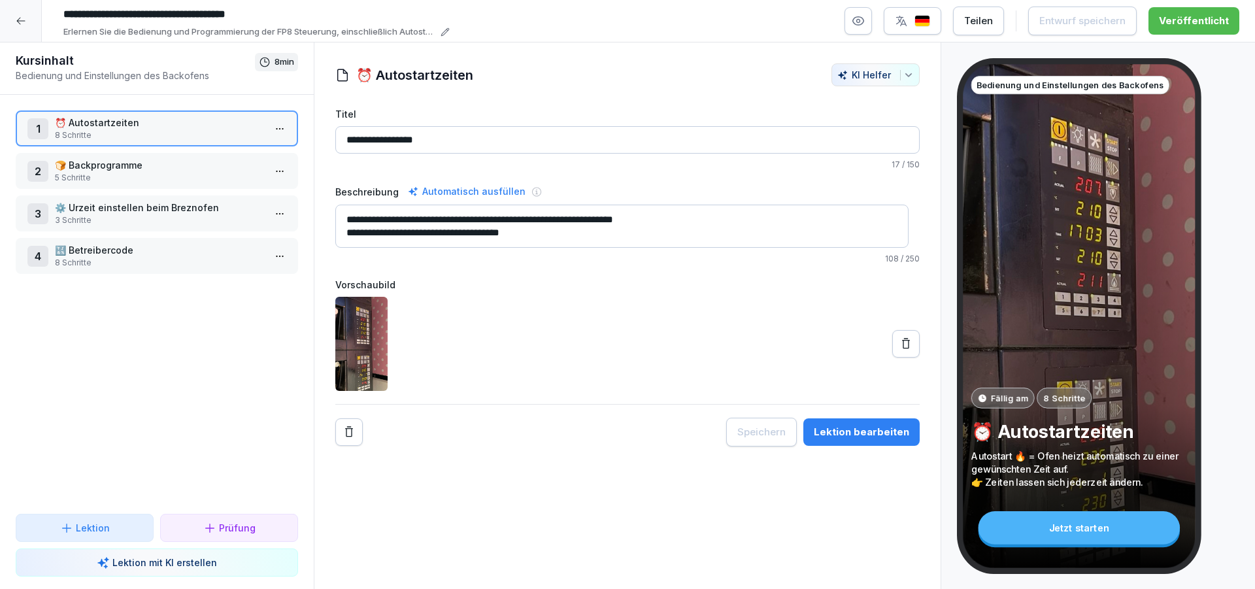
click at [166, 168] on p "🍞 Backprogramme" at bounding box center [159, 165] width 209 height 14
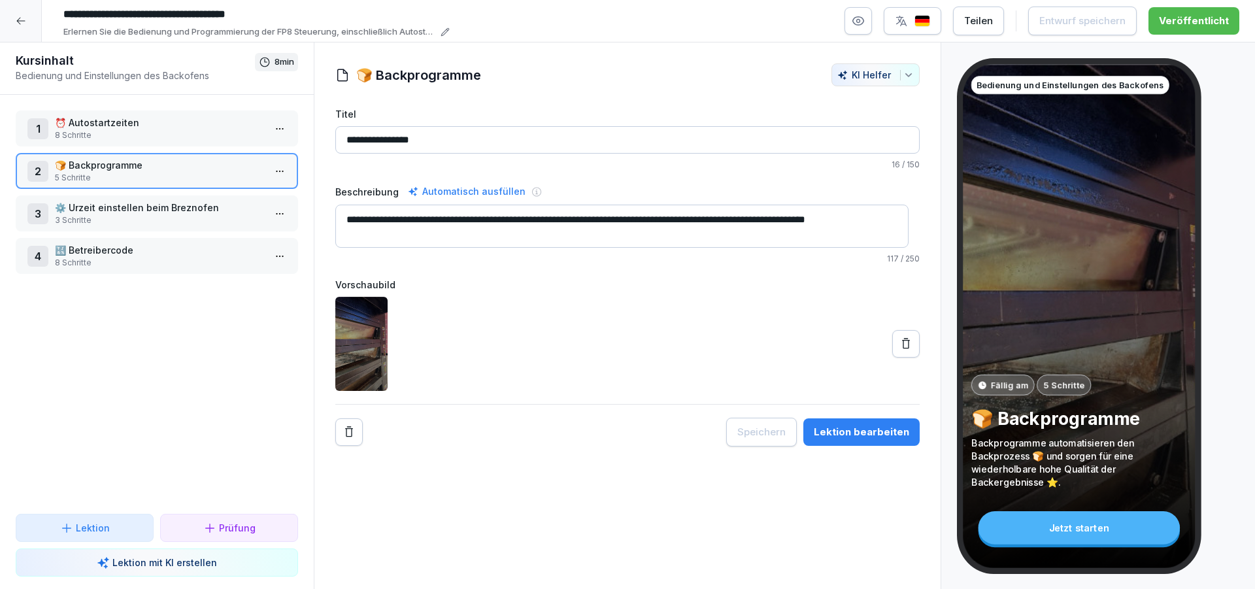
click at [169, 230] on div "3 ⚙️ Urzeit einstellen beim Breznofen 3 Schritte" at bounding box center [157, 213] width 282 height 36
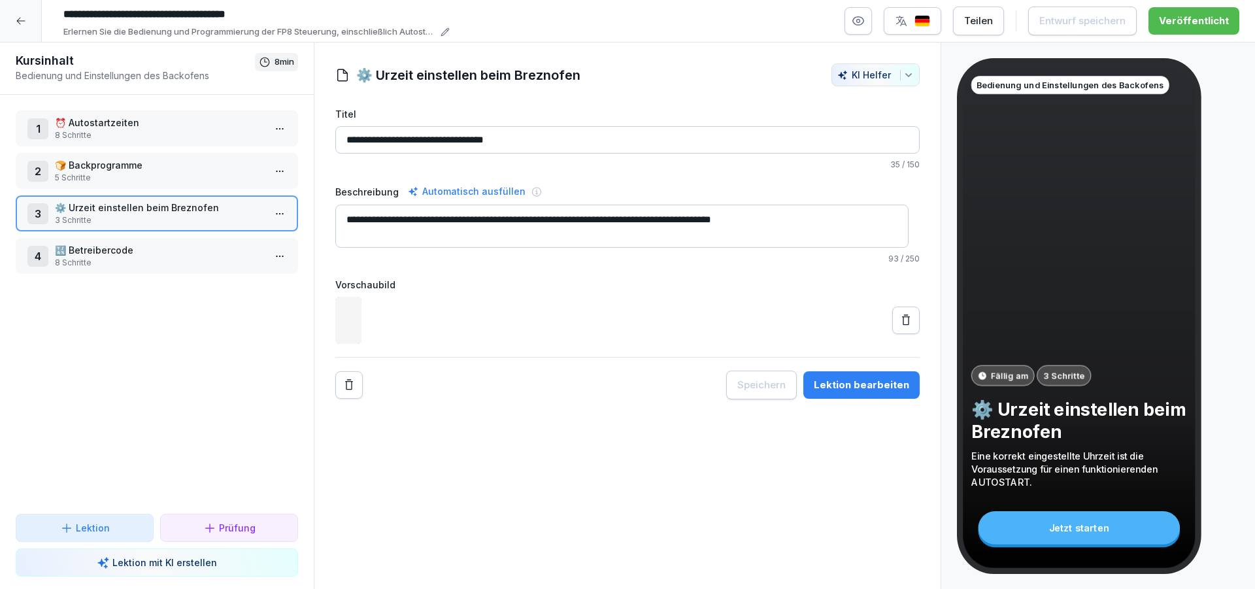
click at [170, 262] on p "8 Schritte" at bounding box center [159, 263] width 209 height 12
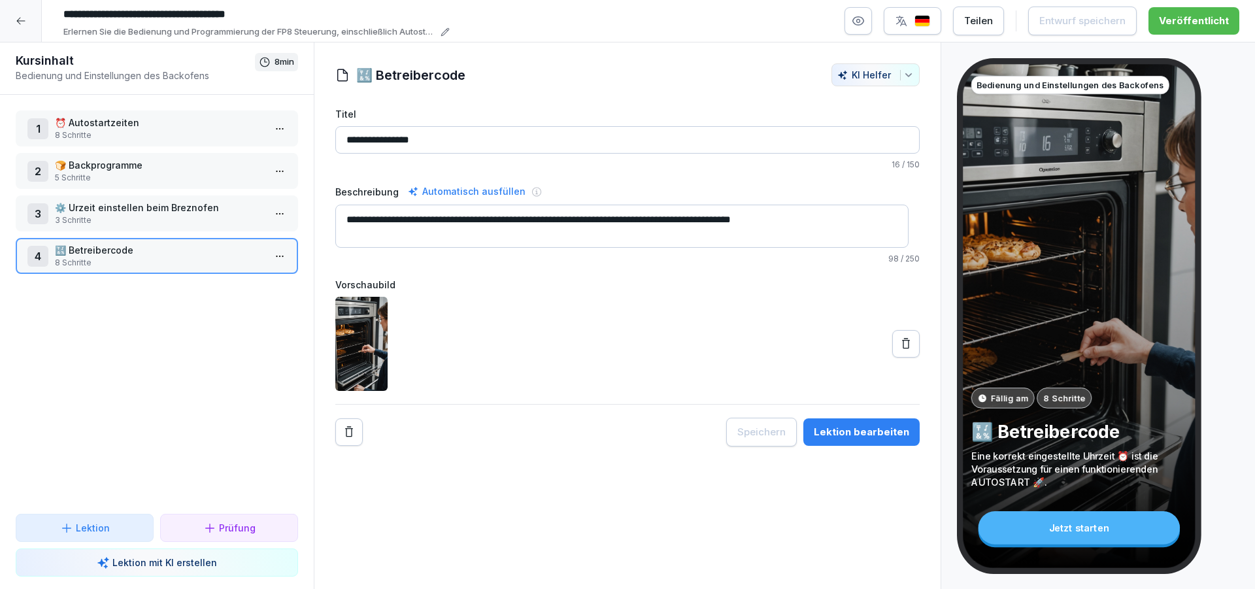
click at [900, 344] on icon at bounding box center [906, 343] width 13 height 13
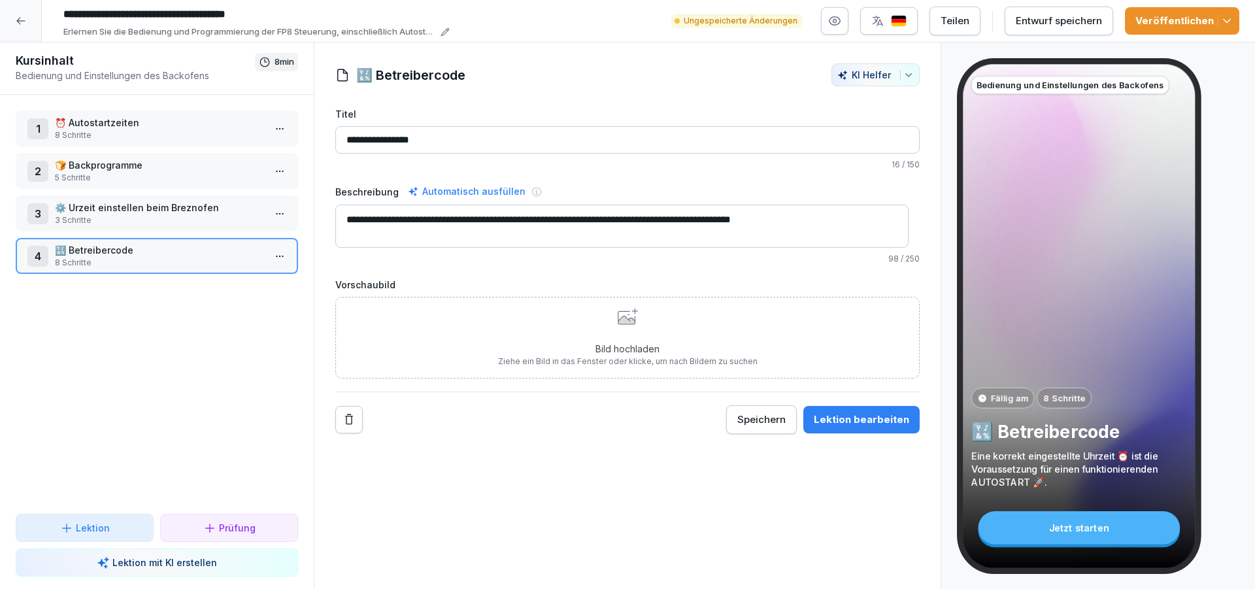
click at [626, 331] on div "Bild hochladen Ziehe ein Bild in das Fenster oder klicke, um nach Bildern zu su…" at bounding box center [628, 337] width 260 height 59
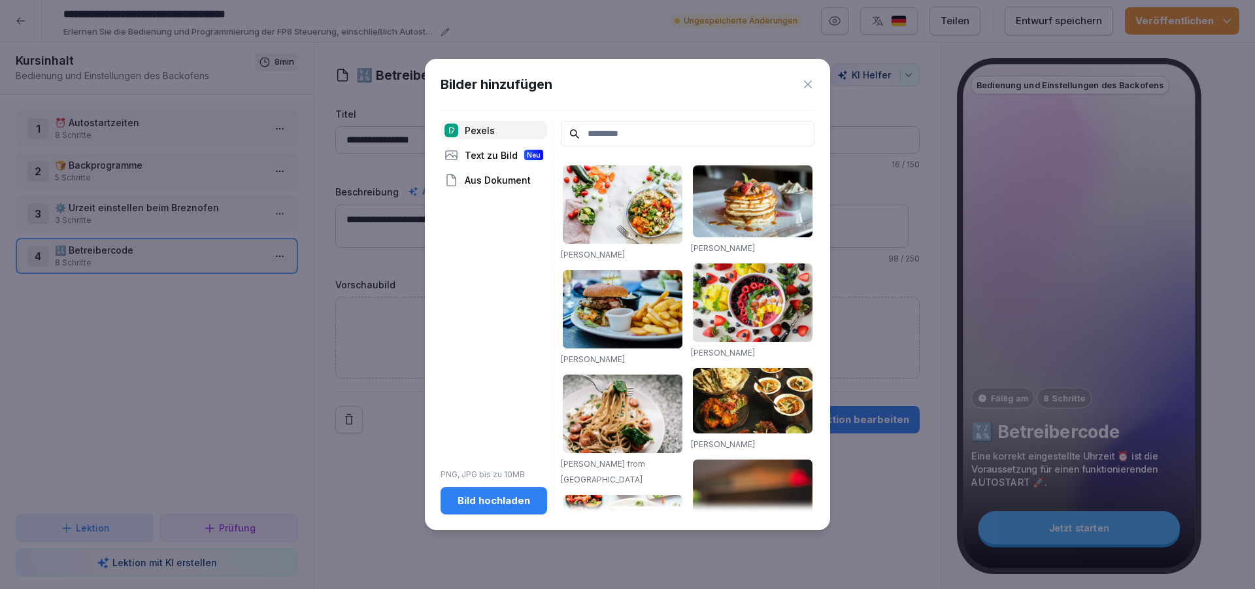
click at [531, 500] on div "Bild hochladen" at bounding box center [494, 501] width 86 height 14
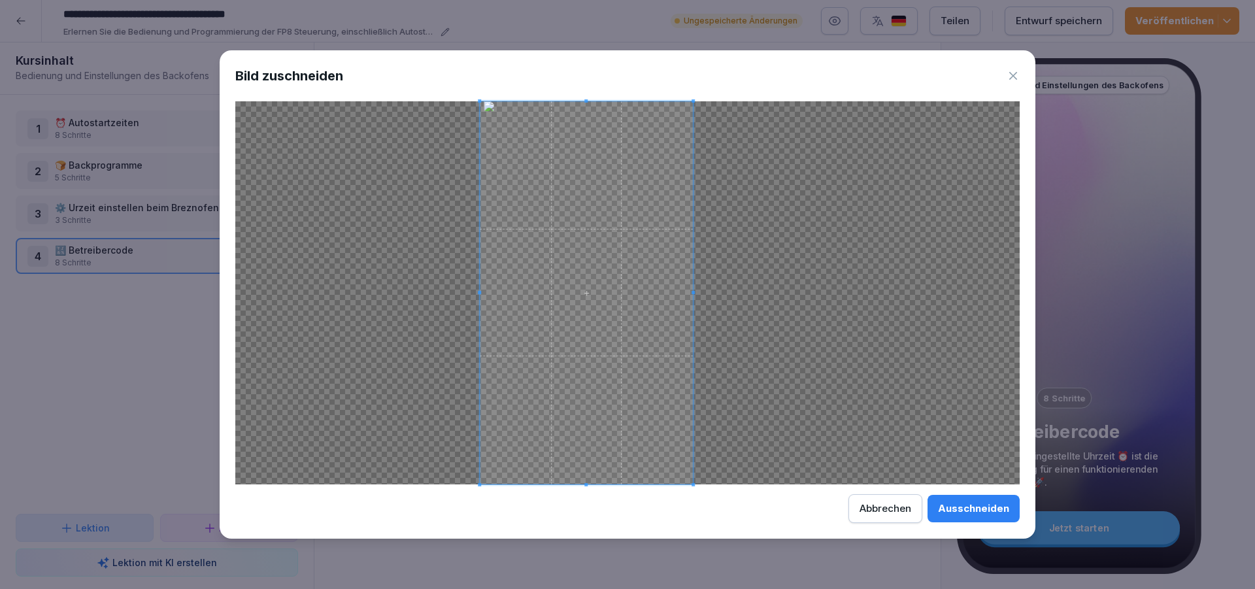
click at [577, 358] on span at bounding box center [586, 292] width 213 height 383
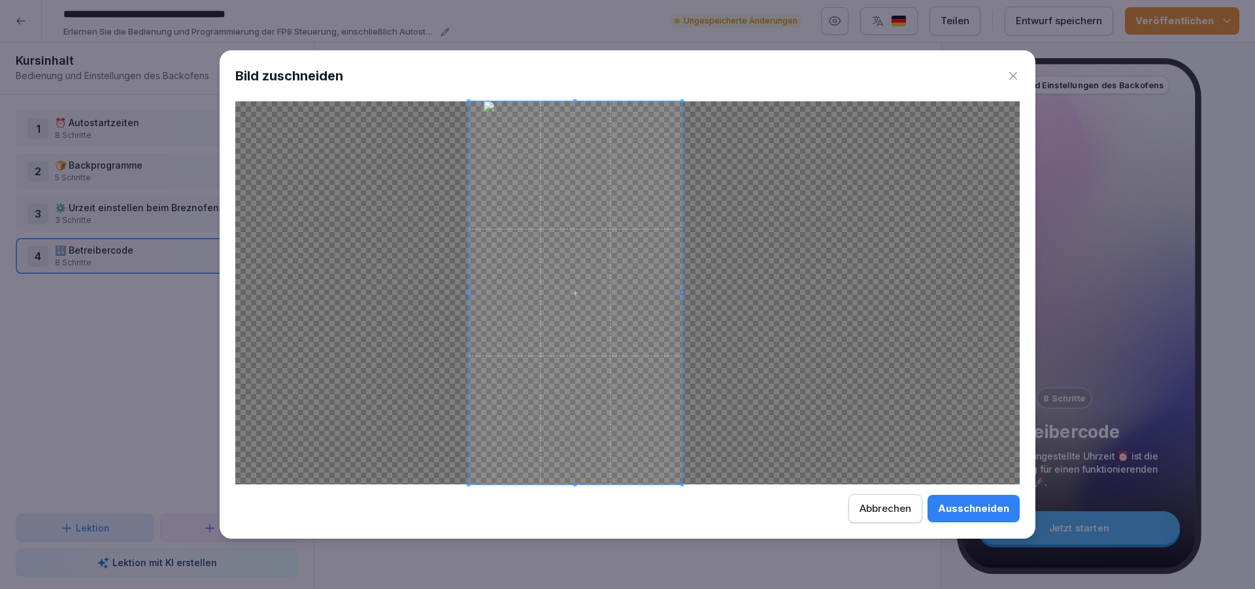
click at [514, 167] on span at bounding box center [575, 292] width 213 height 383
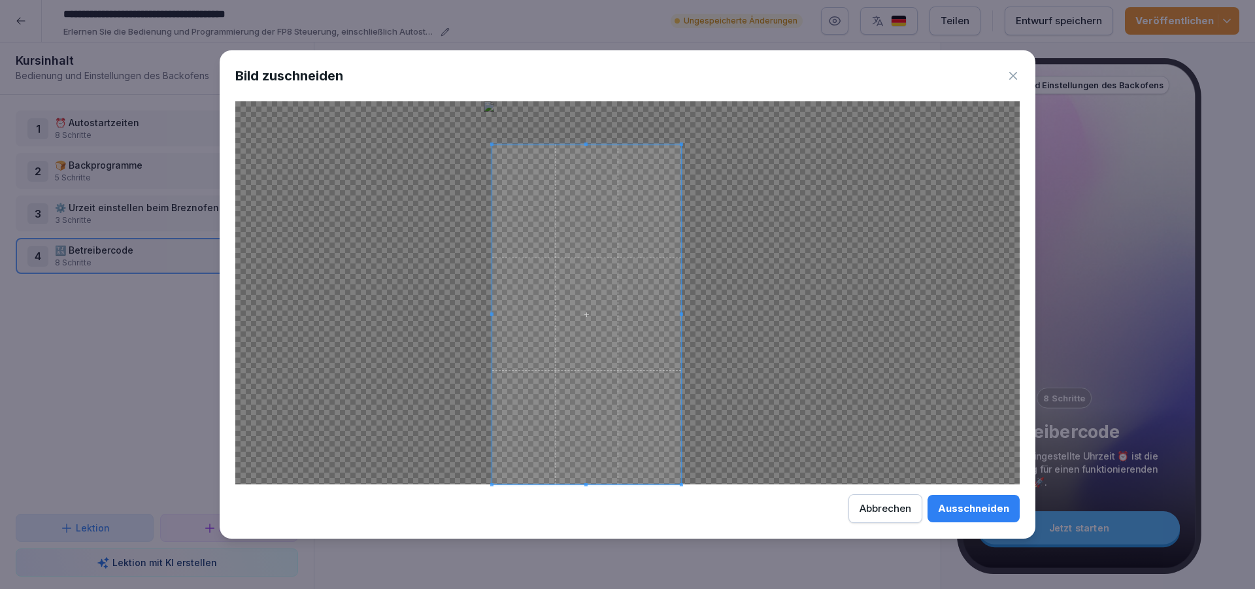
click at [509, 144] on div at bounding box center [586, 314] width 189 height 340
click at [564, 219] on span at bounding box center [588, 314] width 189 height 340
click at [503, 148] on div at bounding box center [589, 316] width 187 height 337
click at [979, 502] on div "Ausschneiden" at bounding box center [973, 508] width 71 height 14
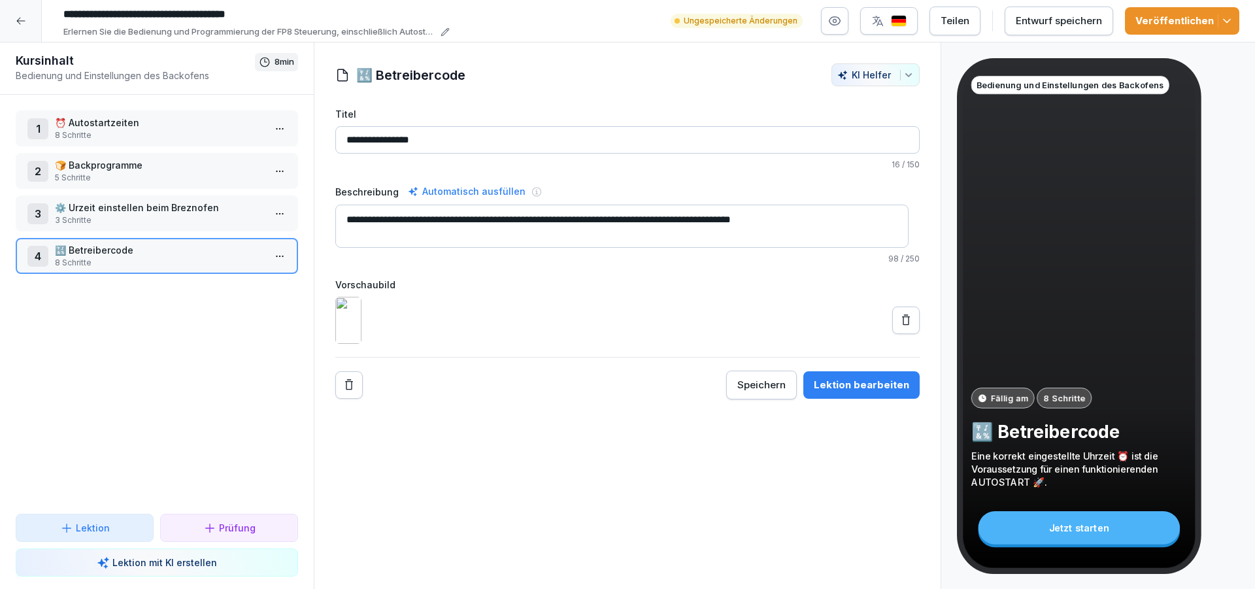
click at [1165, 19] on div "Veröffentlichen" at bounding box center [1182, 21] width 93 height 14
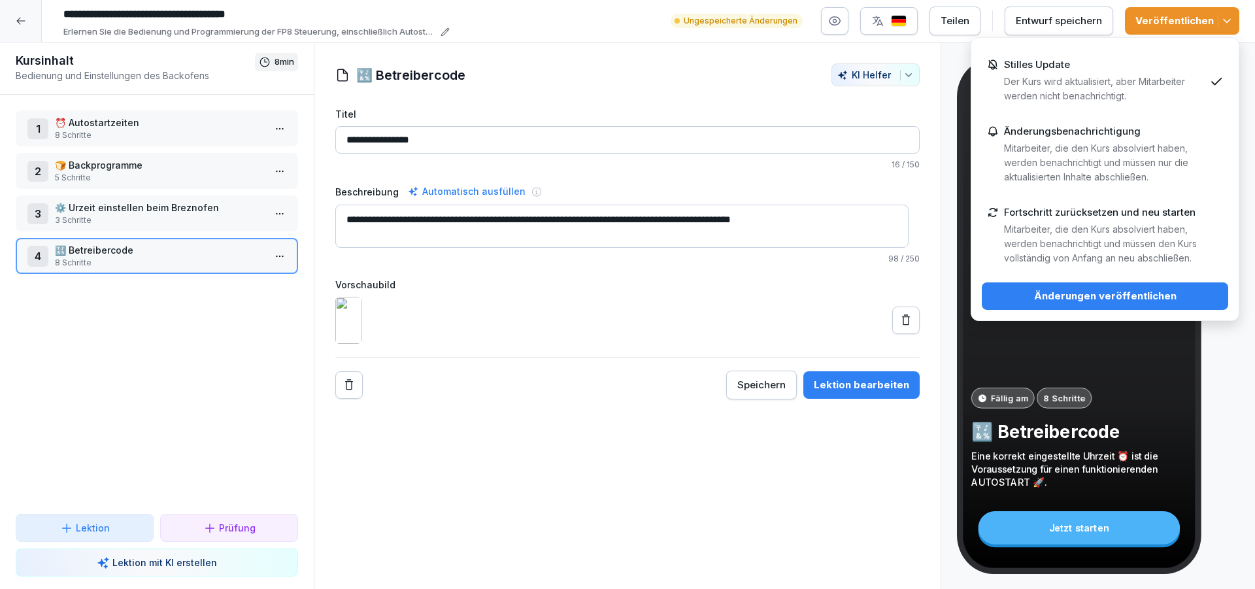
click at [1105, 298] on div "Änderungen veröffentlichen" at bounding box center [1105, 296] width 226 height 14
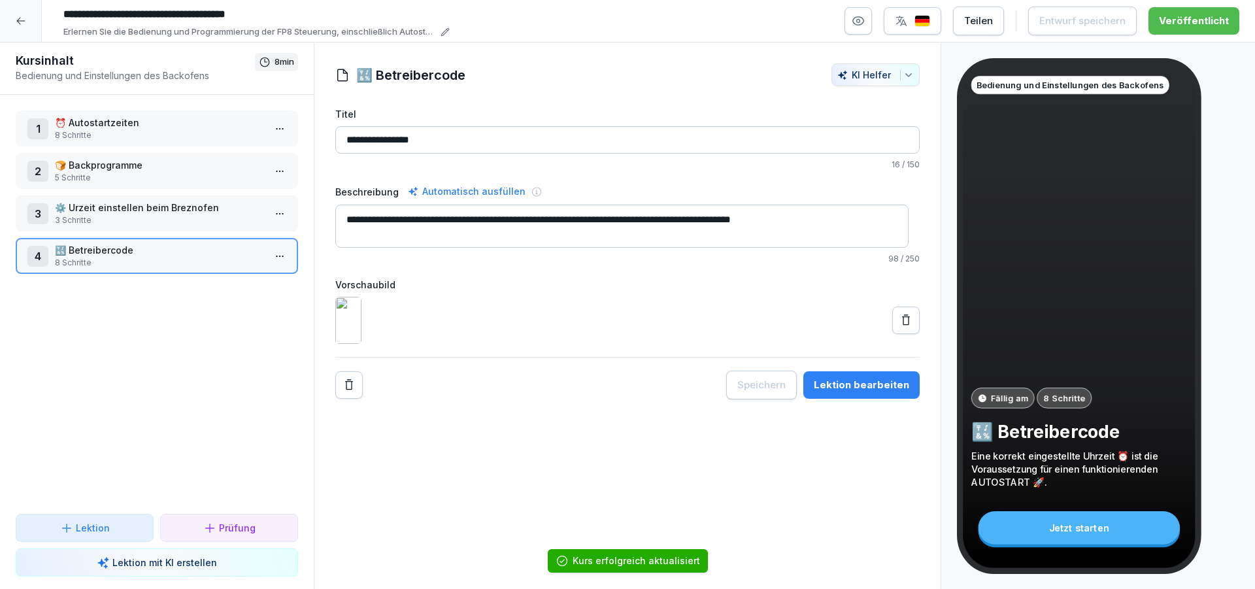
click at [90, 132] on p "8 Schritte" at bounding box center [159, 135] width 209 height 12
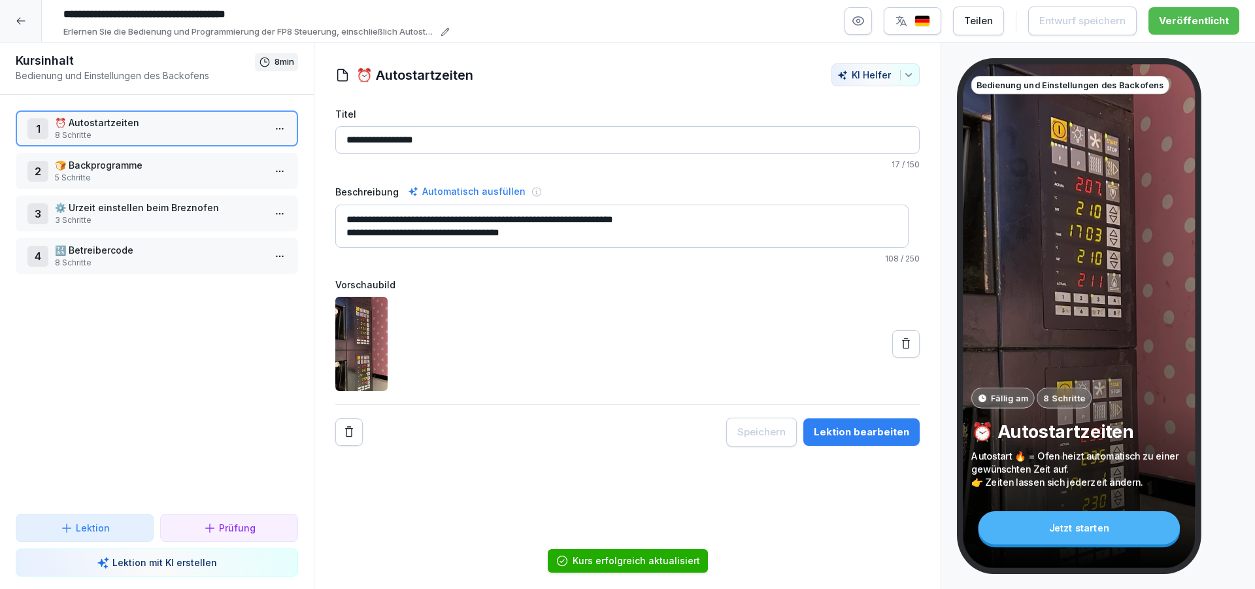
click at [270, 136] on html "**********" at bounding box center [627, 294] width 1255 height 589
click at [855, 24] on button "button" at bounding box center [858, 20] width 27 height 27
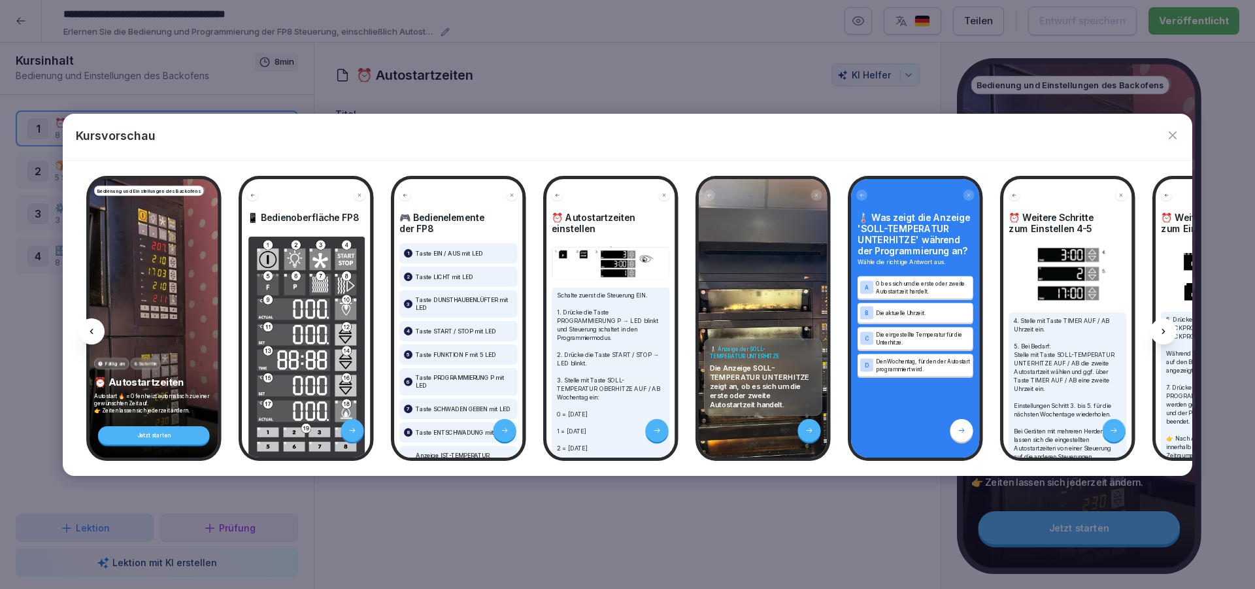
click at [1160, 329] on icon at bounding box center [1163, 331] width 10 height 10
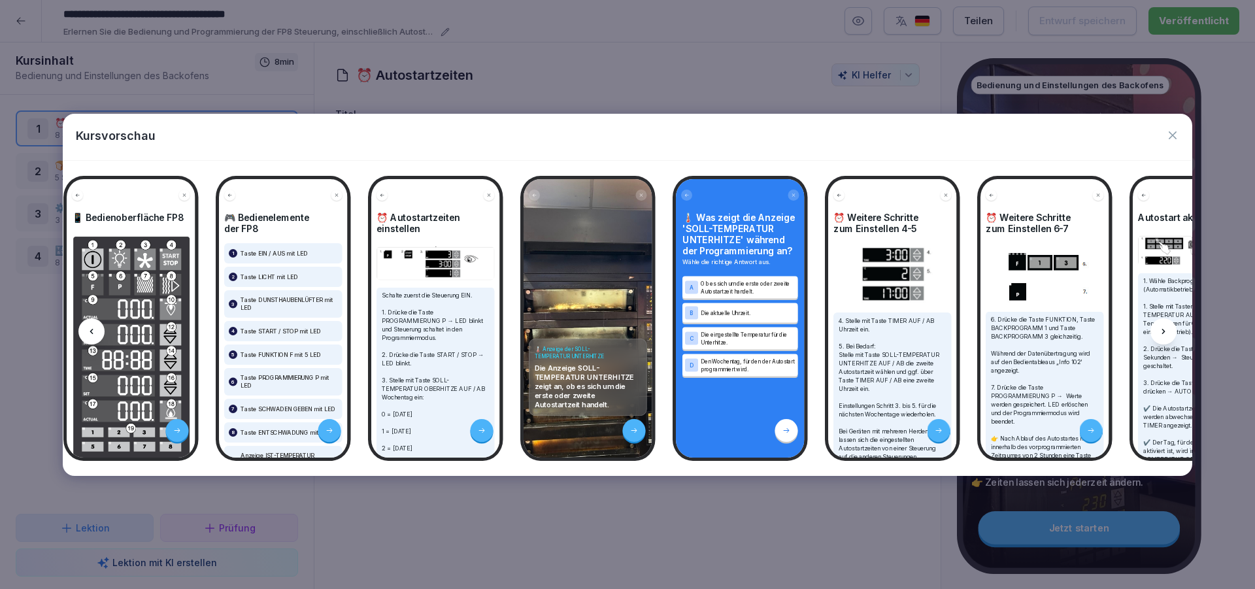
click at [1160, 329] on icon at bounding box center [1163, 331] width 10 height 10
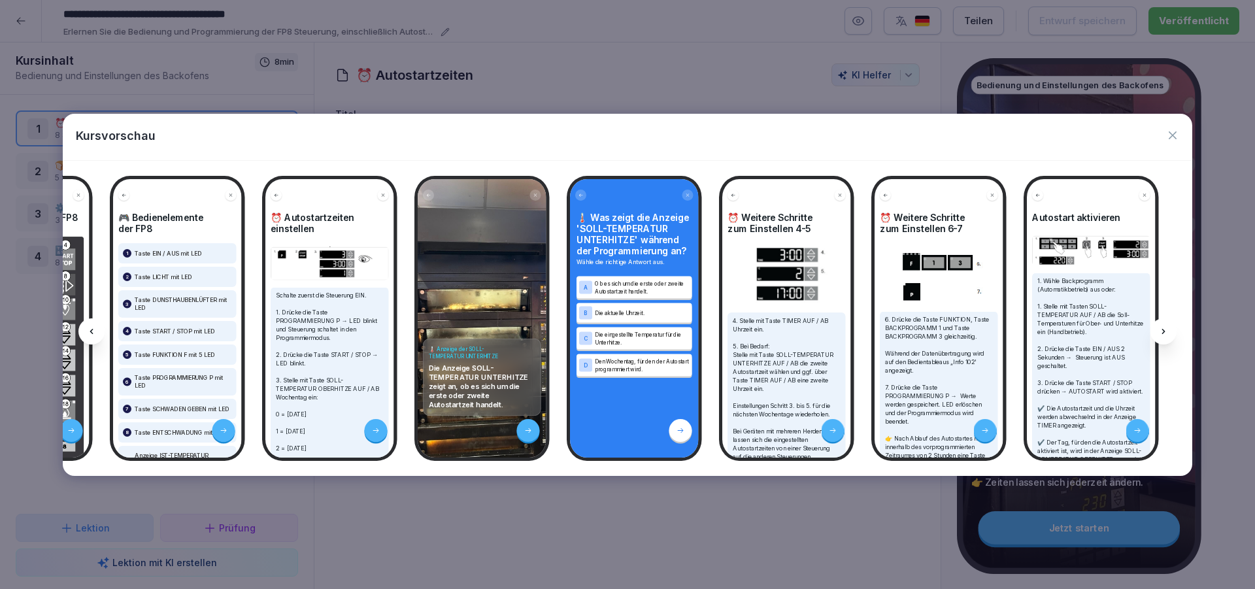
click at [1160, 329] on icon at bounding box center [1163, 331] width 10 height 10
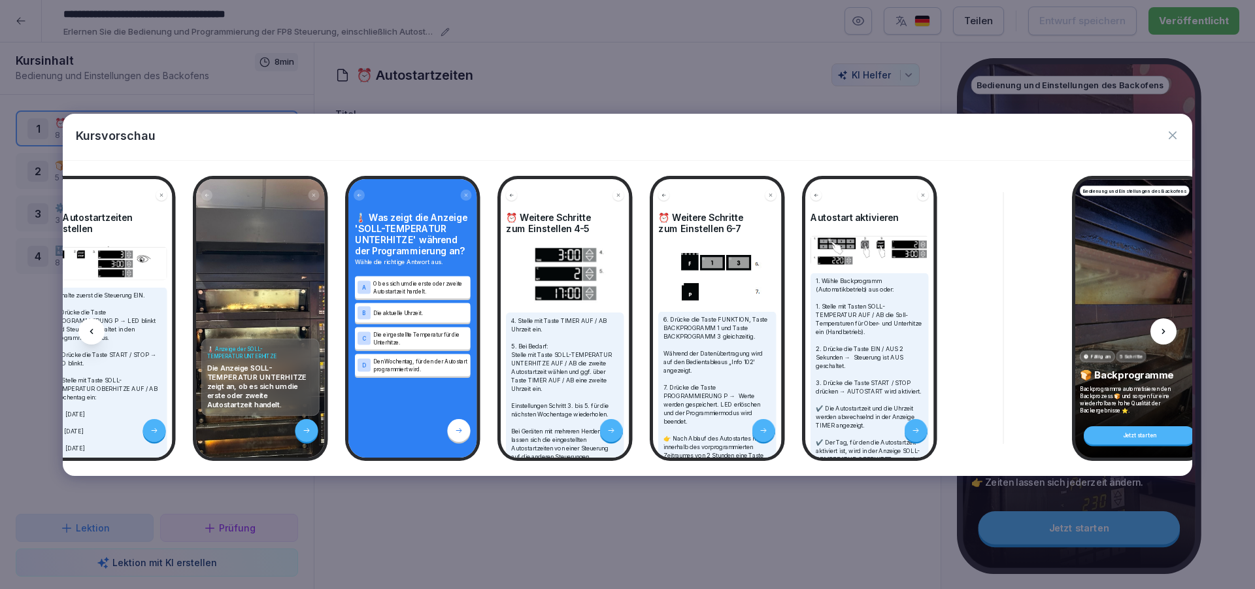
click at [1160, 329] on icon at bounding box center [1163, 331] width 10 height 10
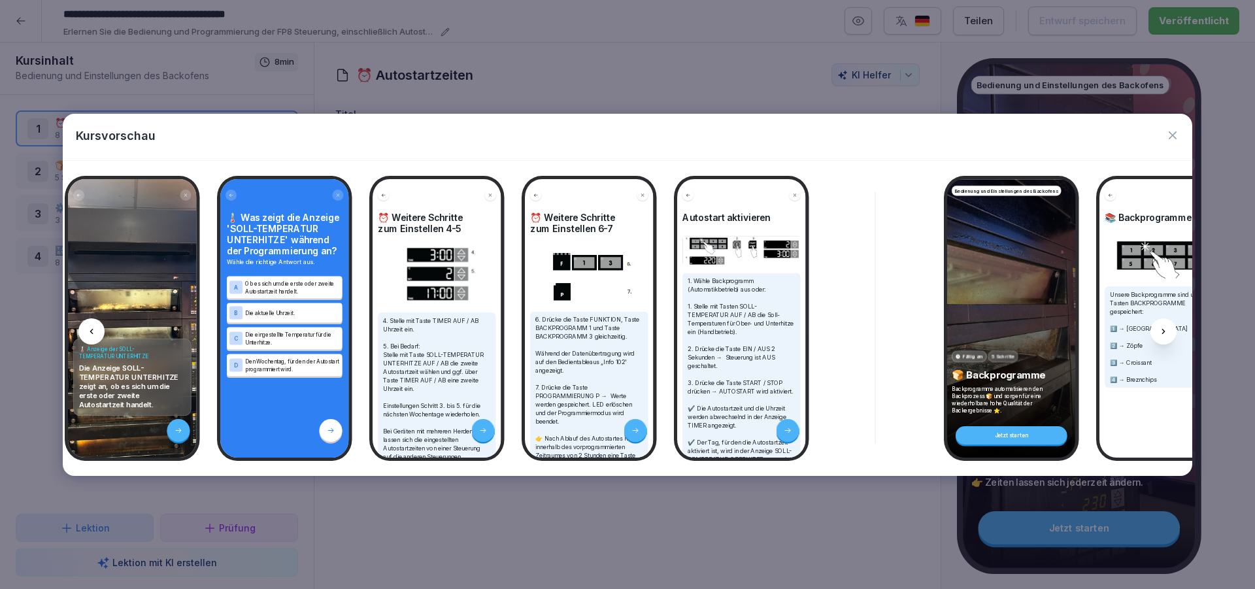
scroll to position [0, 685]
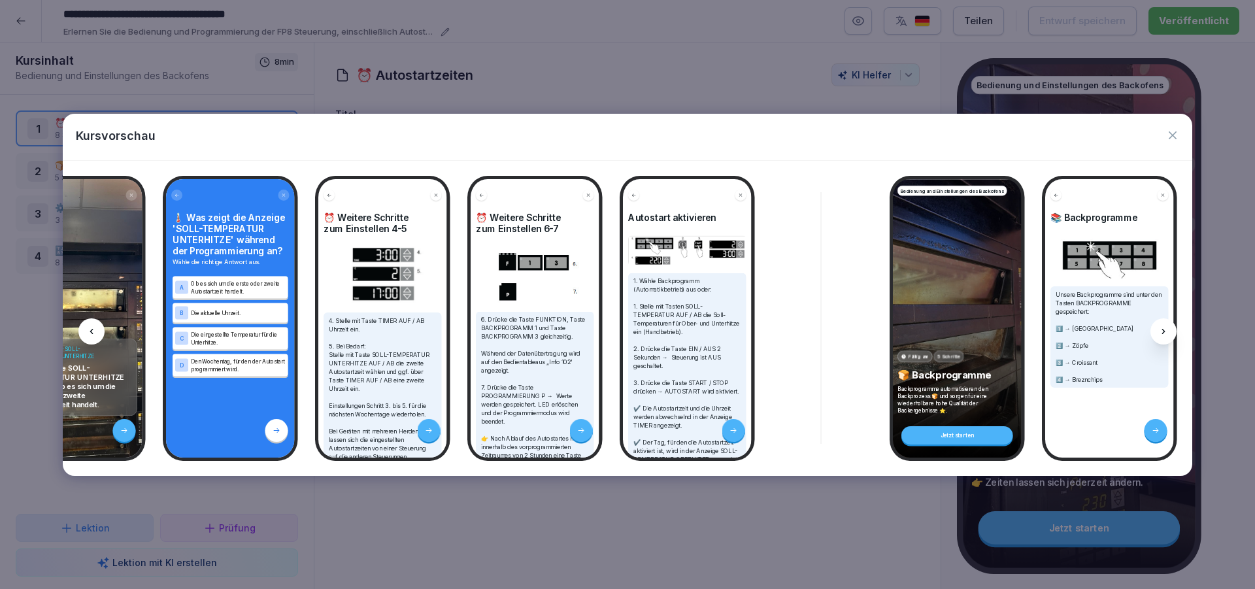
click at [1162, 328] on icon at bounding box center [1163, 331] width 10 height 10
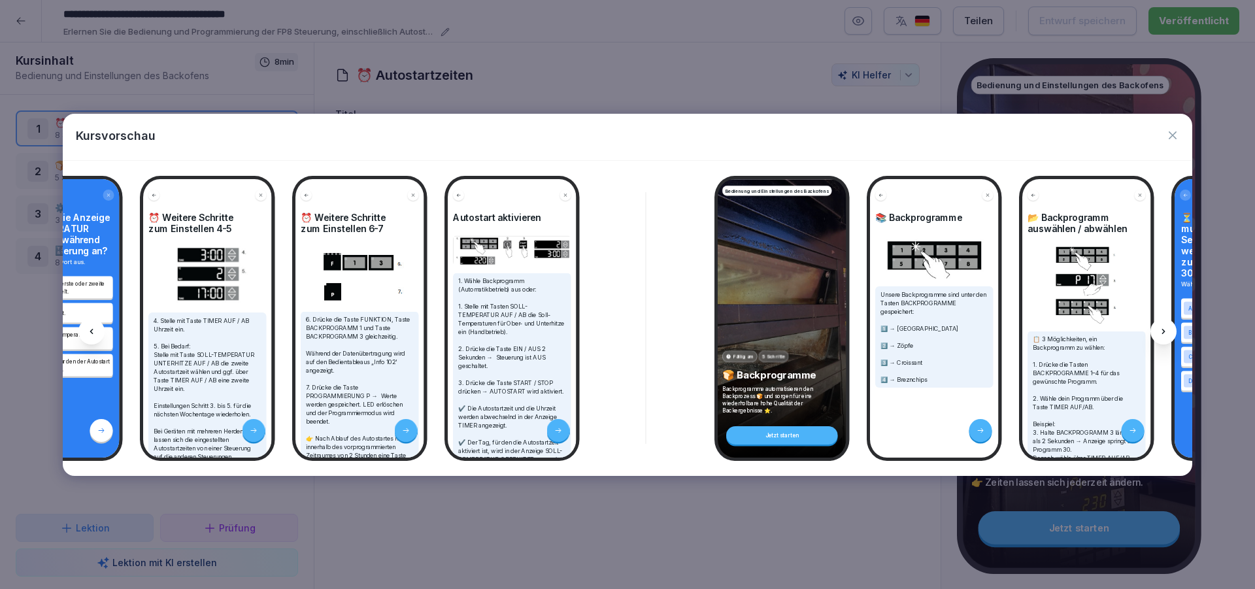
click at [1162, 328] on icon at bounding box center [1163, 331] width 10 height 10
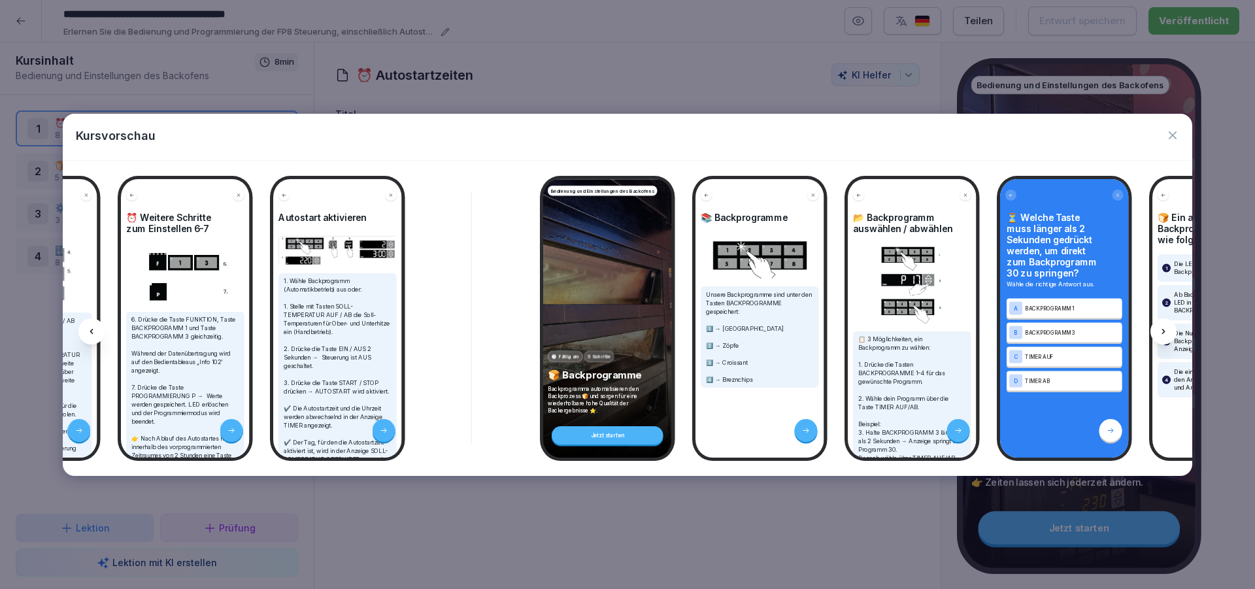
click at [1162, 328] on icon at bounding box center [1163, 331] width 10 height 10
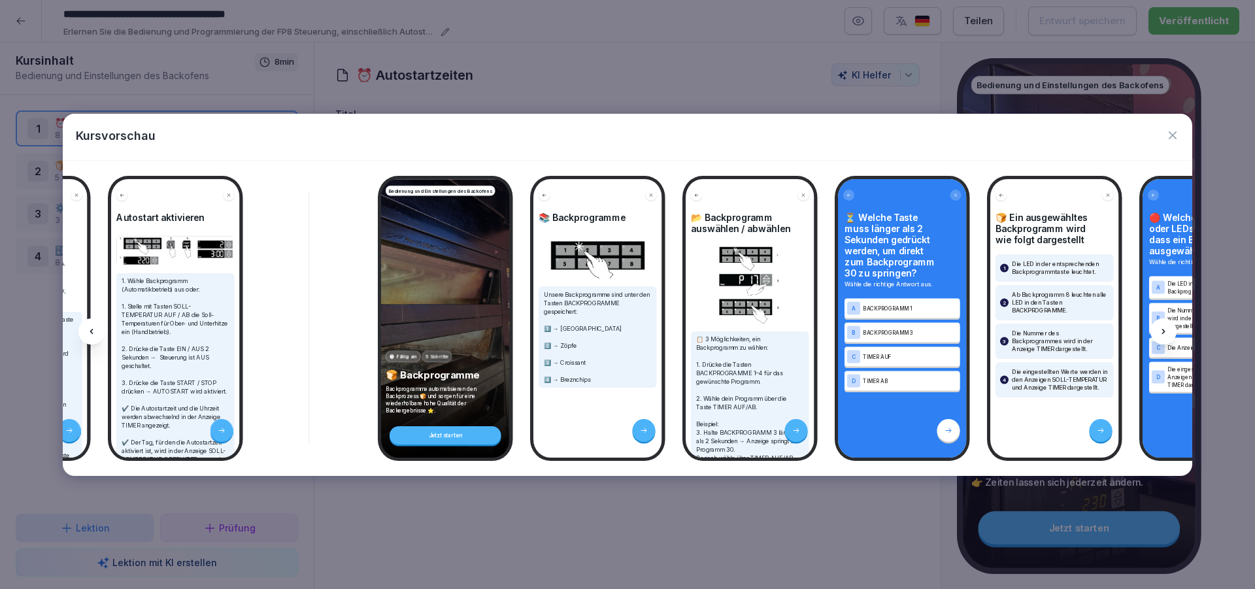
click at [1162, 328] on icon at bounding box center [1163, 331] width 10 height 10
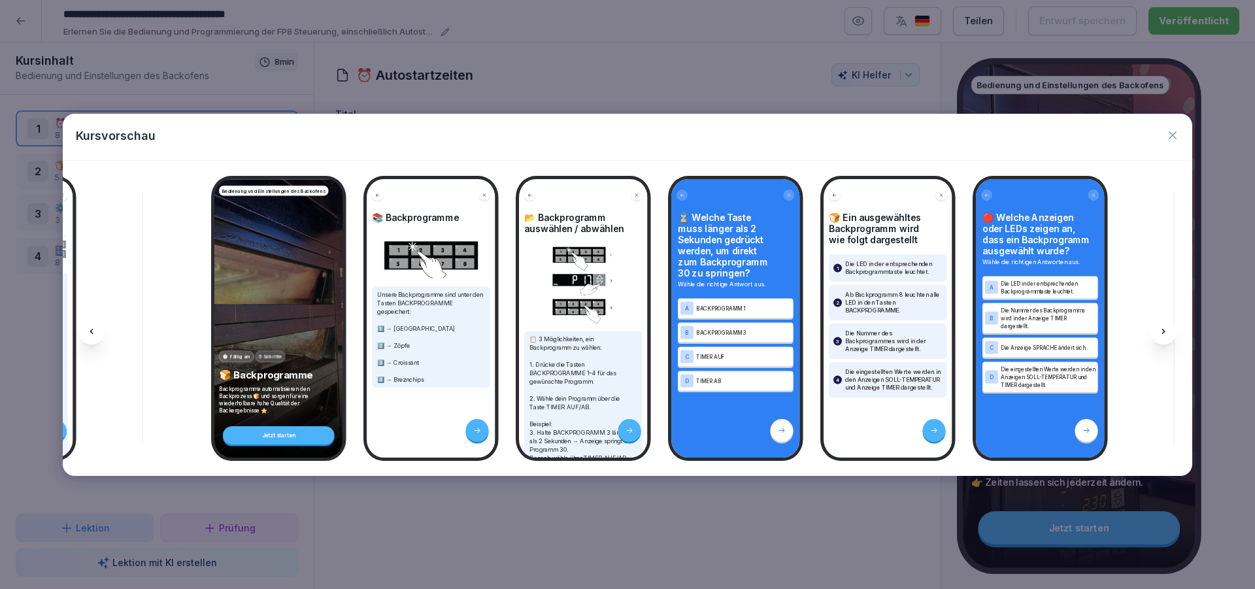
click at [1162, 328] on icon at bounding box center [1163, 331] width 10 height 10
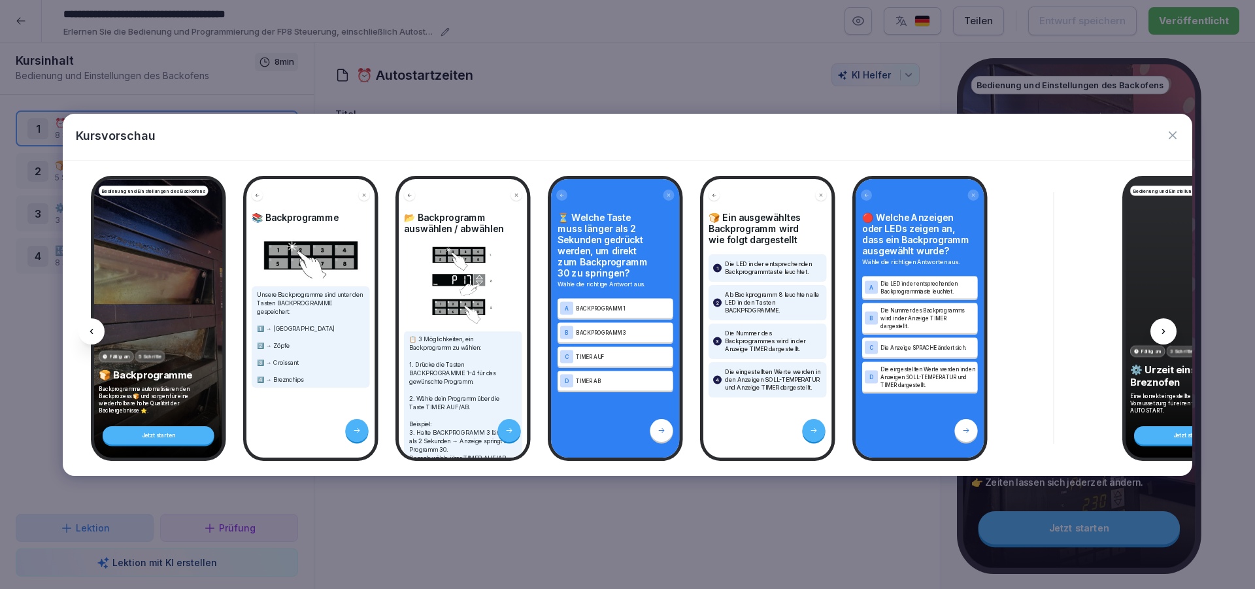
click at [1162, 328] on icon at bounding box center [1163, 331] width 10 height 10
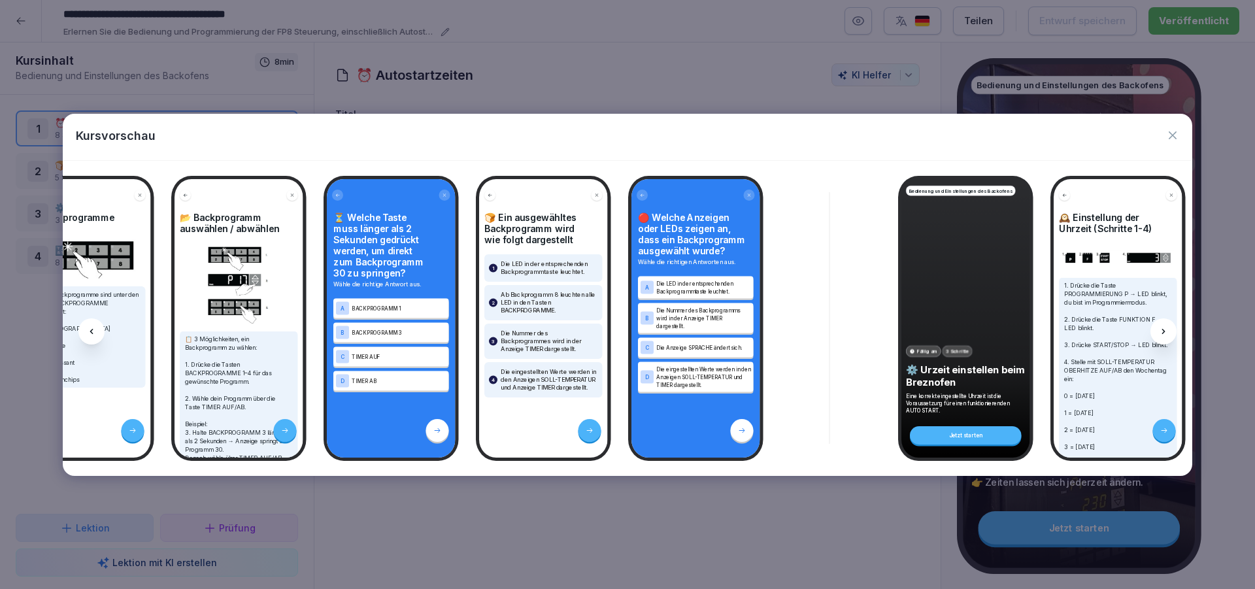
click at [1162, 328] on icon at bounding box center [1163, 331] width 10 height 10
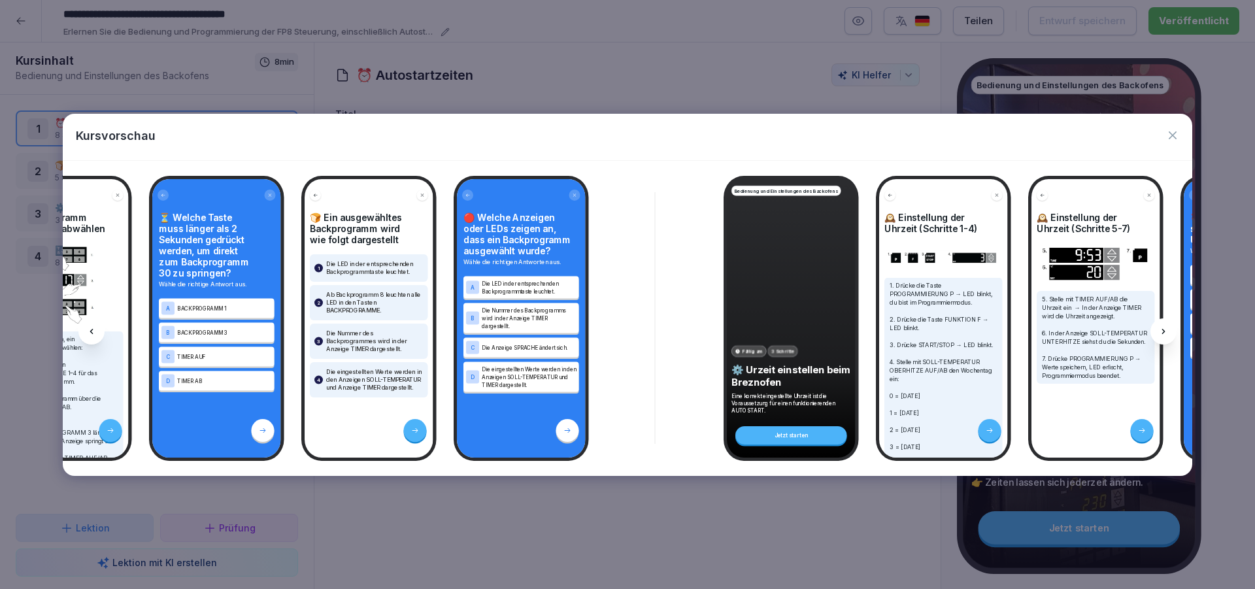
click at [1162, 328] on icon at bounding box center [1163, 331] width 10 height 10
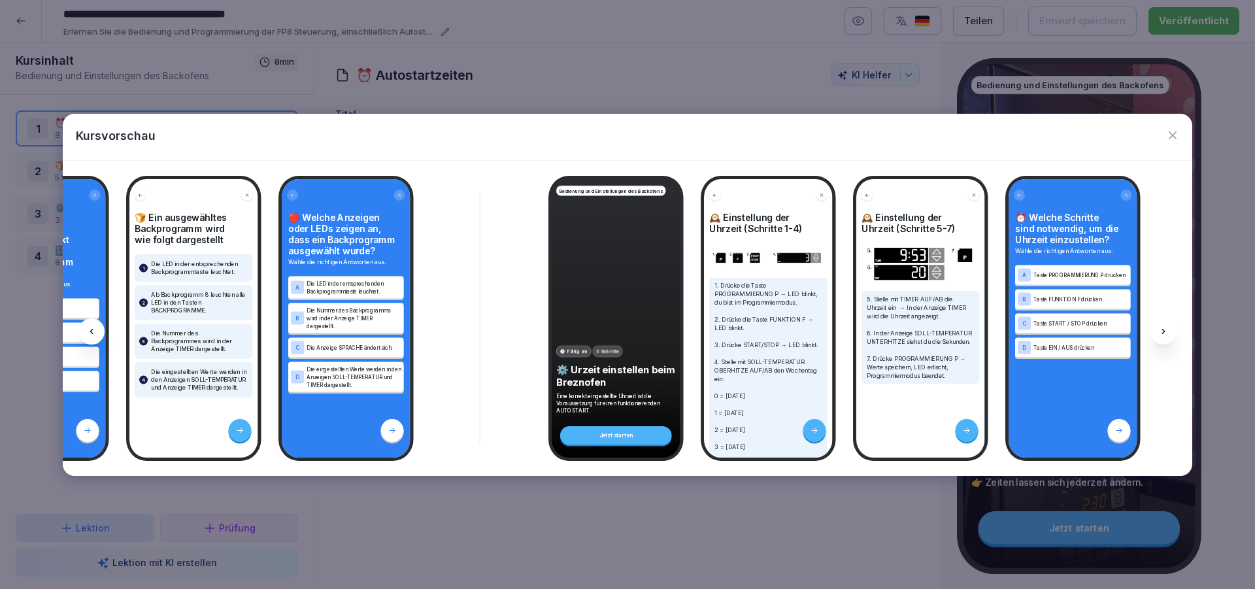
click at [1162, 328] on icon at bounding box center [1163, 331] width 10 height 10
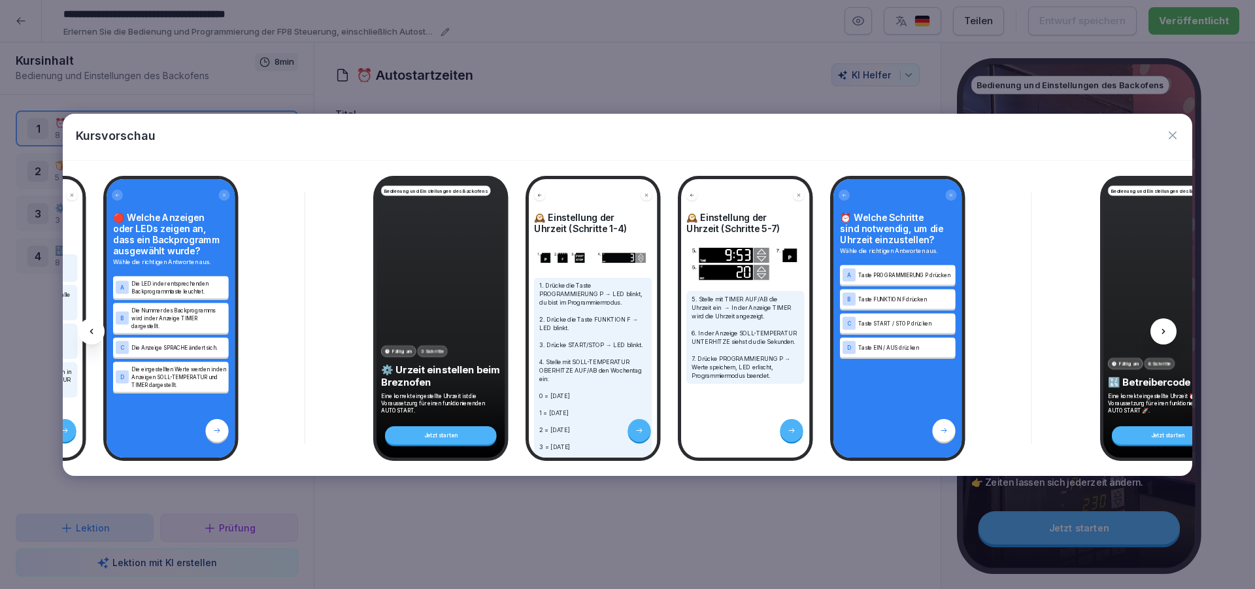
click at [1162, 328] on icon at bounding box center [1163, 331] width 10 height 10
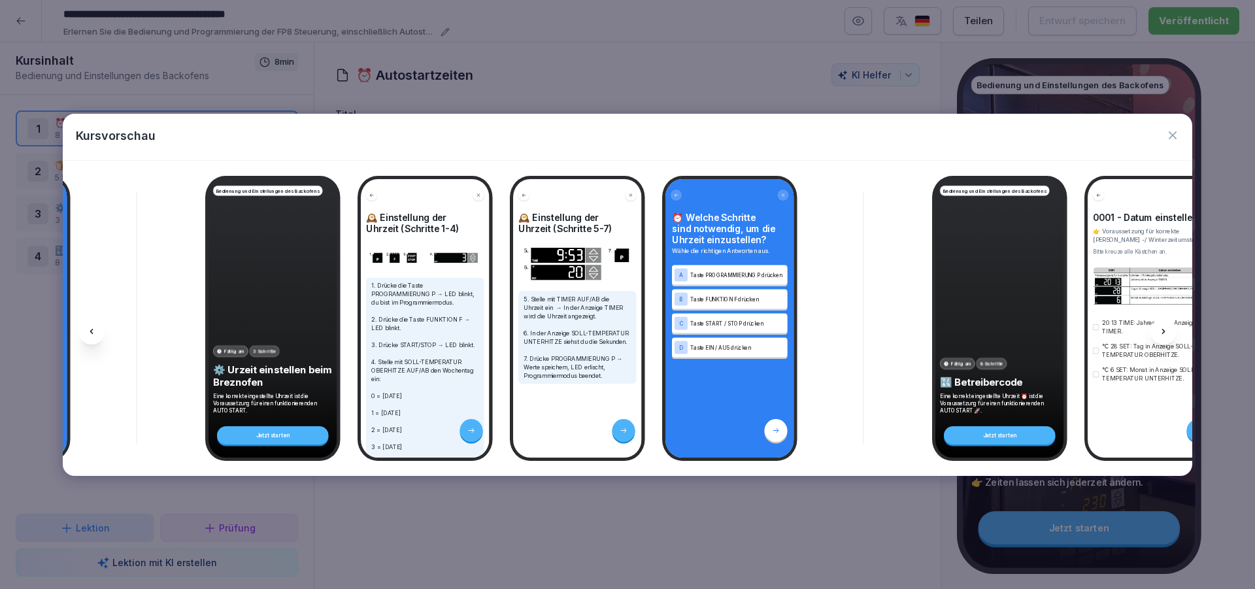
scroll to position [0, 2408]
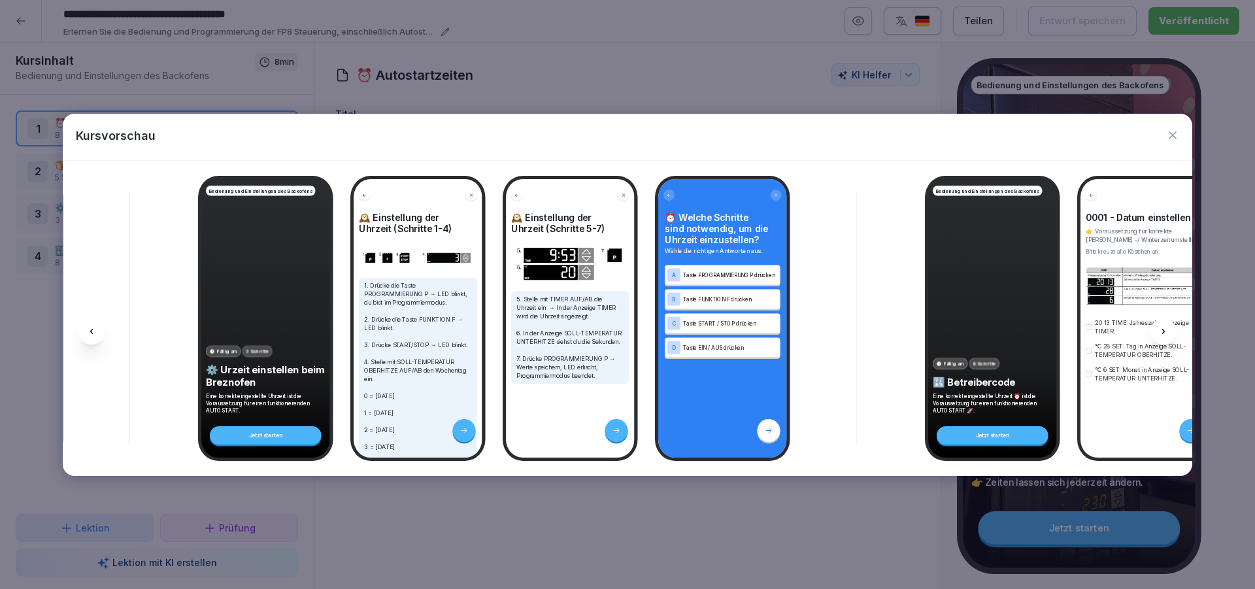
click at [1162, 328] on icon at bounding box center [1163, 331] width 10 height 10
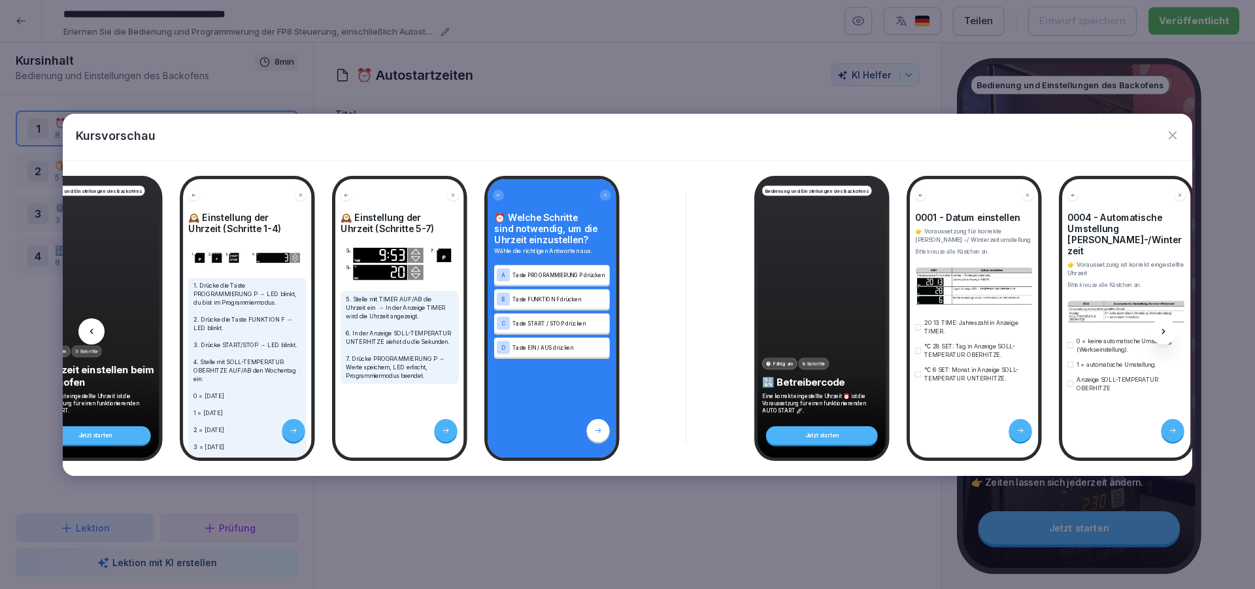
scroll to position [0, 2584]
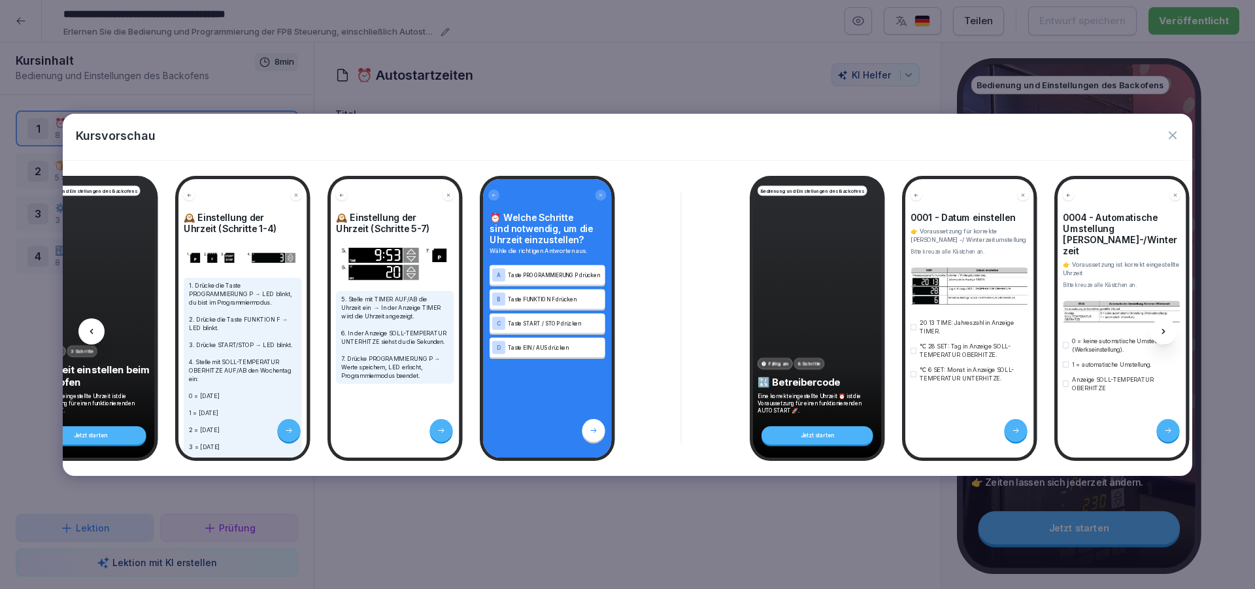
click at [1177, 133] on icon "button" at bounding box center [1172, 135] width 13 height 13
